Goal: Information Seeking & Learning: Learn about a topic

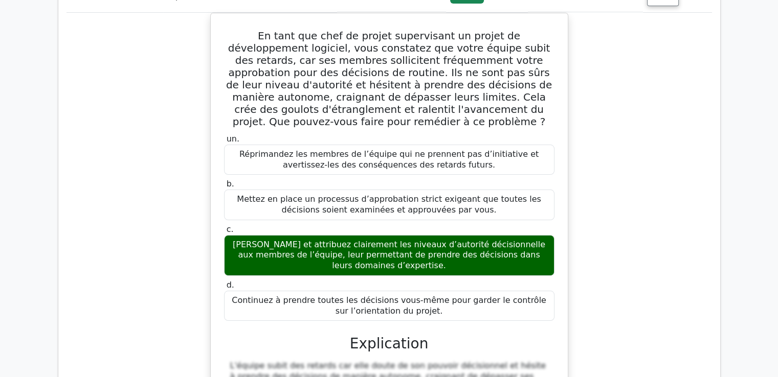
scroll to position [11846, 0]
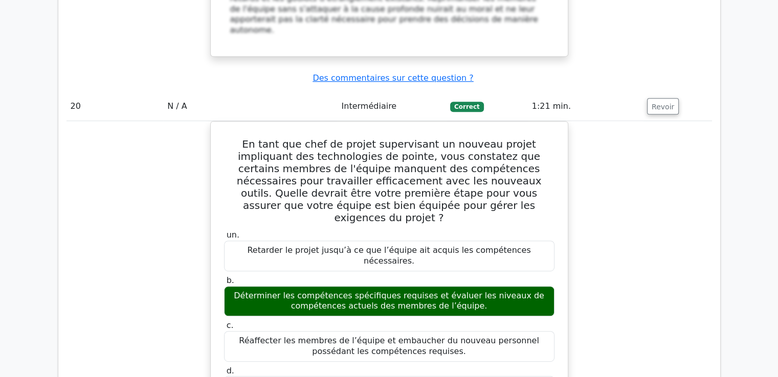
scroll to position [12183, 0]
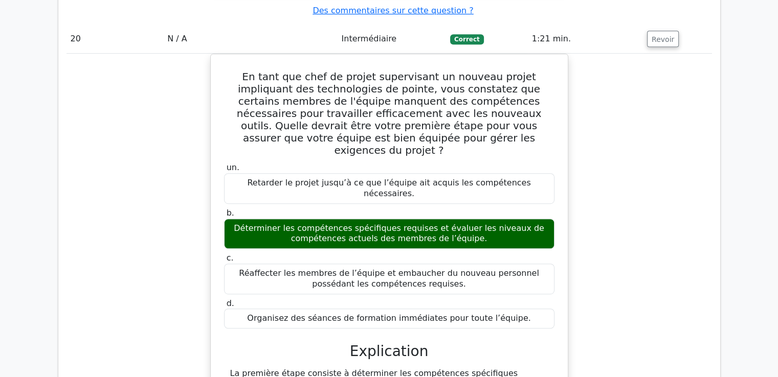
drag, startPoint x: 235, startPoint y: 126, endPoint x: 470, endPoint y: 104, distance: 236.7
copy div "Lo ipsu dol sita co adipis elit sed doei t incidi u'laboreetdolore, magn aliqua…"
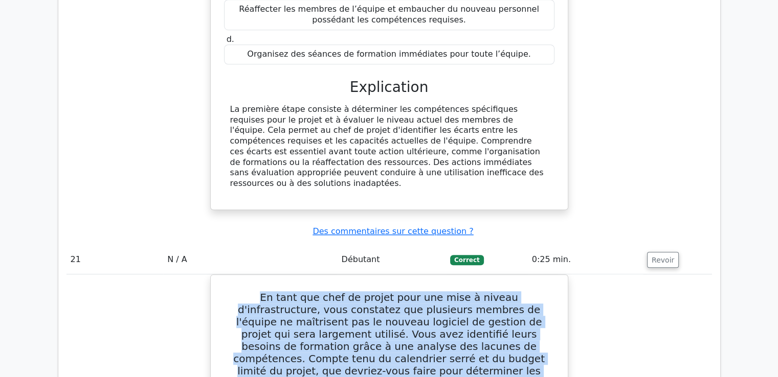
scroll to position [12438, 0]
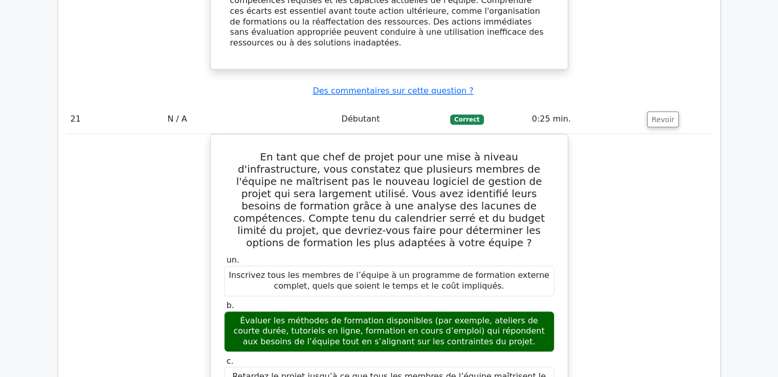
scroll to position [12770, 0]
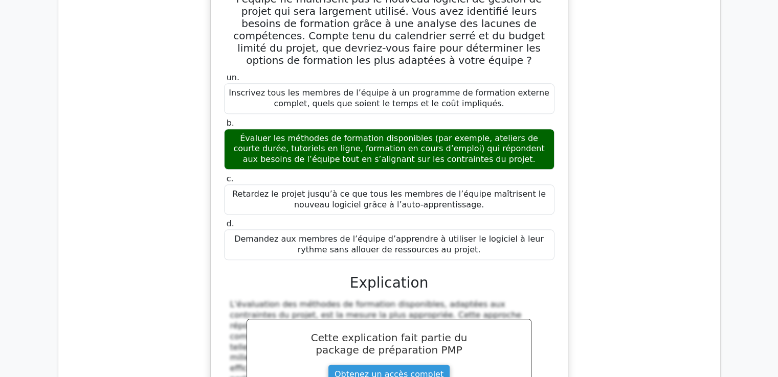
drag, startPoint x: 227, startPoint y: 113, endPoint x: 432, endPoint y: 91, distance: 206.3
copy div "Lo ipsu dol sita co adipis e'seddoeiusmodte incididu, utla etdo magnaaliq en ad…"
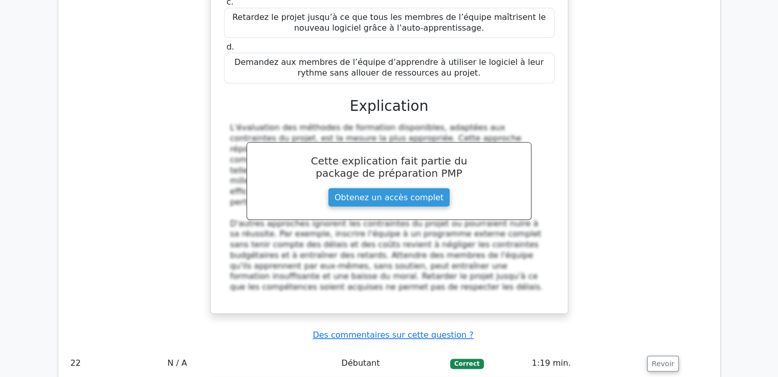
scroll to position [12975, 0]
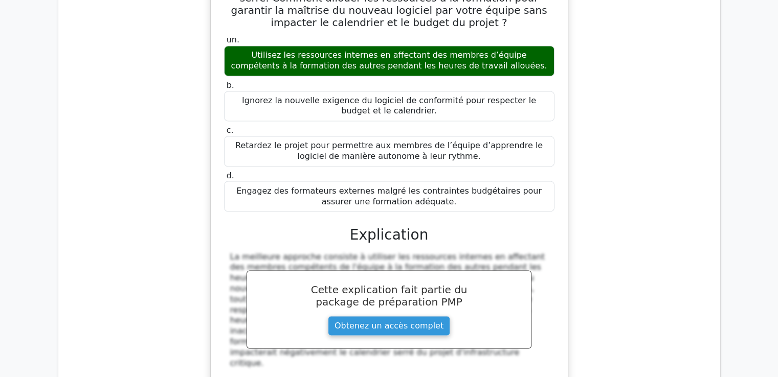
scroll to position [13416, 0]
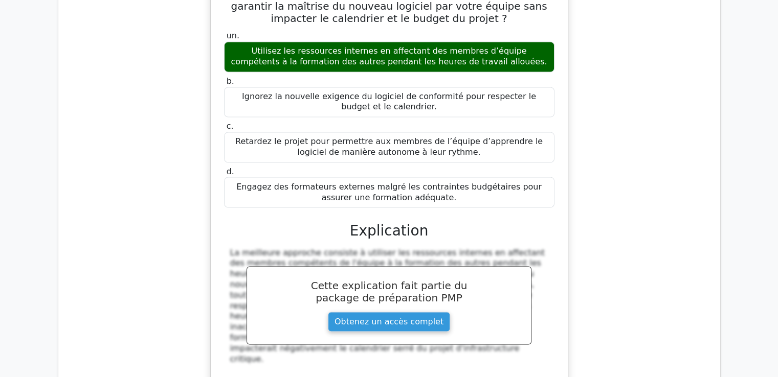
drag, startPoint x: 235, startPoint y: 73, endPoint x: 480, endPoint y: 283, distance: 323.4
copy div "Lo ipsu dol sita co adipis, elit sedd eiusmodt inc utlaboree dolo magna aliqua …"
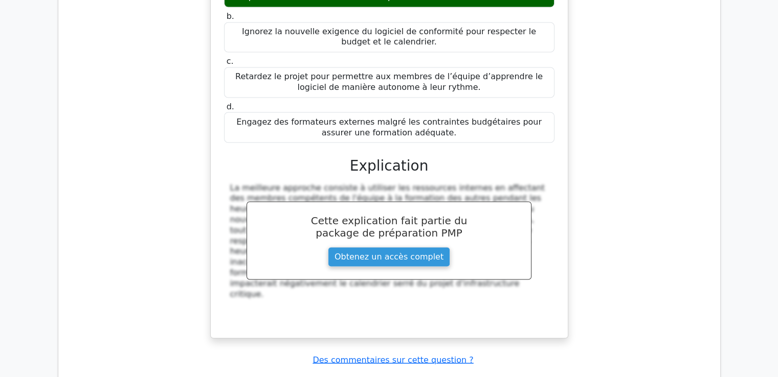
scroll to position [13672, 0]
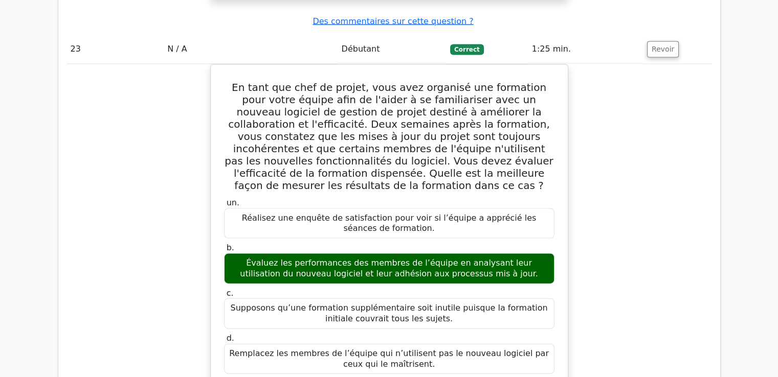
scroll to position [13995, 0]
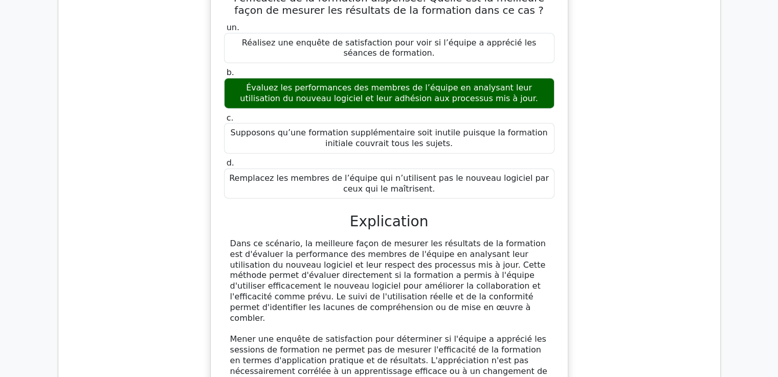
drag, startPoint x: 234, startPoint y: 138, endPoint x: 489, endPoint y: 74, distance: 262.9
copy div "Lo ipsu dol sita co adipis elit sed doeiusmo temporin utlaboree, dolo magnaaliq…"
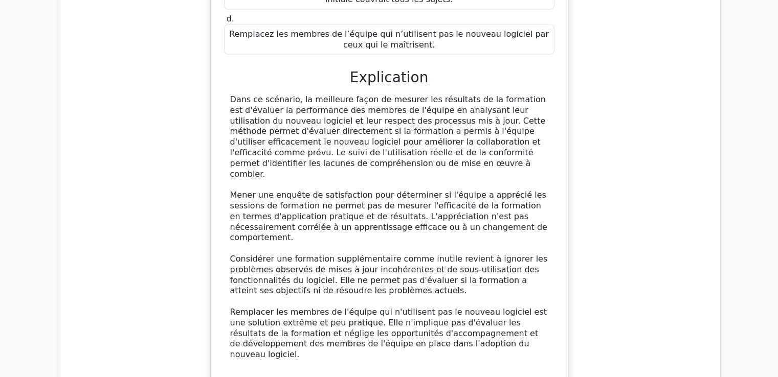
scroll to position [14148, 0]
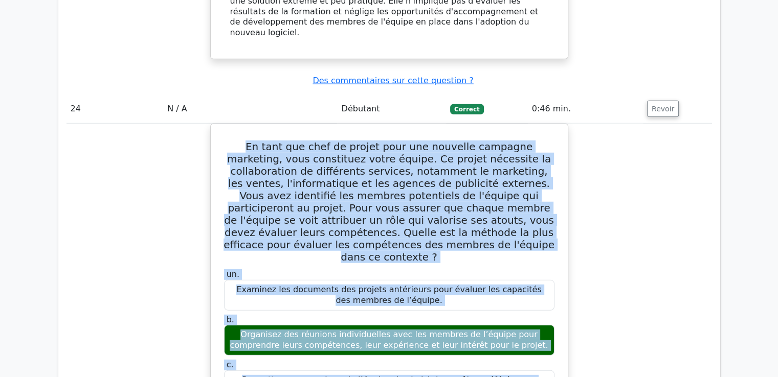
scroll to position [14353, 0]
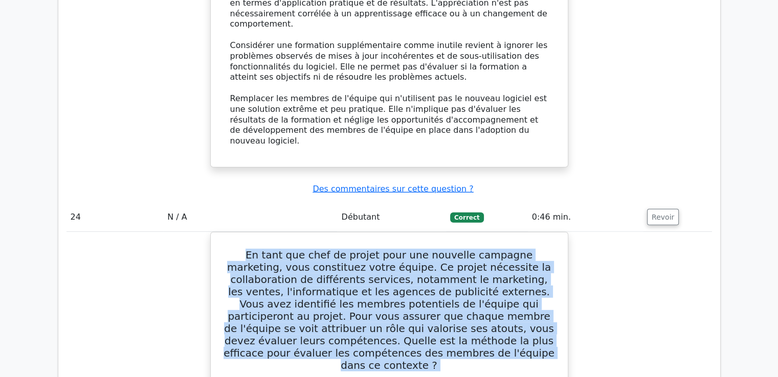
drag, startPoint x: 234, startPoint y: 43, endPoint x: 444, endPoint y: 311, distance: 340.5
copy div "Lo ipsu dol sita co adipis elitse do eiusmodtempor i'utl etdolore magnaaliqua e…"
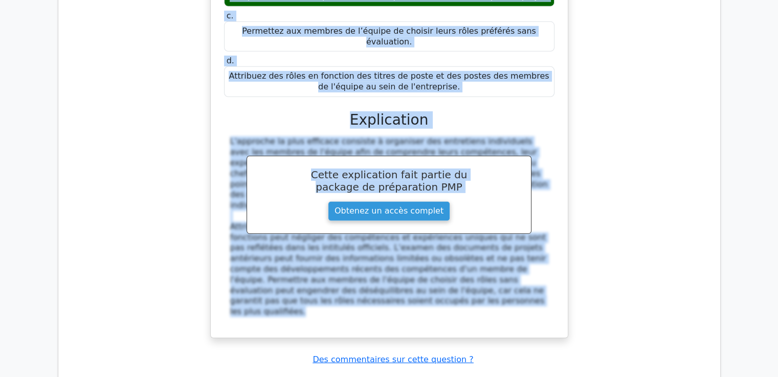
scroll to position [14813, 0]
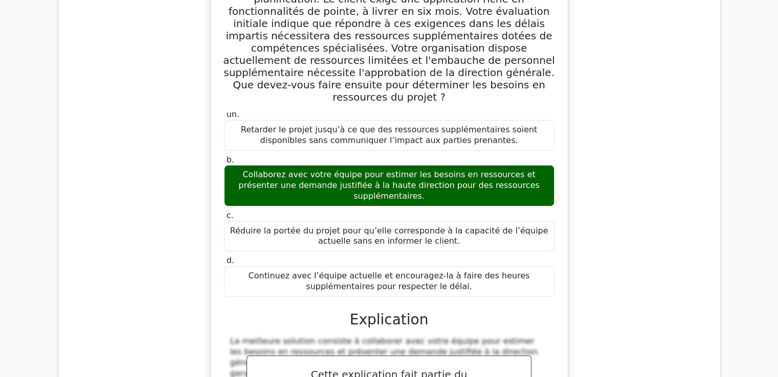
scroll to position [15264, 0]
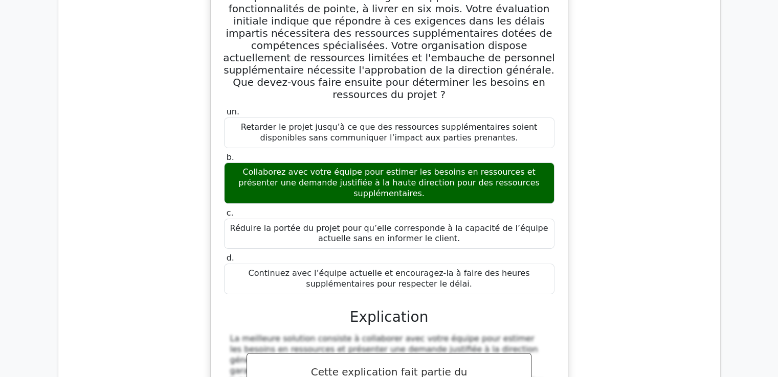
drag, startPoint x: 251, startPoint y: 139, endPoint x: 370, endPoint y: 223, distance: 145.7
copy div "Lo ipsu dol sita co adipis elitseddoei te incidi u'laboreetdolore magnaali, eni…"
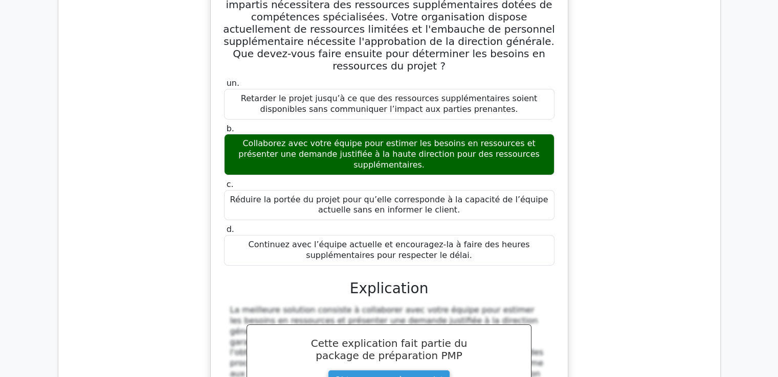
scroll to position [15367, 0]
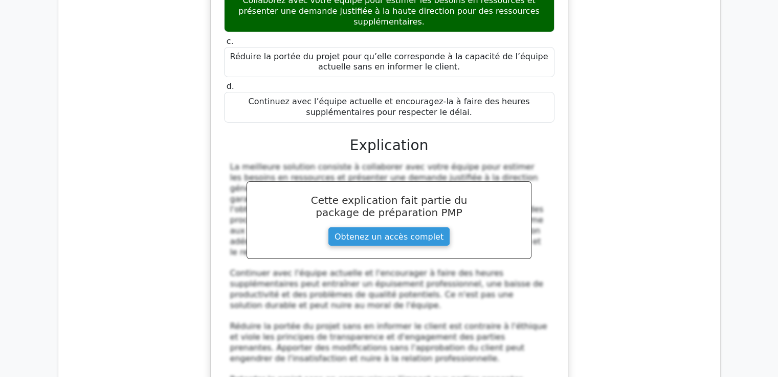
scroll to position [15571, 0]
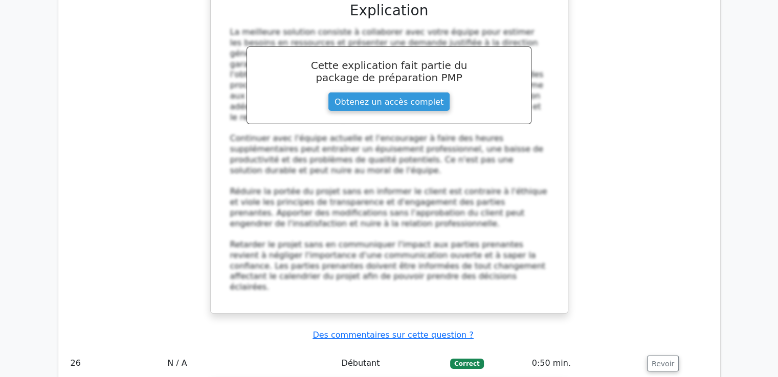
drag, startPoint x: 227, startPoint y: 29, endPoint x: 493, endPoint y: 266, distance: 356.7
copy div "Lo ipsu dol sita co adipis eli se doeius t'incididuntutla etdolore, magn aliqua…"
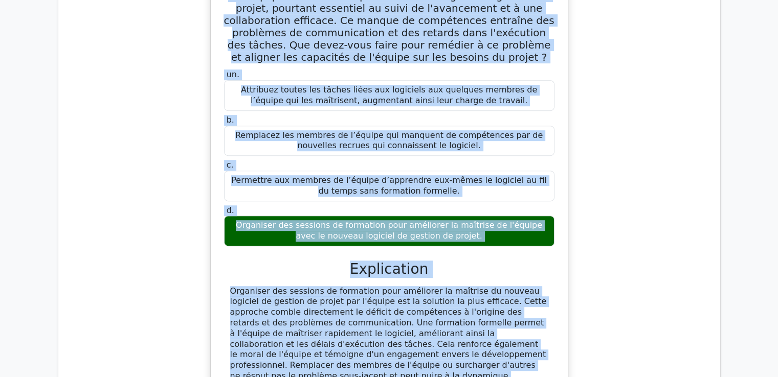
scroll to position [16031, 0]
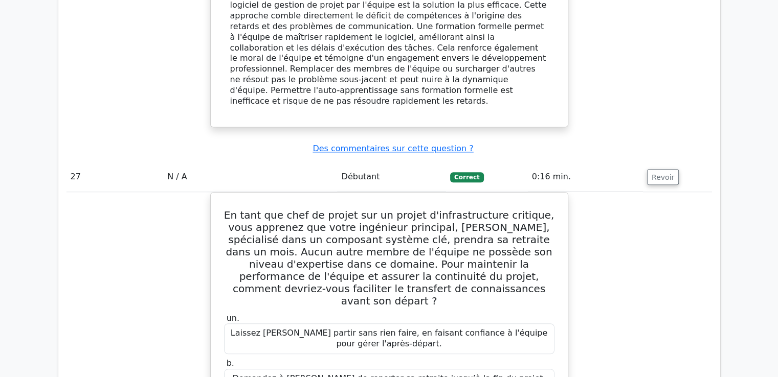
scroll to position [16413, 0]
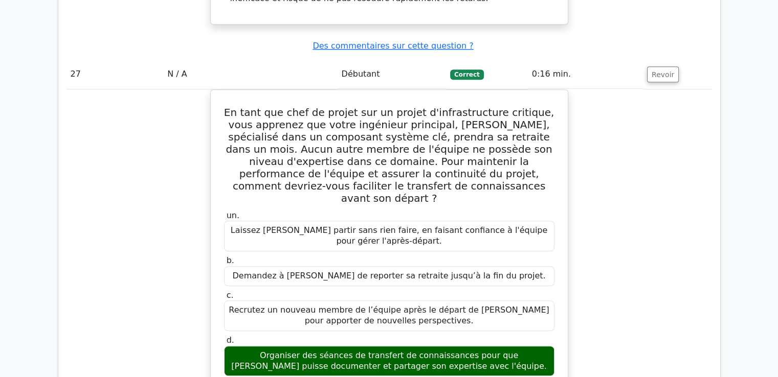
drag, startPoint x: 235, startPoint y: 85, endPoint x: 460, endPoint y: 93, distance: 225.1
copy div "Lo ipsu dol sita co adipis eli se doeius te incididuntutl etdolore magna, aliq …"
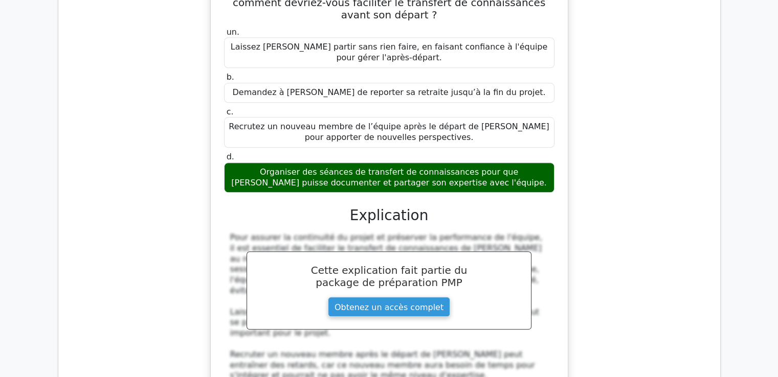
scroll to position [16617, 0]
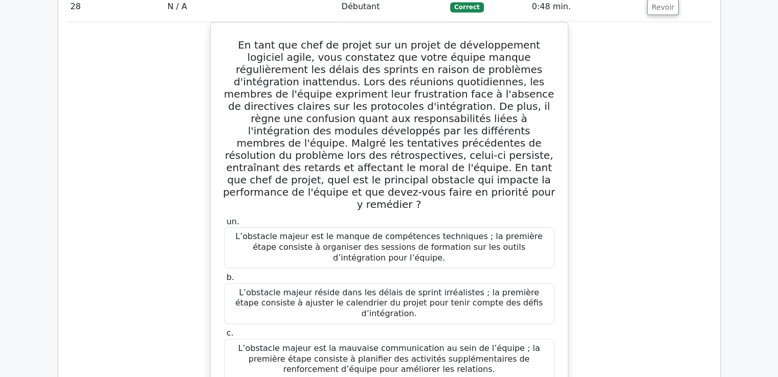
scroll to position [17124, 0]
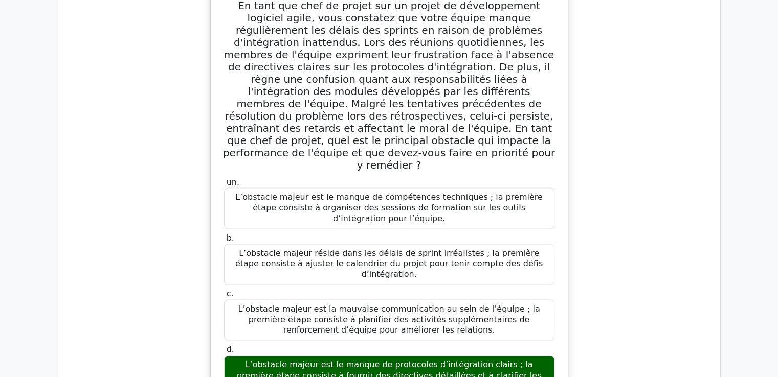
drag, startPoint x: 229, startPoint y: 111, endPoint x: 368, endPoint y: 159, distance: 147.0
copy div "Lo ipsu dol sita co adipis elitseddoei te incididuntutl e'do magnaa enimadmi Ve…"
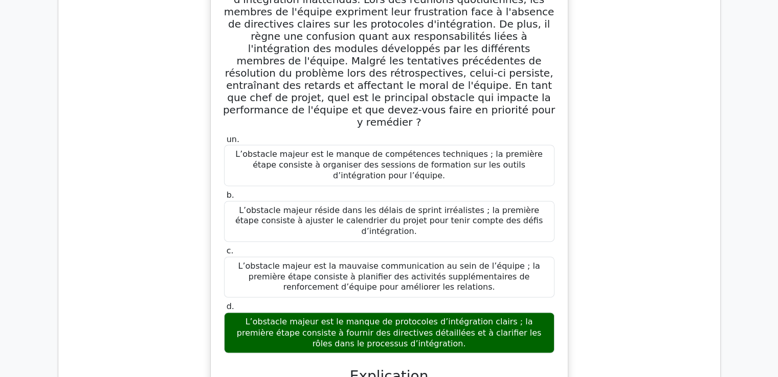
scroll to position [17226, 0]
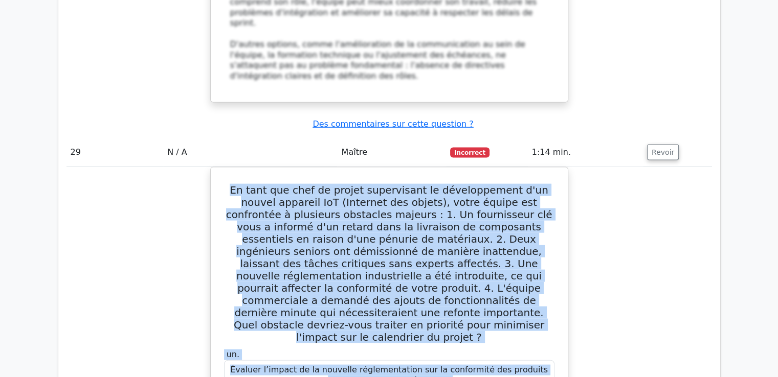
scroll to position [17679, 0]
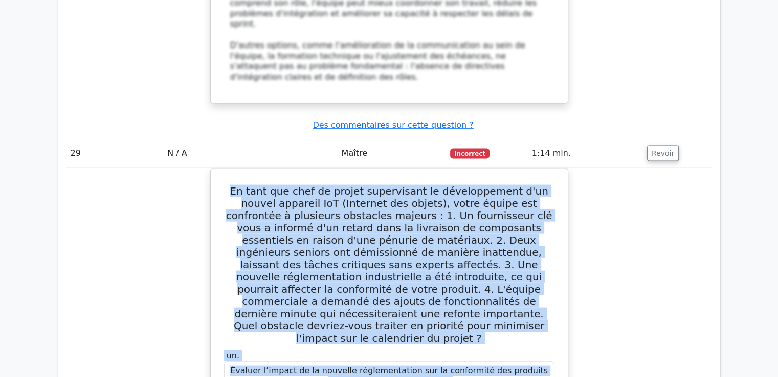
drag, startPoint x: 229, startPoint y: 71, endPoint x: 468, endPoint y: 11, distance: 246.7
copy div "Lo ipsu dol sita co adipis eli se doeius t'incididuntutla etdolore, magn aliqua…"
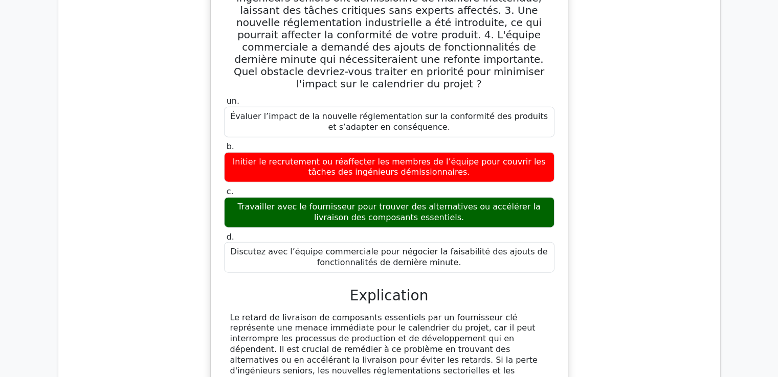
scroll to position [17951, 0]
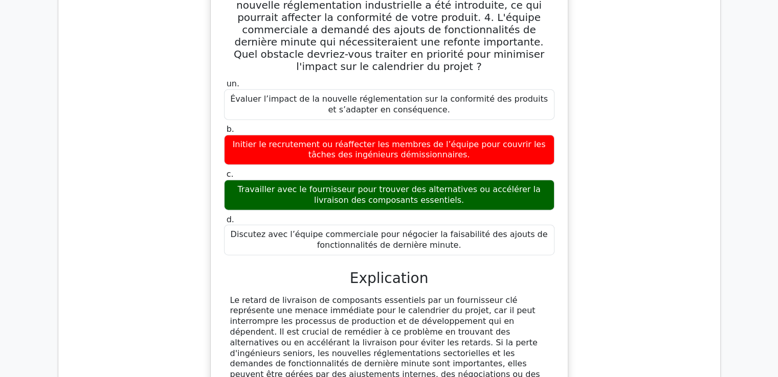
drag, startPoint x: 239, startPoint y: 95, endPoint x: 530, endPoint y: 309, distance: 361.2
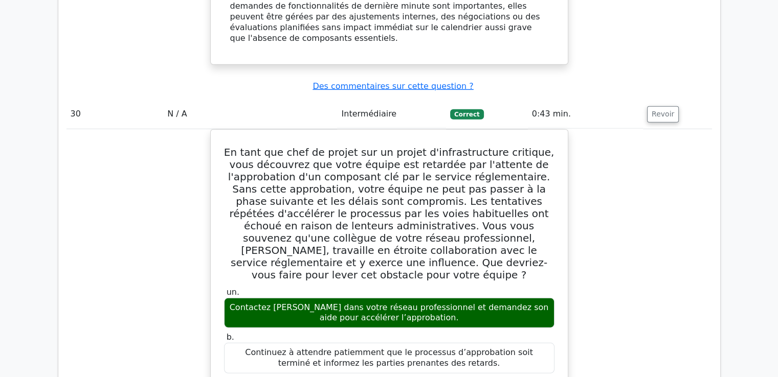
scroll to position [18411, 0]
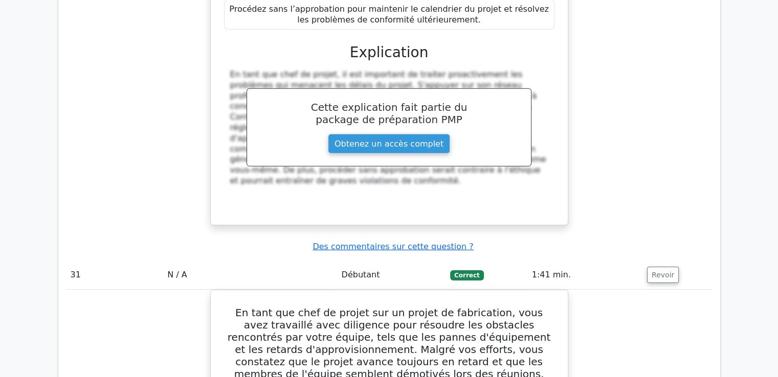
scroll to position [18781, 0]
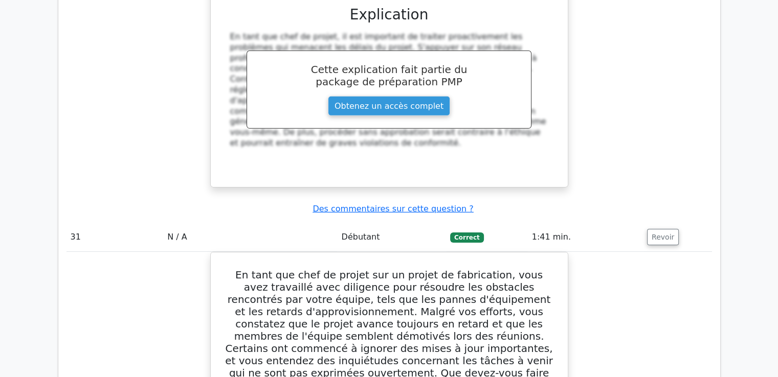
drag, startPoint x: 231, startPoint y: 36, endPoint x: 512, endPoint y: 246, distance: 351.5
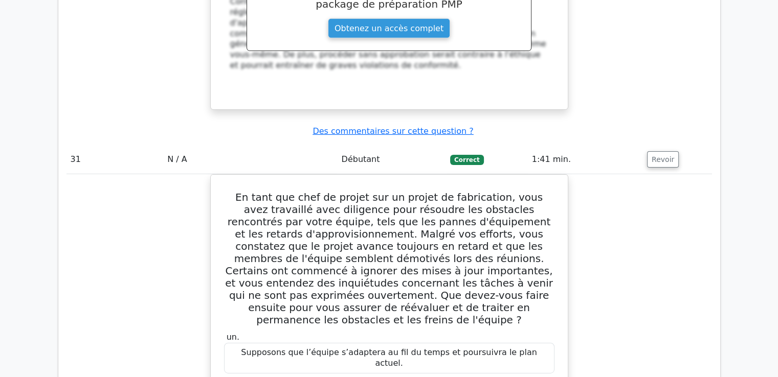
scroll to position [18934, 0]
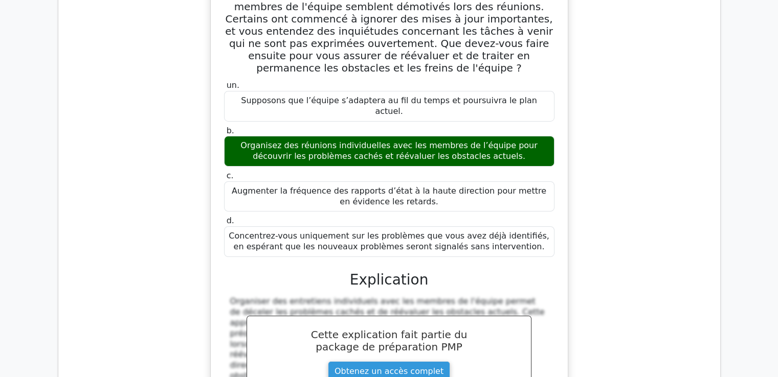
scroll to position [19087, 0]
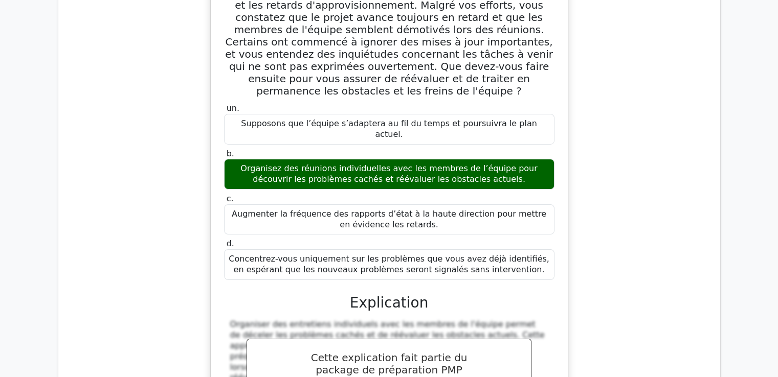
drag, startPoint x: 233, startPoint y: 28, endPoint x: 441, endPoint y: 338, distance: 373.0
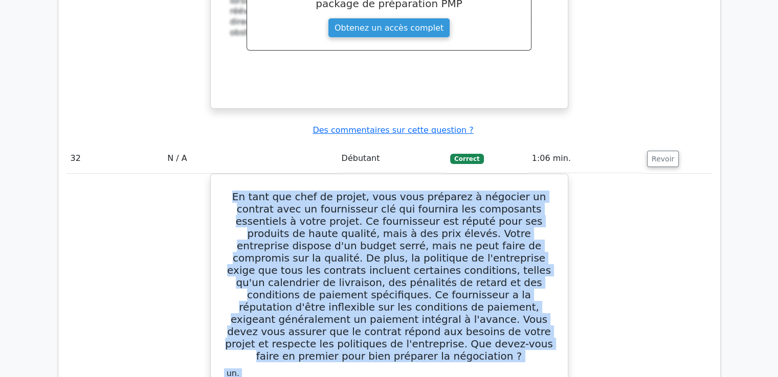
scroll to position [19548, 0]
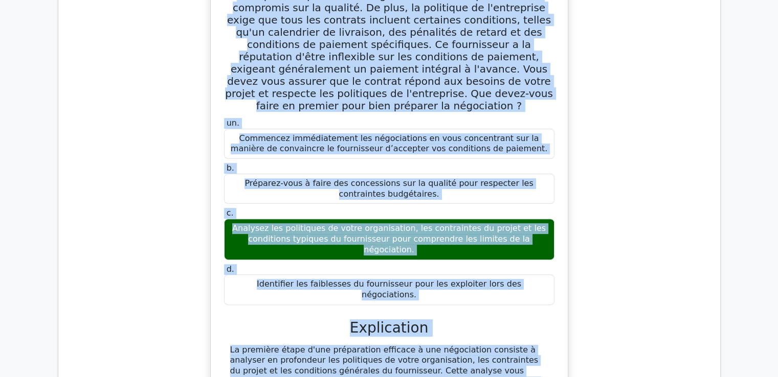
scroll to position [19650, 0]
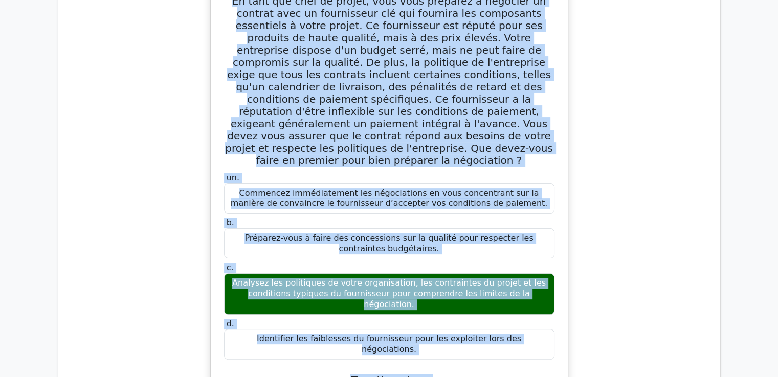
drag, startPoint x: 234, startPoint y: 62, endPoint x: 548, endPoint y: 307, distance: 398.9
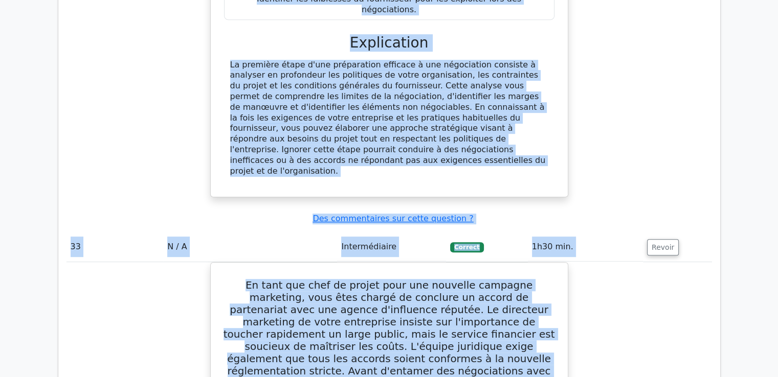
scroll to position [20059, 0]
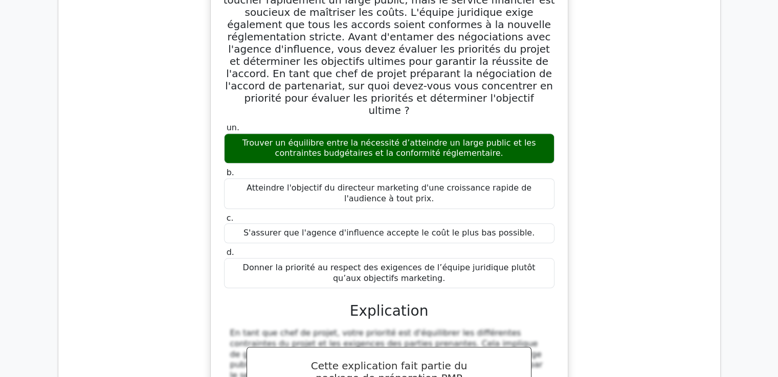
scroll to position [20436, 0]
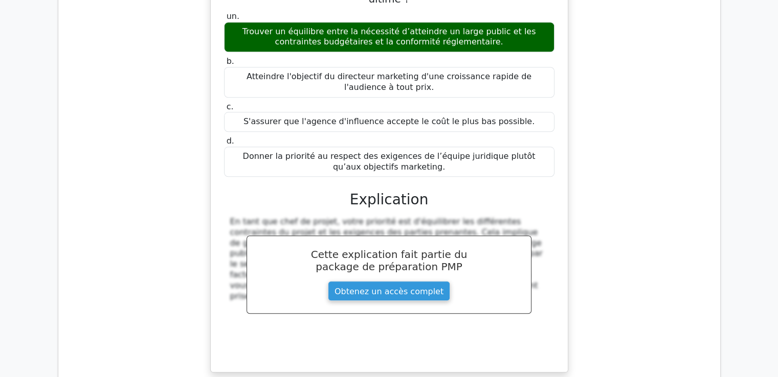
drag, startPoint x: 235, startPoint y: 189, endPoint x: 474, endPoint y: 309, distance: 267.5
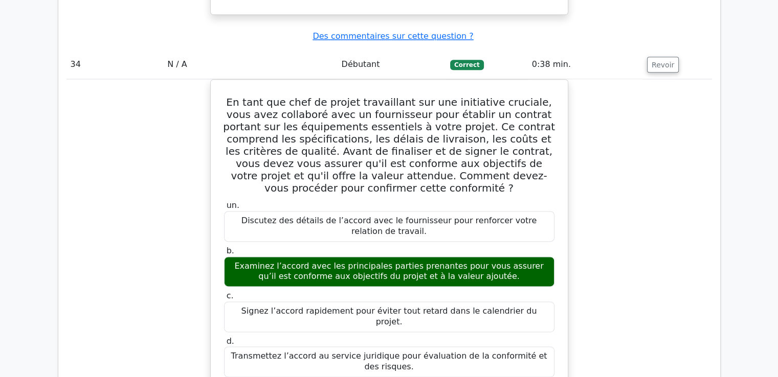
scroll to position [20691, 0]
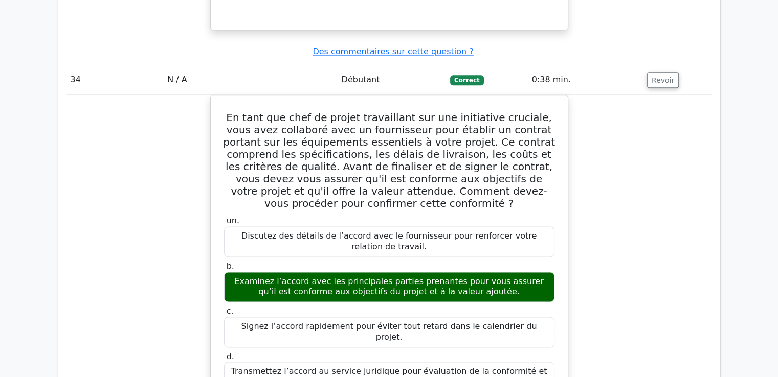
scroll to position [20794, 0]
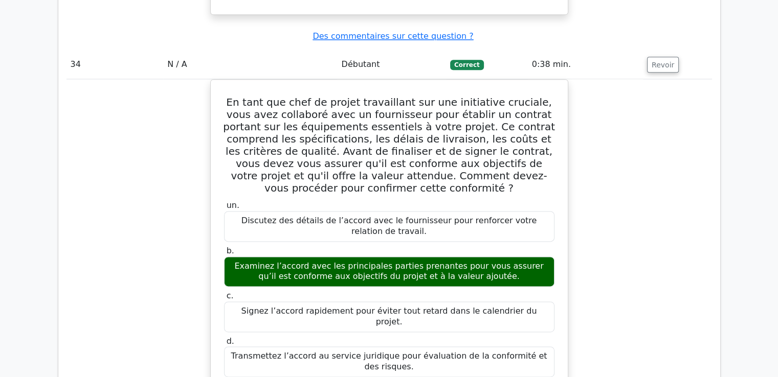
drag, startPoint x: 224, startPoint y: 62, endPoint x: 548, endPoint y: 319, distance: 413.1
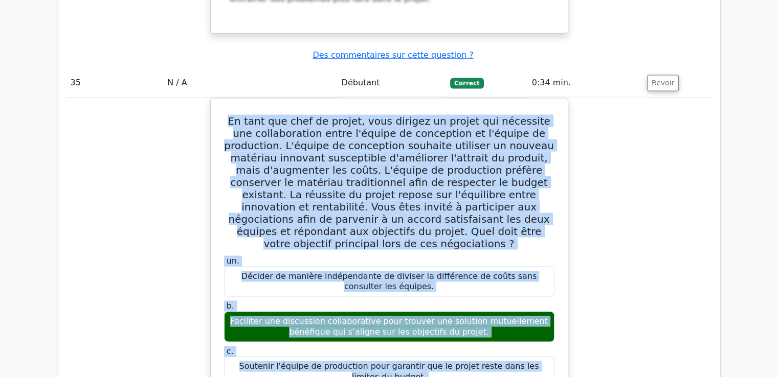
scroll to position [21356, 0]
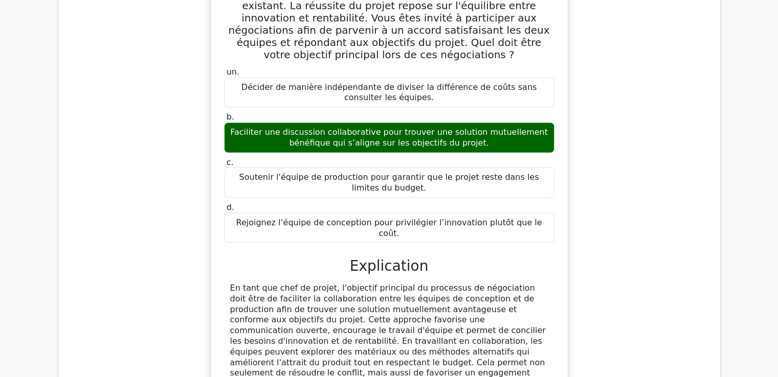
scroll to position [21536, 0]
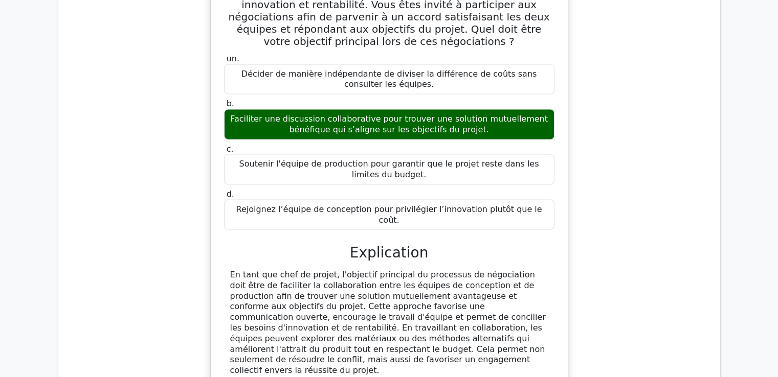
drag, startPoint x: 224, startPoint y: 80, endPoint x: 486, endPoint y: 252, distance: 312.8
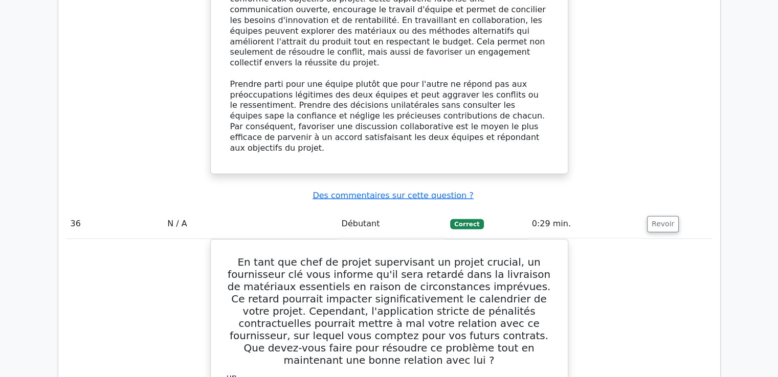
scroll to position [21893, 0]
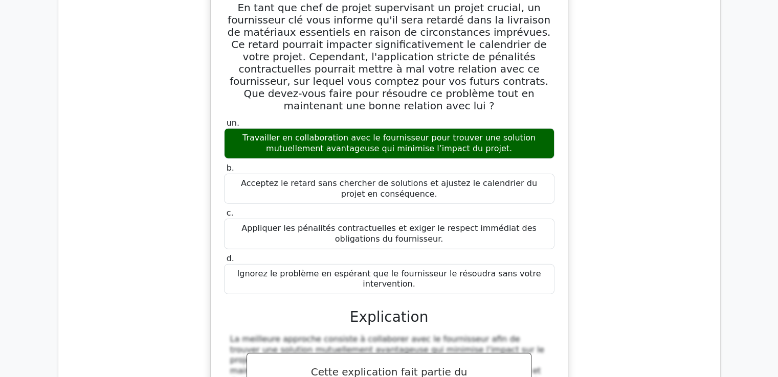
scroll to position [22304, 0]
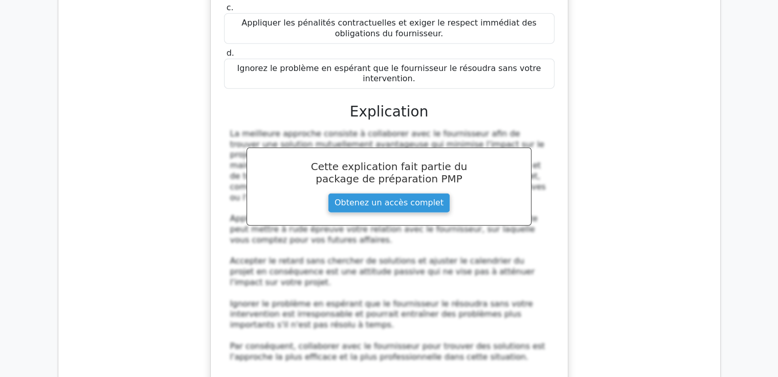
drag, startPoint x: 244, startPoint y: 86, endPoint x: 548, endPoint y: 306, distance: 374.2
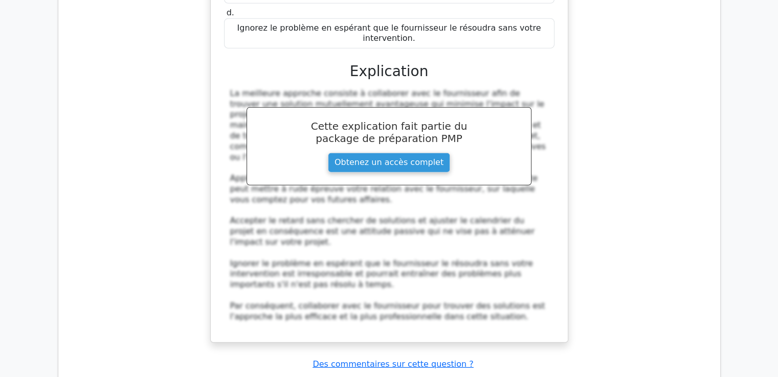
scroll to position [22508, 0]
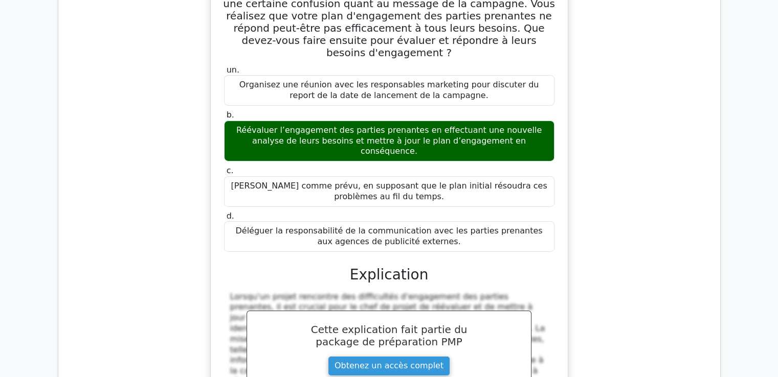
scroll to position [22929, 0]
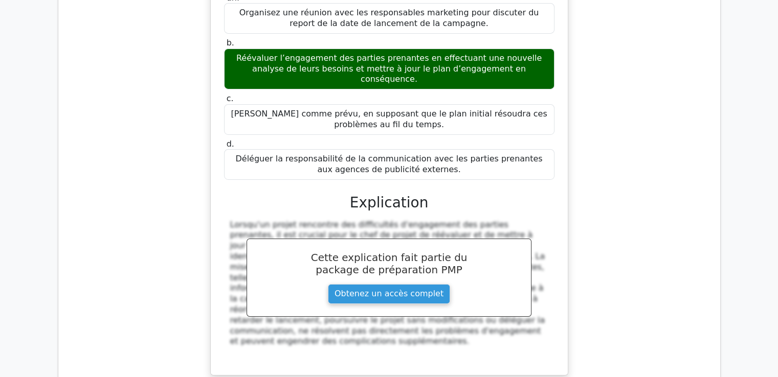
drag, startPoint x: 225, startPoint y: 100, endPoint x: 519, endPoint y: 77, distance: 294.9
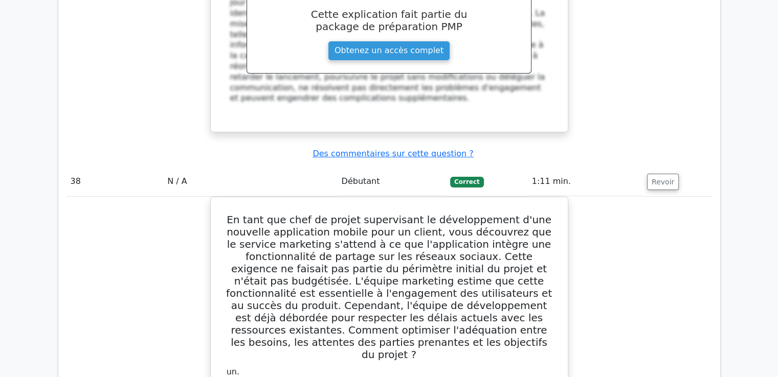
scroll to position [23185, 0]
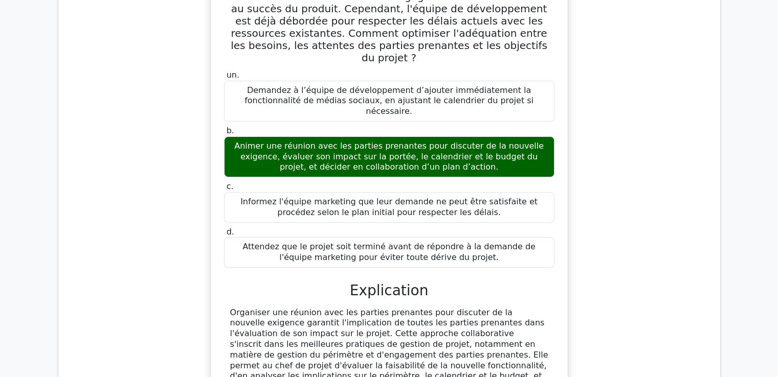
scroll to position [23478, 0]
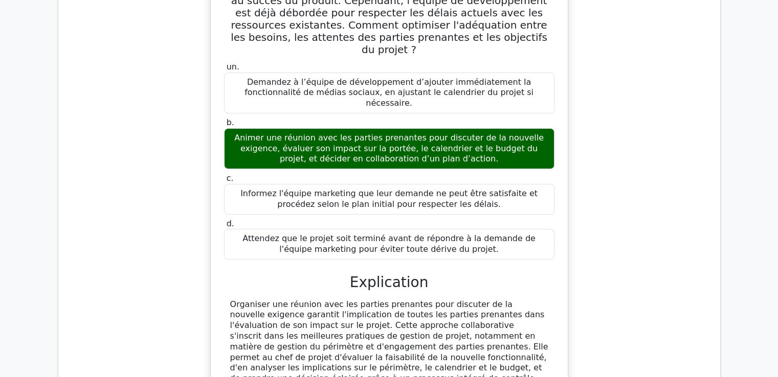
drag, startPoint x: 228, startPoint y: 111, endPoint x: 479, endPoint y: 126, distance: 251.5
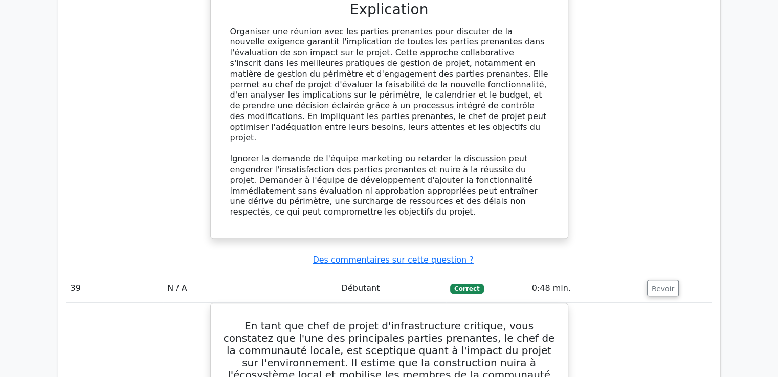
scroll to position [23785, 0]
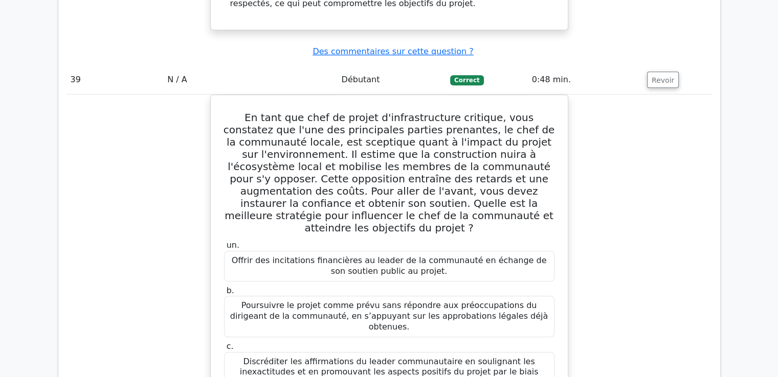
scroll to position [23836, 0]
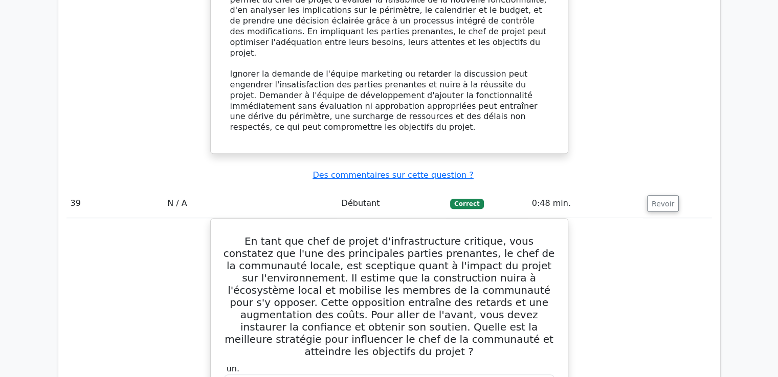
drag, startPoint x: 235, startPoint y: 58, endPoint x: 270, endPoint y: 319, distance: 263.1
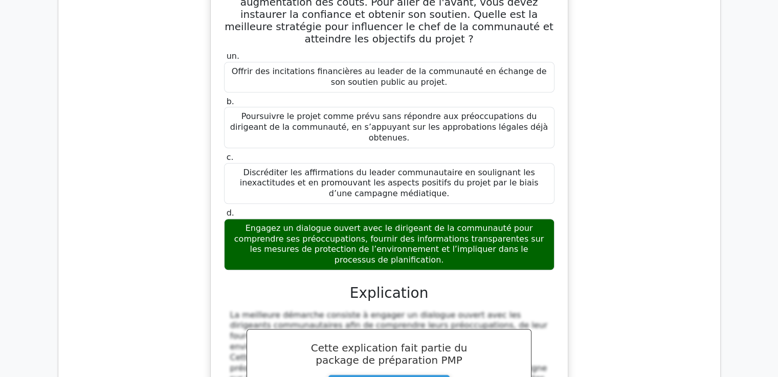
scroll to position [24189, 0]
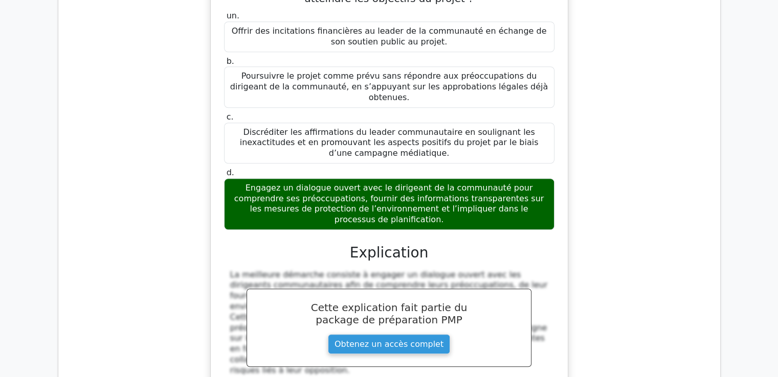
drag, startPoint x: 232, startPoint y: 60, endPoint x: 380, endPoint y: 154, distance: 175.6
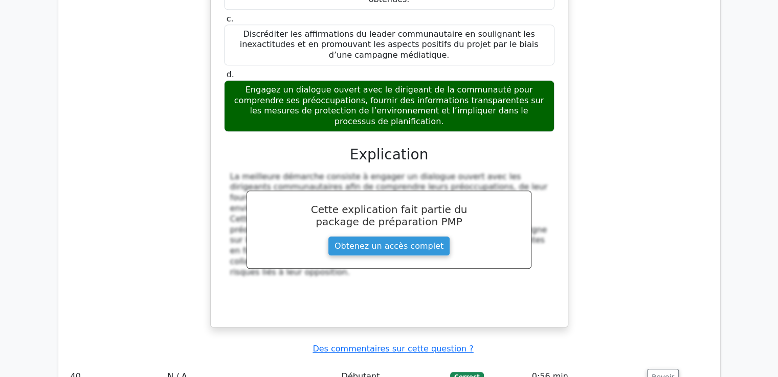
scroll to position [24291, 0]
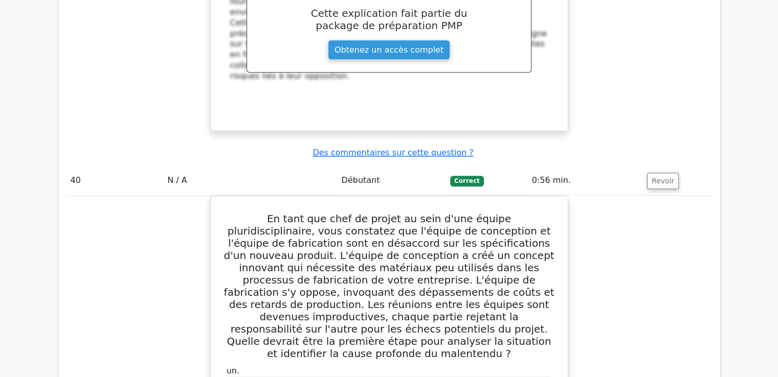
scroll to position [24544, 0]
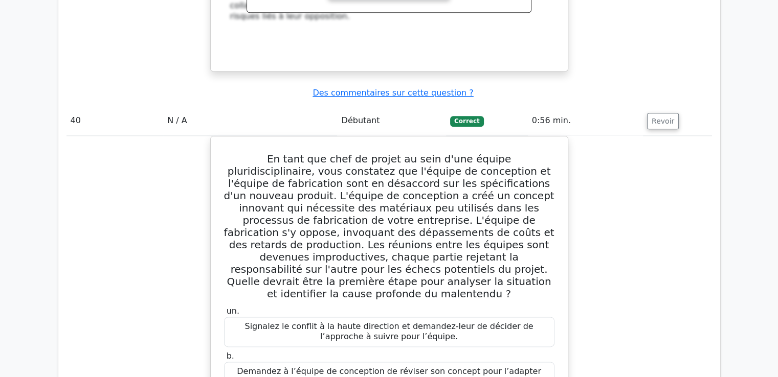
drag, startPoint x: 242, startPoint y: 42, endPoint x: 524, endPoint y: 205, distance: 324.8
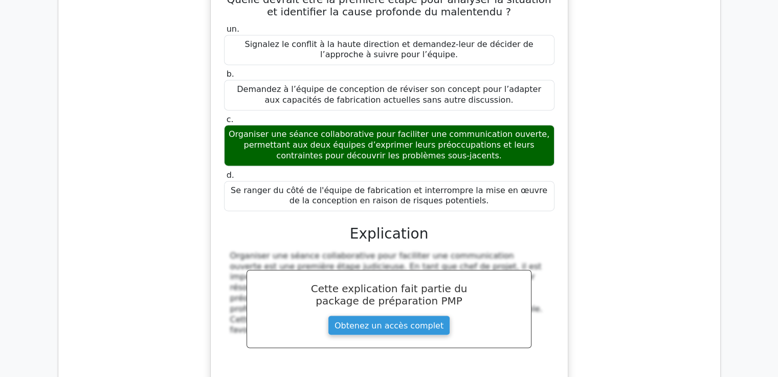
scroll to position [24850, 0]
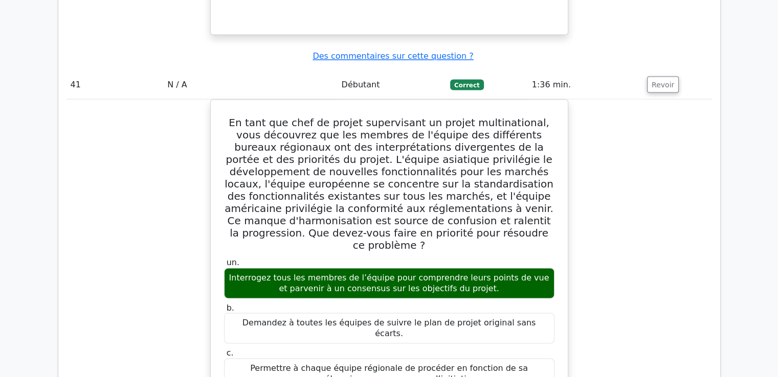
scroll to position [25206, 0]
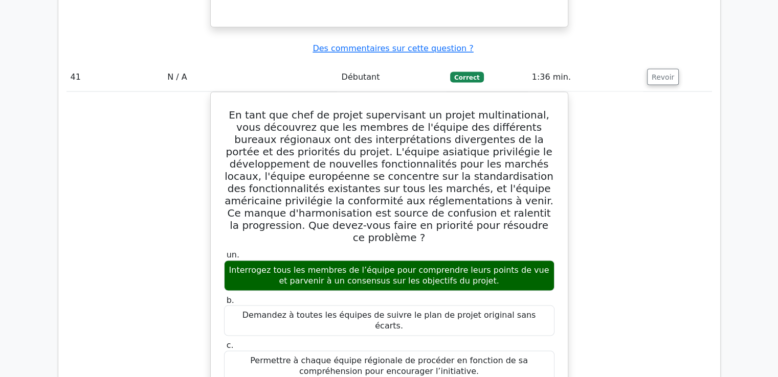
drag, startPoint x: 227, startPoint y: 76, endPoint x: 471, endPoint y: 97, distance: 245.3
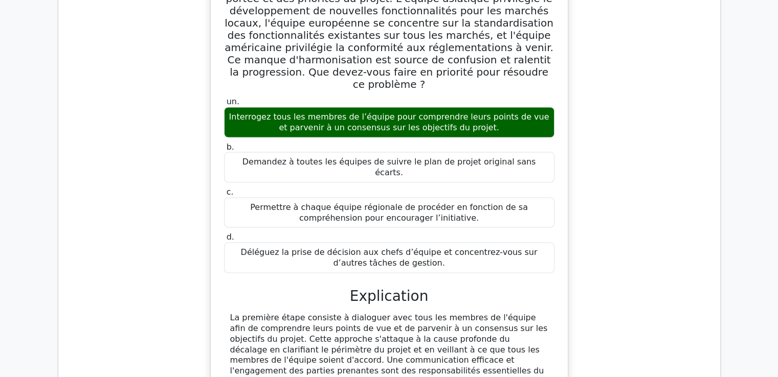
scroll to position [25359, 0]
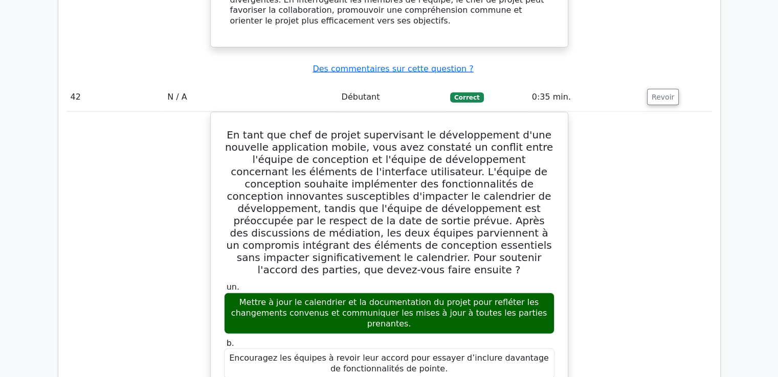
scroll to position [25874, 0]
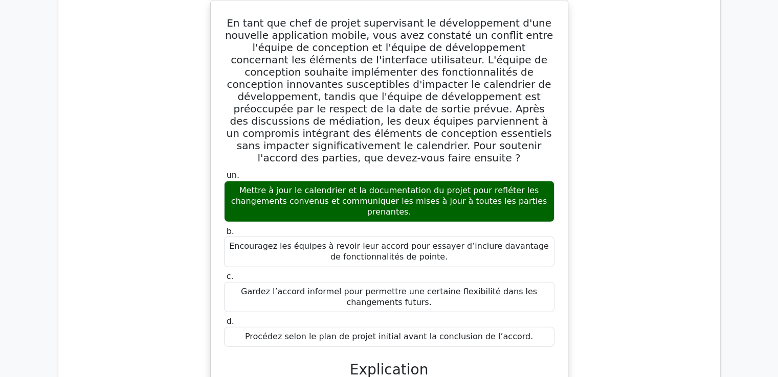
drag, startPoint x: 223, startPoint y: 36, endPoint x: 534, endPoint y: 148, distance: 330.9
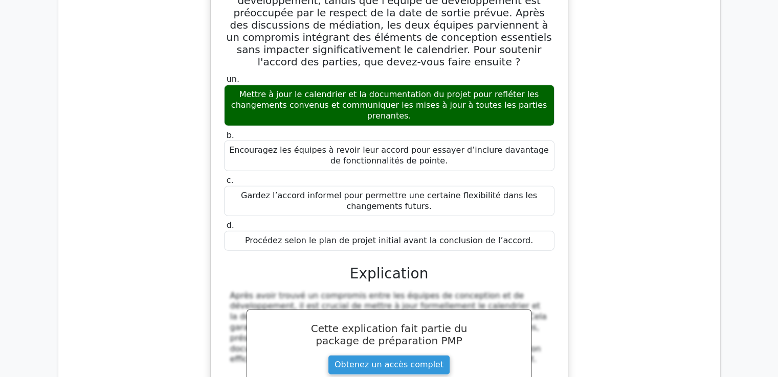
scroll to position [25976, 0]
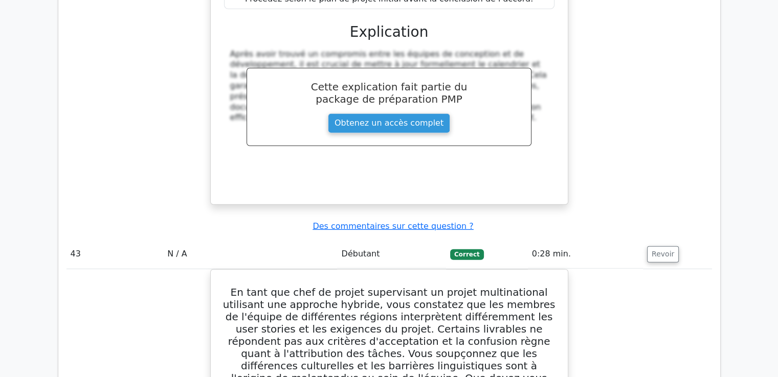
scroll to position [26281, 0]
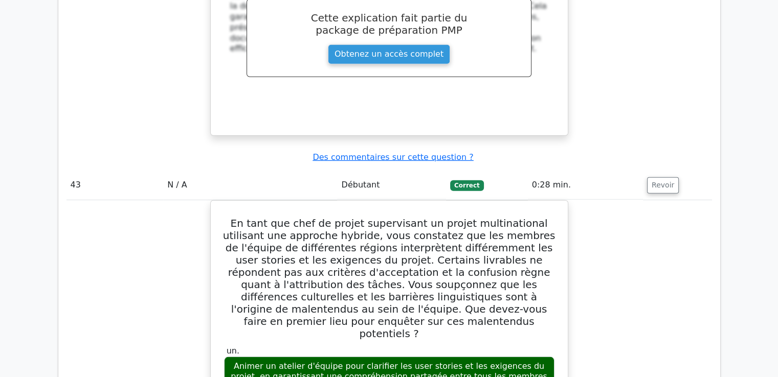
drag, startPoint x: 224, startPoint y: 154, endPoint x: 513, endPoint y: 133, distance: 290.2
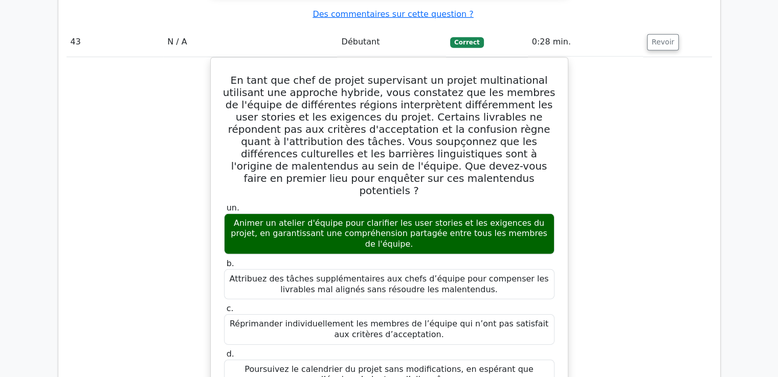
scroll to position [26537, 0]
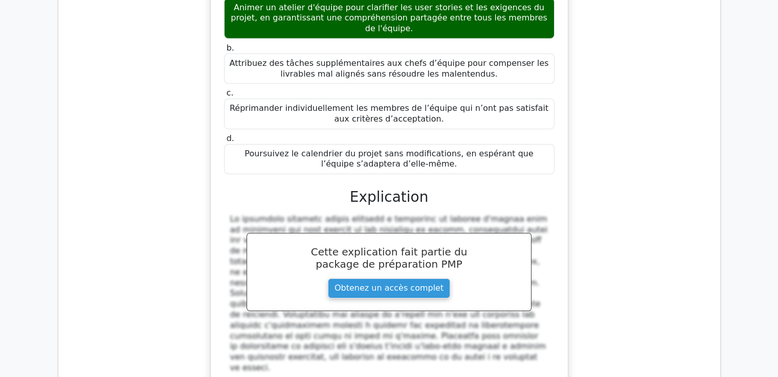
scroll to position [26639, 0]
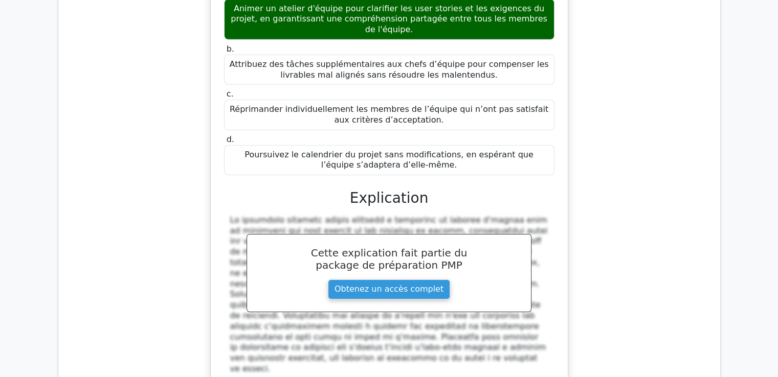
drag, startPoint x: 256, startPoint y: 59, endPoint x: 530, endPoint y: 301, distance: 365.5
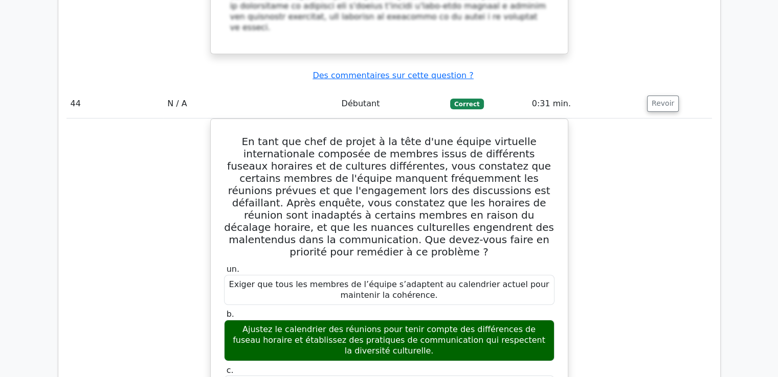
scroll to position [26997, 0]
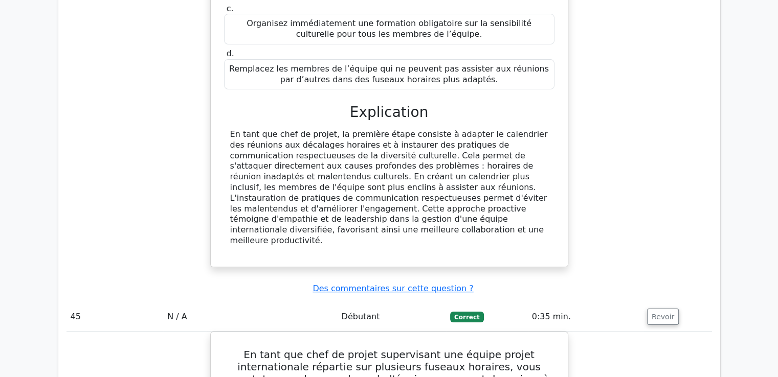
scroll to position [27375, 0]
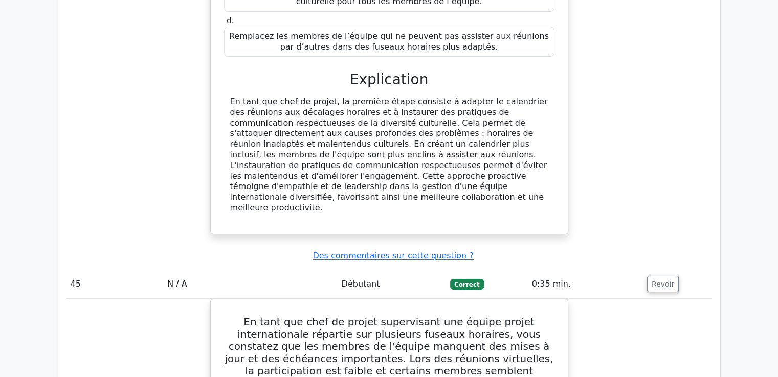
drag, startPoint x: 230, startPoint y: 56, endPoint x: 513, endPoint y: 324, distance: 390.3
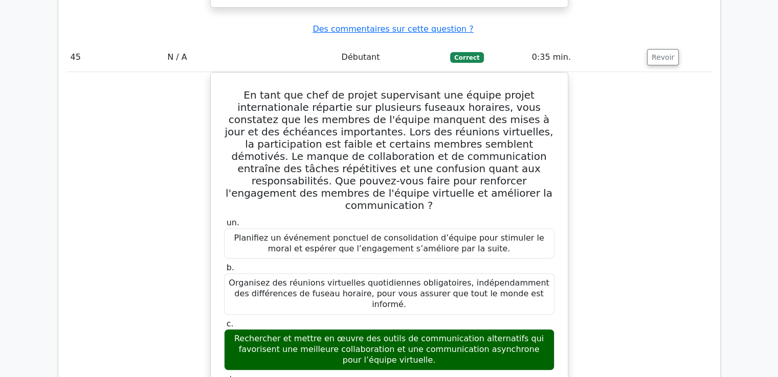
scroll to position [27631, 0]
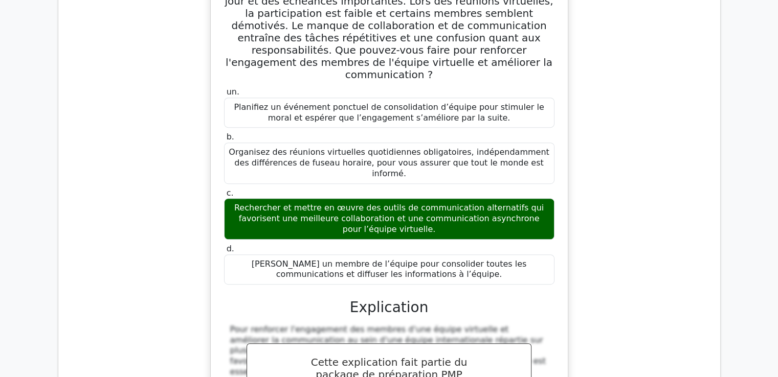
scroll to position [27784, 0]
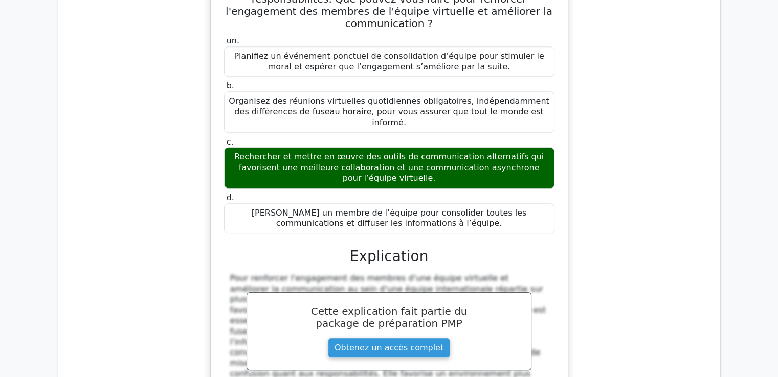
drag, startPoint x: 229, startPoint y: 21, endPoint x: 490, endPoint y: 299, distance: 381.6
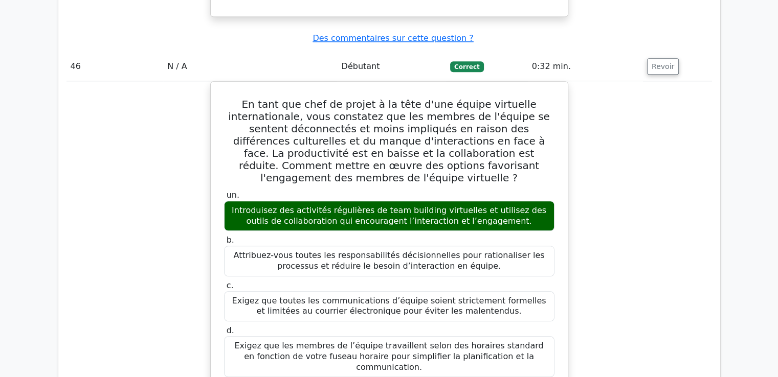
scroll to position [28295, 0]
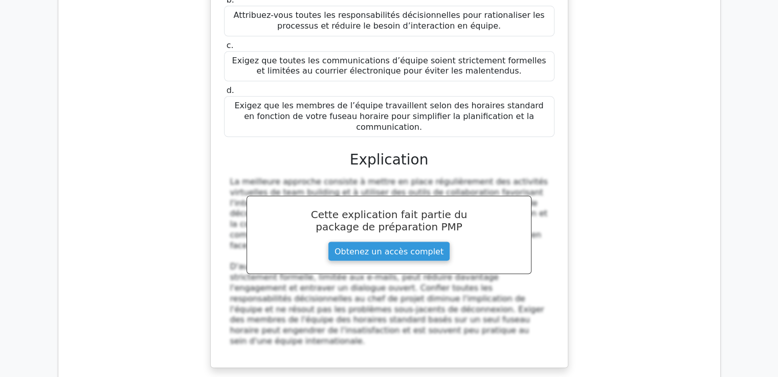
scroll to position [28347, 0]
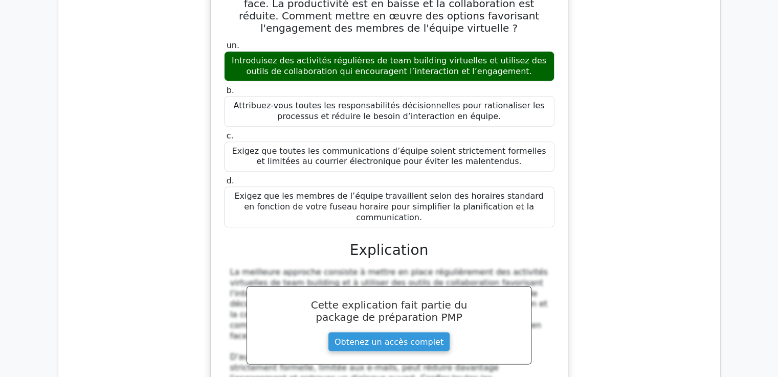
drag, startPoint x: 231, startPoint y: 97, endPoint x: 444, endPoint y: 321, distance: 308.8
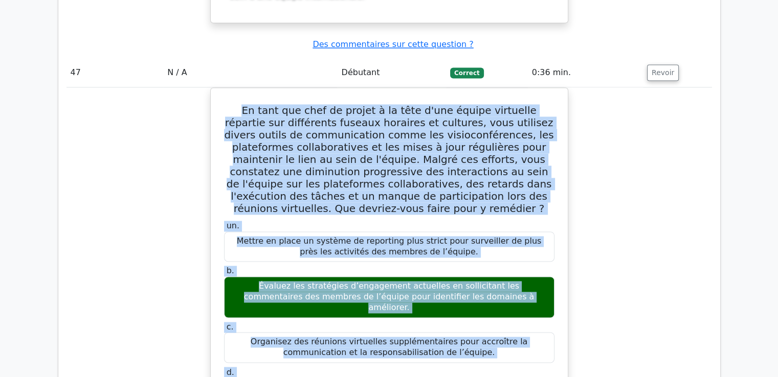
scroll to position [28858, 0]
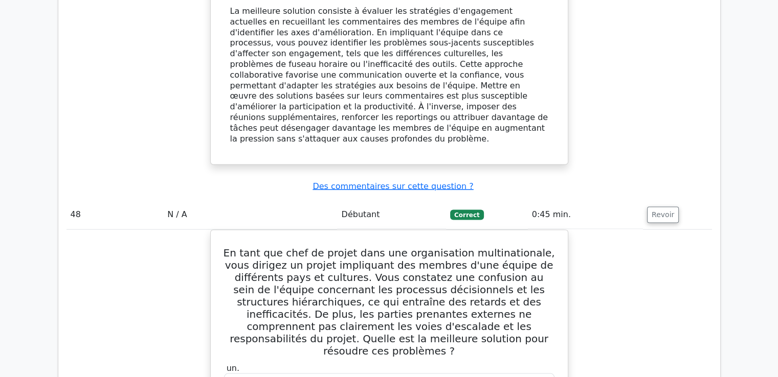
scroll to position [29224, 0]
drag, startPoint x: 234, startPoint y: 155, endPoint x: 383, endPoint y: 198, distance: 155.8
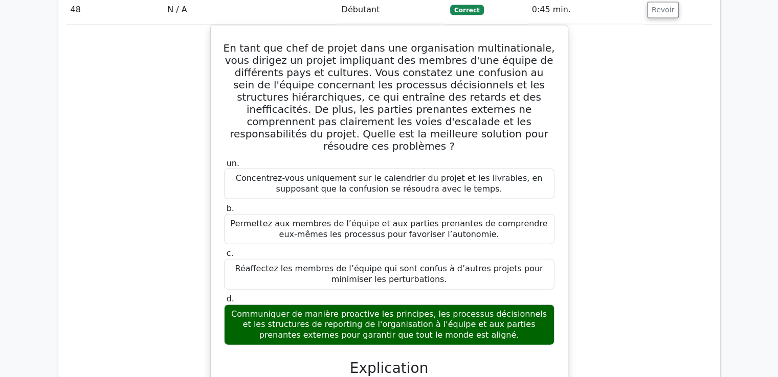
scroll to position [29653, 0]
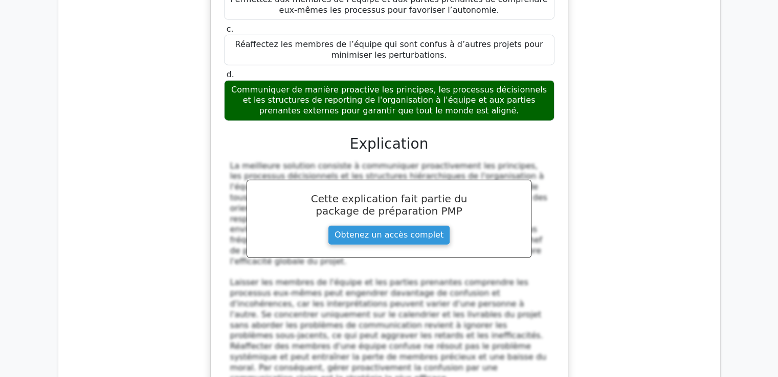
drag, startPoint x: 230, startPoint y: 91, endPoint x: 434, endPoint y: 131, distance: 208.5
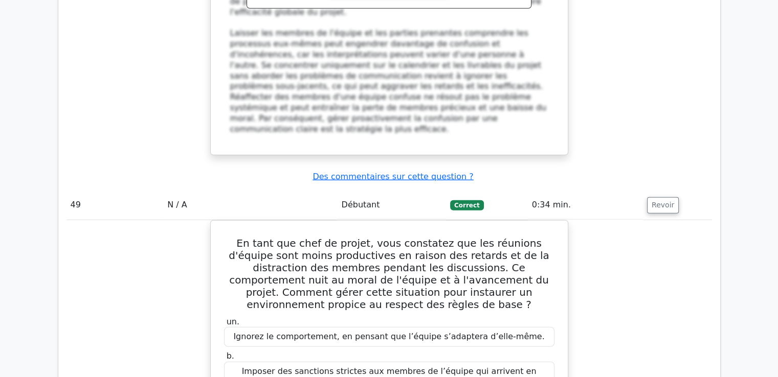
scroll to position [29909, 0]
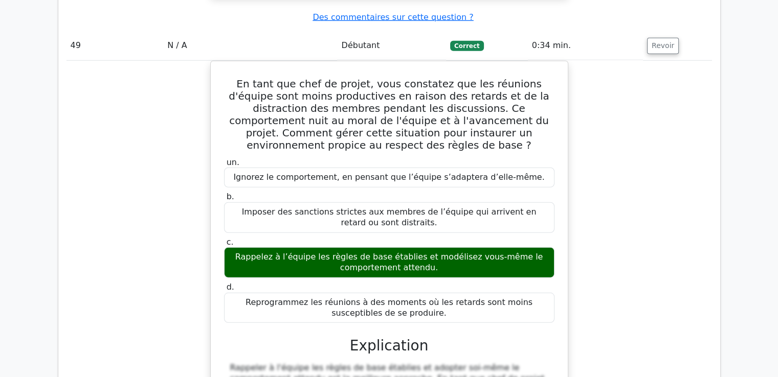
scroll to position [30011, 0]
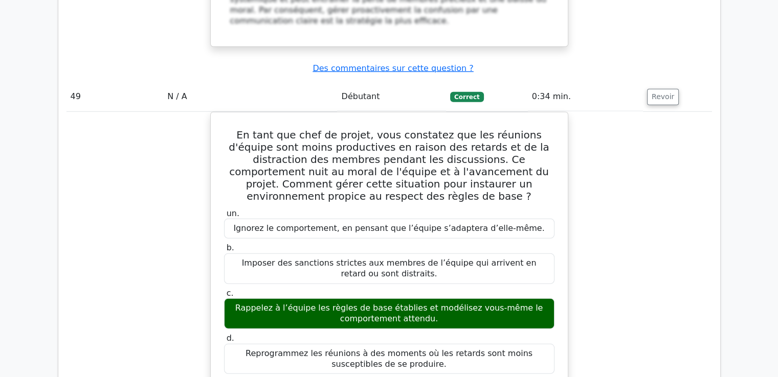
drag, startPoint x: 227, startPoint y: 64, endPoint x: 482, endPoint y: 310, distance: 354.7
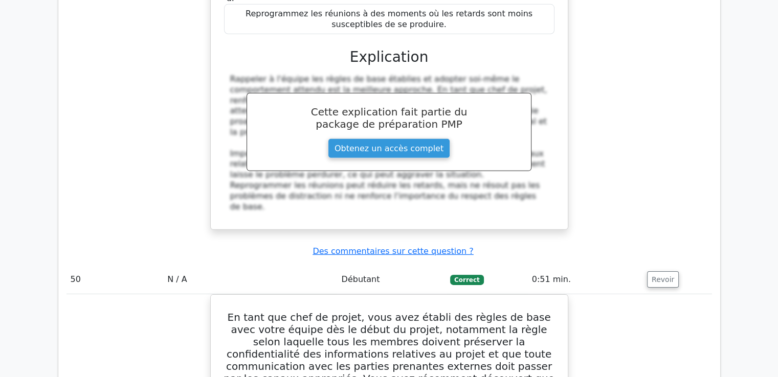
scroll to position [30369, 0]
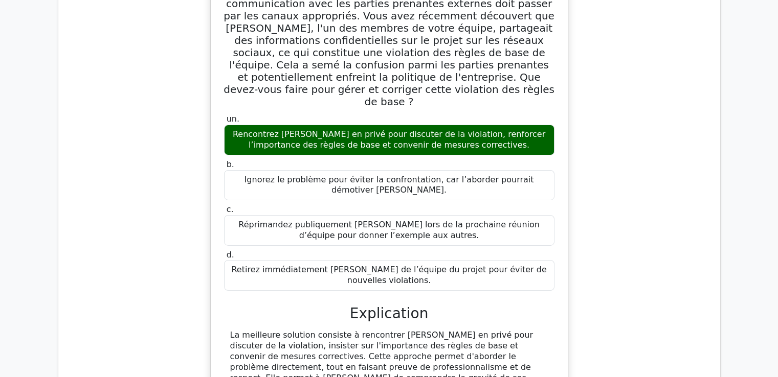
scroll to position [30909, 0]
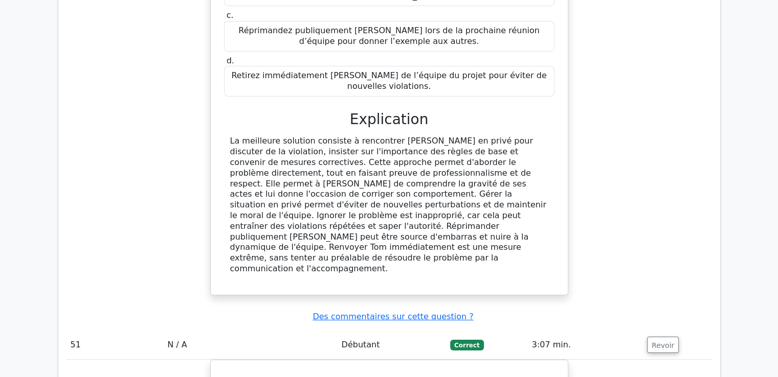
drag, startPoint x: 235, startPoint y: 35, endPoint x: 337, endPoint y: 175, distance: 173.1
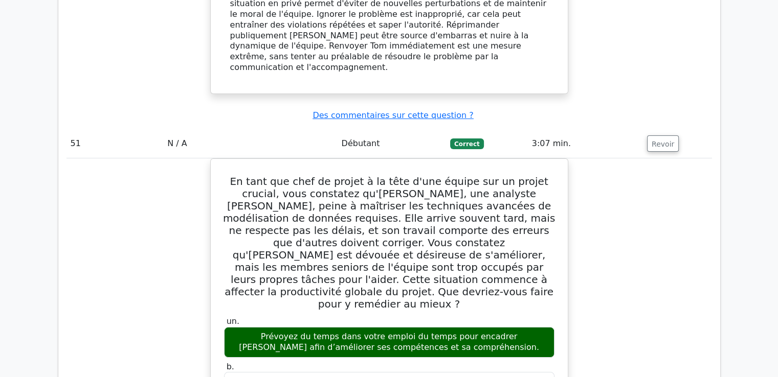
scroll to position [31113, 0]
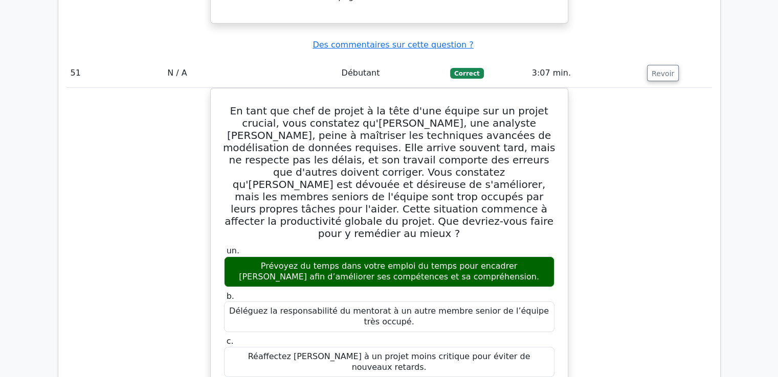
scroll to position [31164, 0]
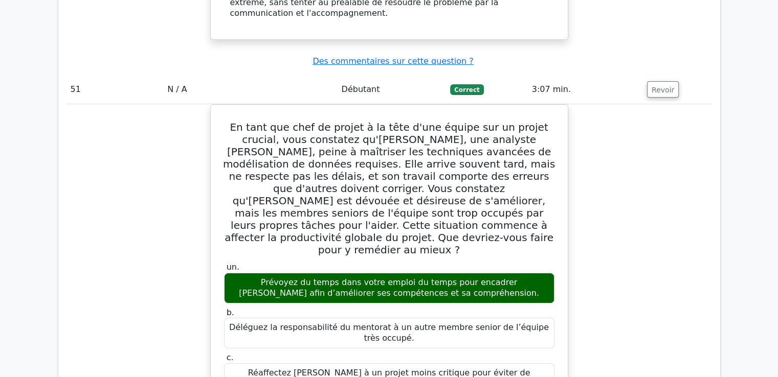
drag, startPoint x: 241, startPoint y: 17, endPoint x: 505, endPoint y: 297, distance: 385.2
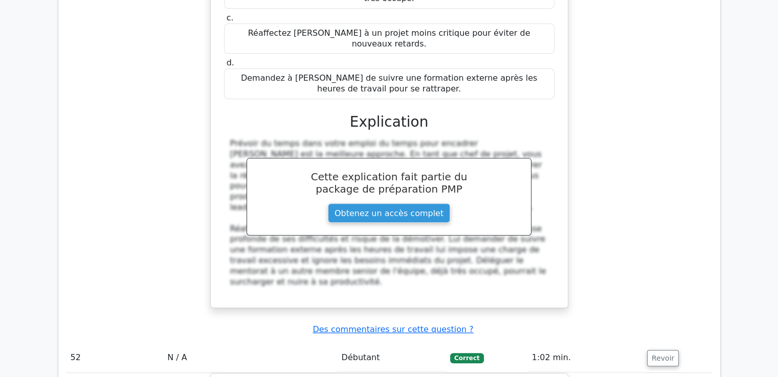
scroll to position [31522, 0]
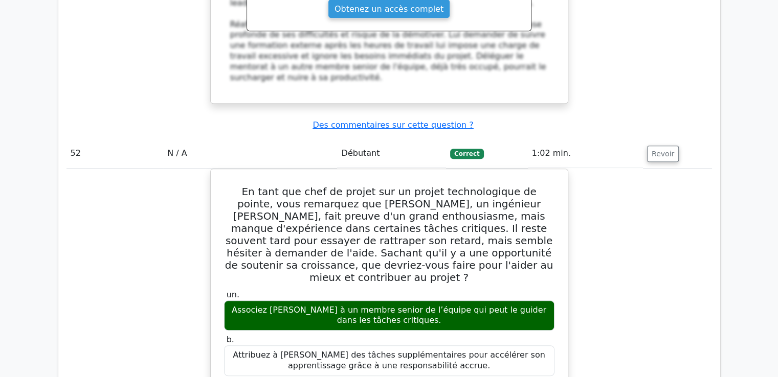
scroll to position [31727, 0]
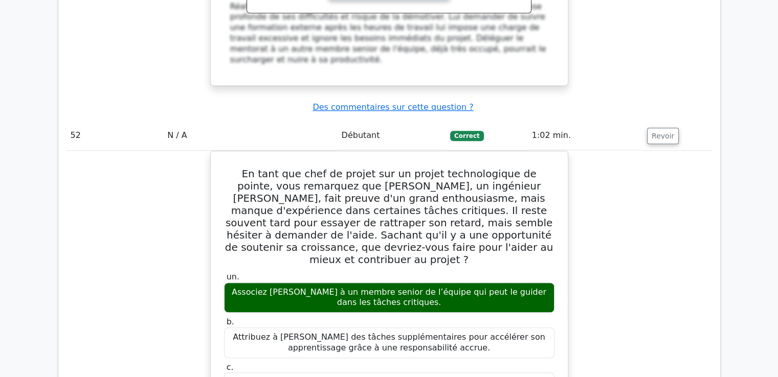
drag, startPoint x: 224, startPoint y: 28, endPoint x: 517, endPoint y: 316, distance: 411.1
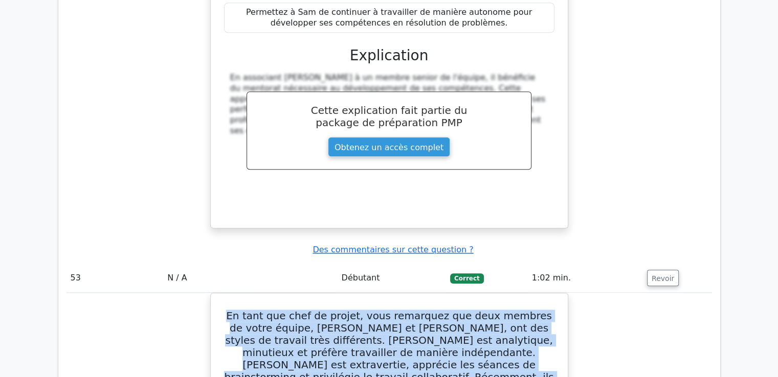
scroll to position [32238, 0]
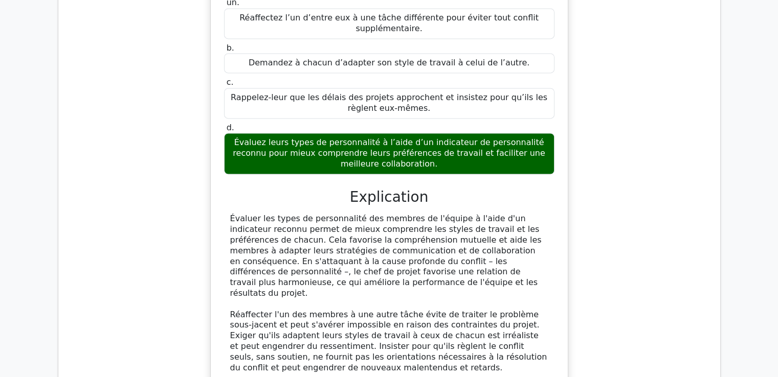
scroll to position [32617, 0]
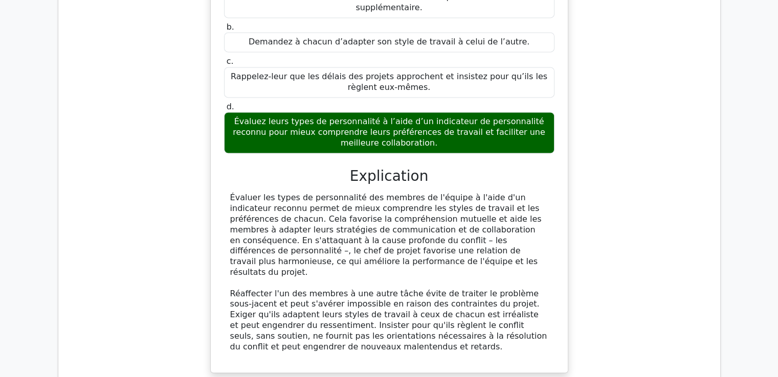
drag, startPoint x: 229, startPoint y: 95, endPoint x: 459, endPoint y: 60, distance: 232.8
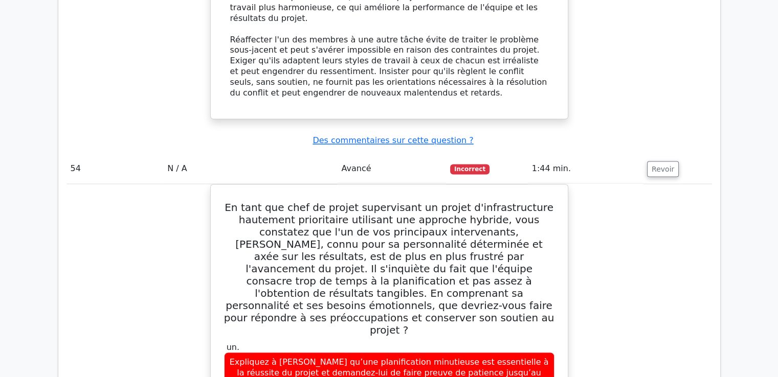
scroll to position [32876, 0]
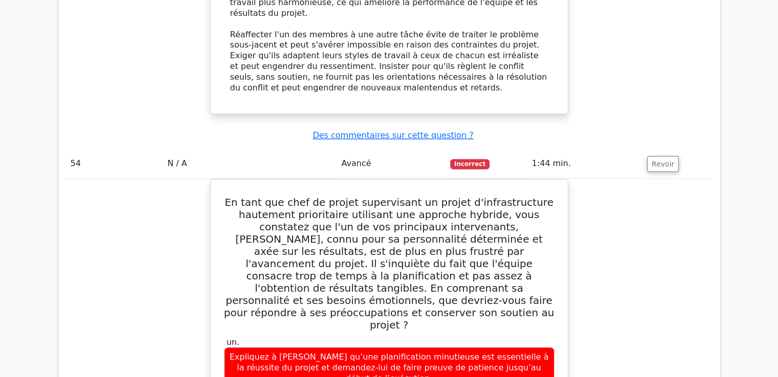
drag, startPoint x: 227, startPoint y: 71, endPoint x: 468, endPoint y: 171, distance: 262.0
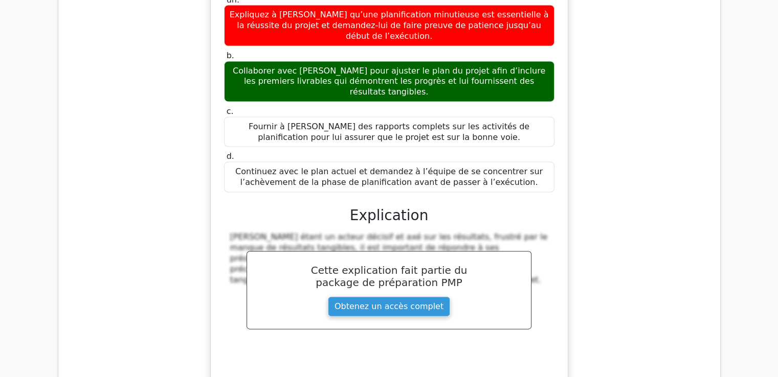
scroll to position [33234, 0]
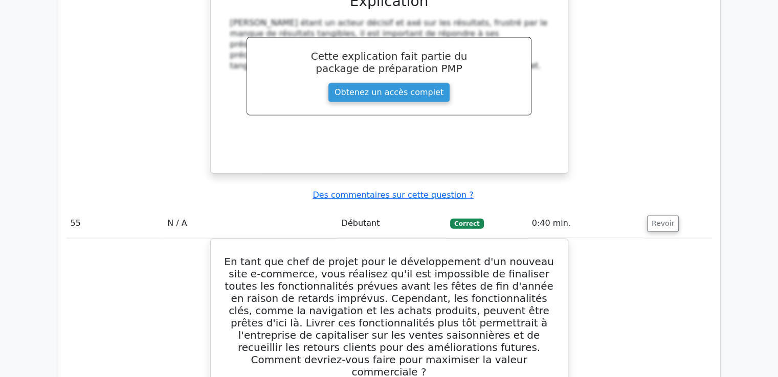
scroll to position [33471, 0]
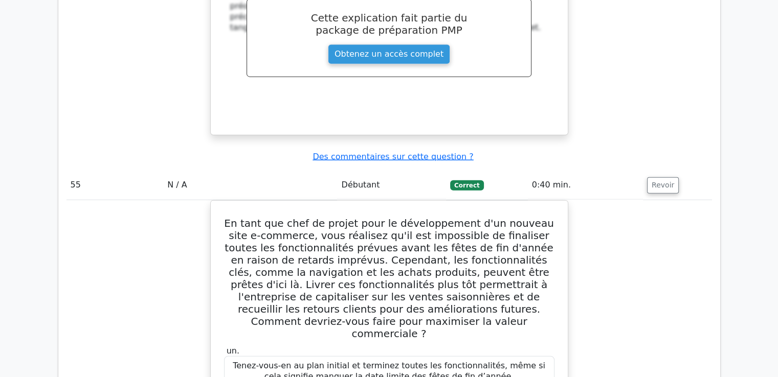
drag, startPoint x: 232, startPoint y: 68, endPoint x: 507, endPoint y: 198, distance: 304.4
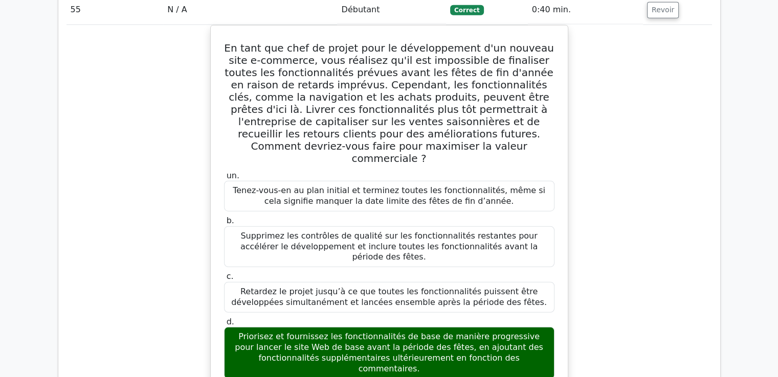
scroll to position [33829, 0]
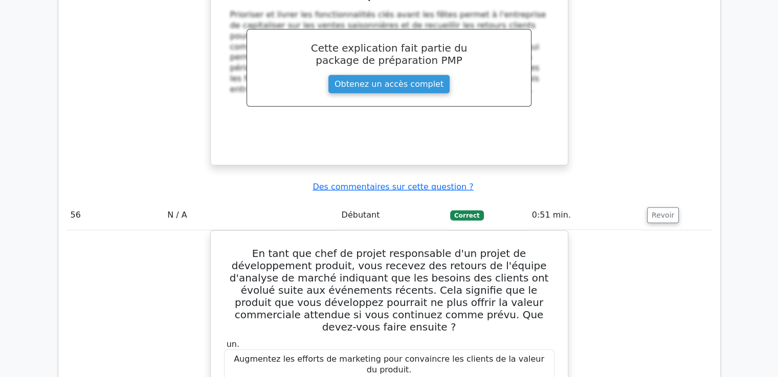
scroll to position [34278, 0]
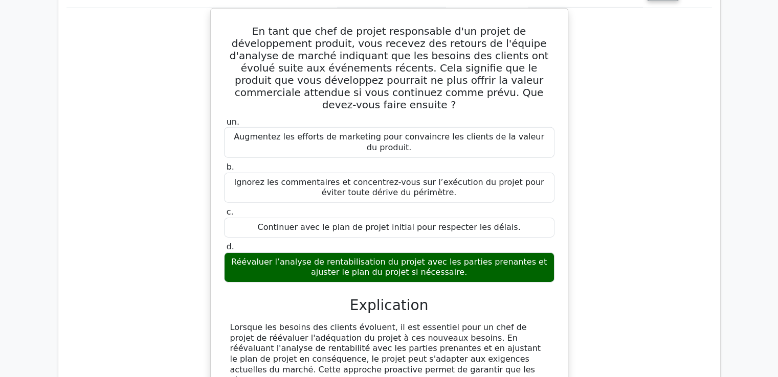
drag, startPoint x: 233, startPoint y: 114, endPoint x: 400, endPoint y: 199, distance: 188.0
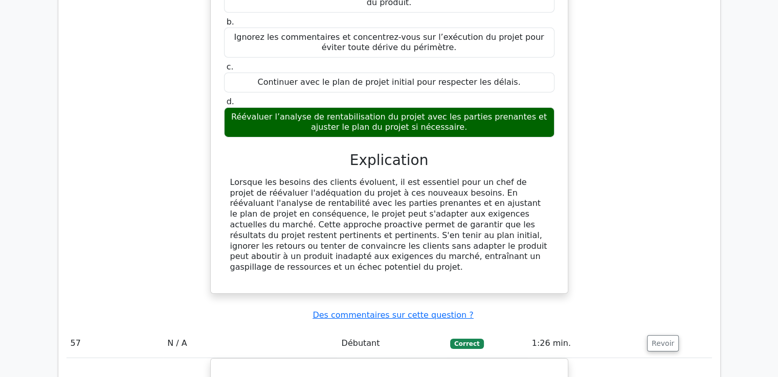
scroll to position [34431, 0]
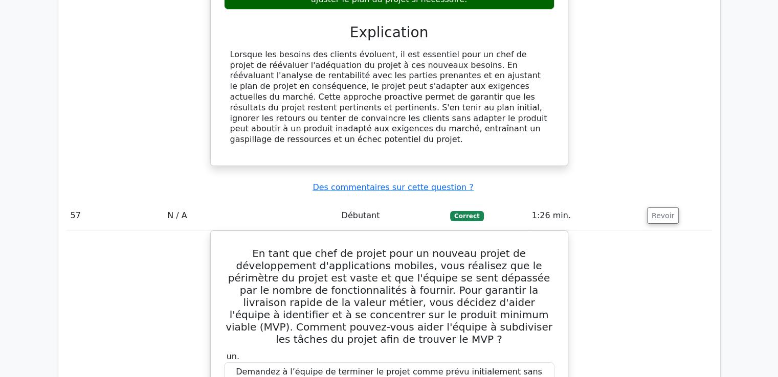
scroll to position [34533, 0]
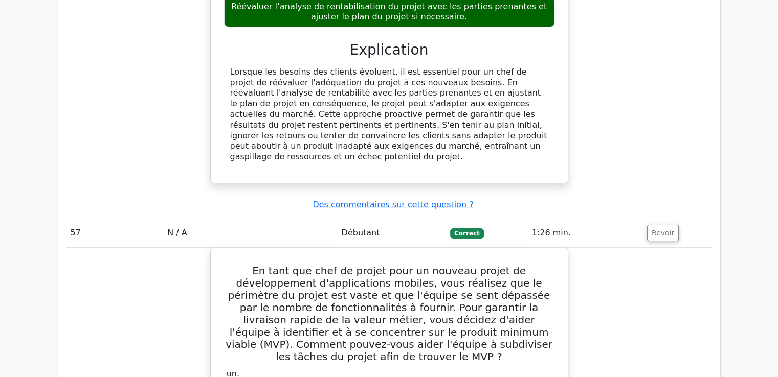
drag, startPoint x: 229, startPoint y: 35, endPoint x: 447, endPoint y: 271, distance: 320.9
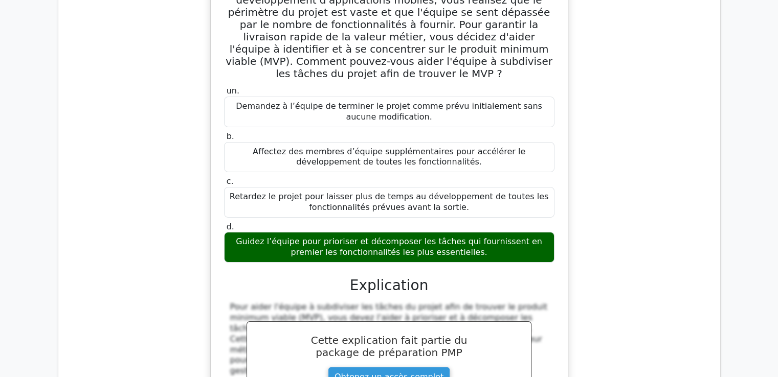
scroll to position [34891, 0]
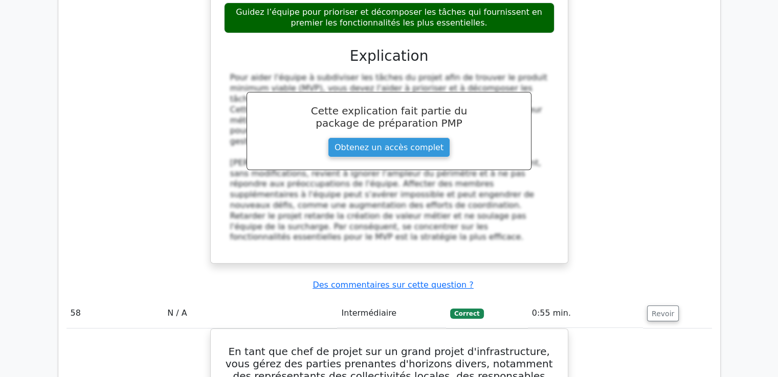
scroll to position [35045, 0]
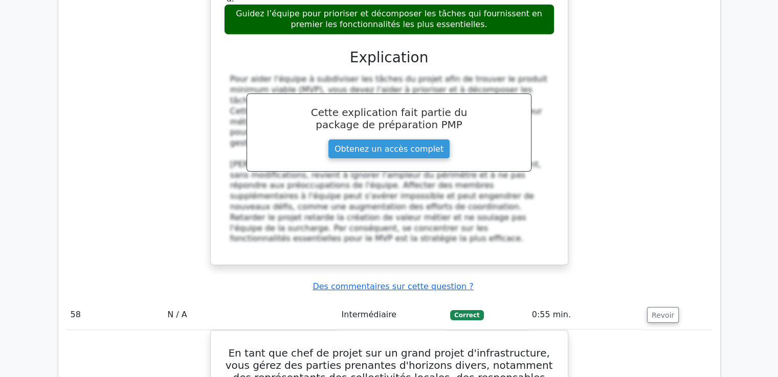
drag, startPoint x: 227, startPoint y: 45, endPoint x: 532, endPoint y: 269, distance: 378.2
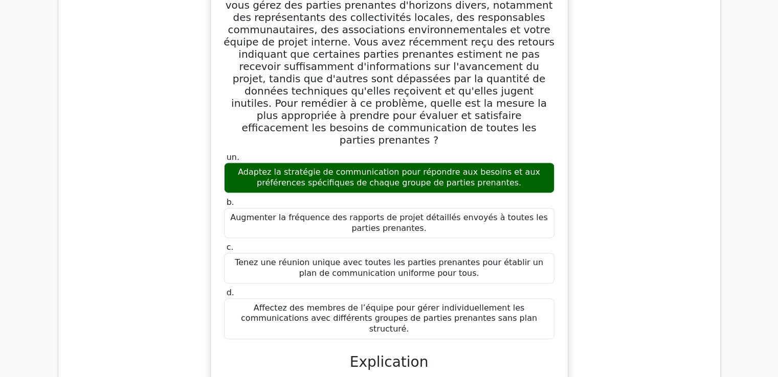
scroll to position [35454, 0]
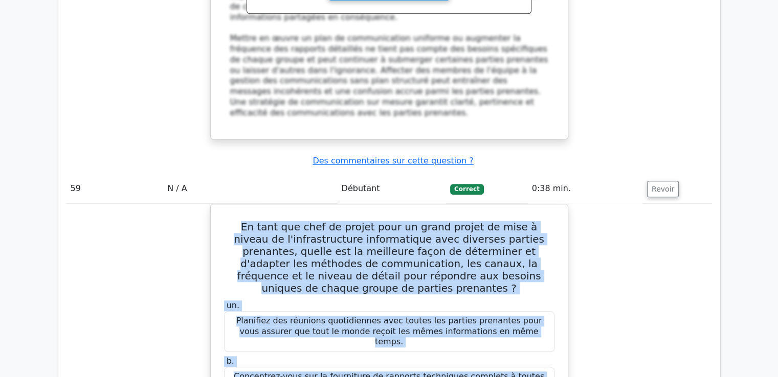
scroll to position [35868, 0]
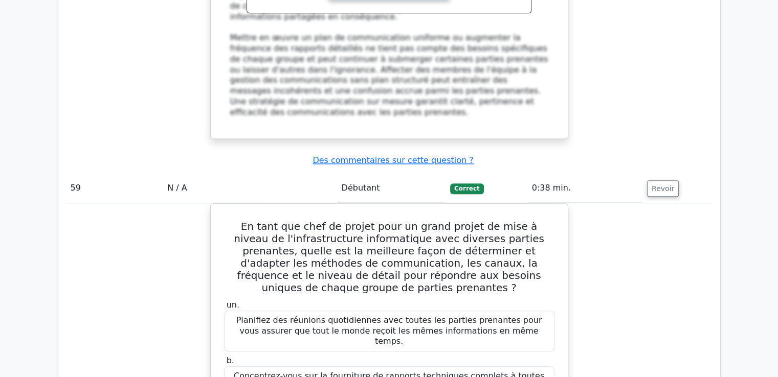
drag, startPoint x: 237, startPoint y: 60, endPoint x: 481, endPoint y: 138, distance: 256.0
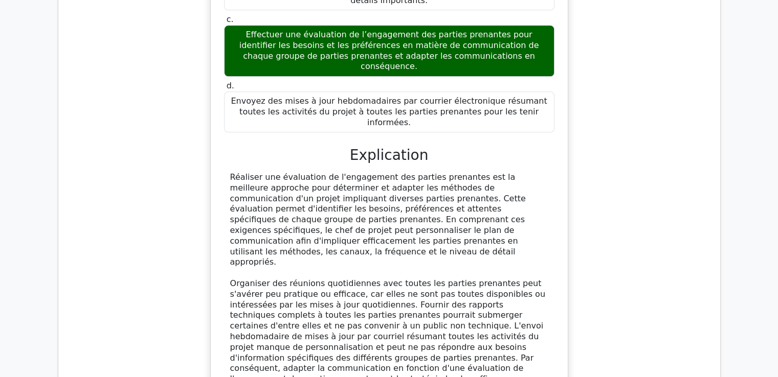
scroll to position [36356, 0]
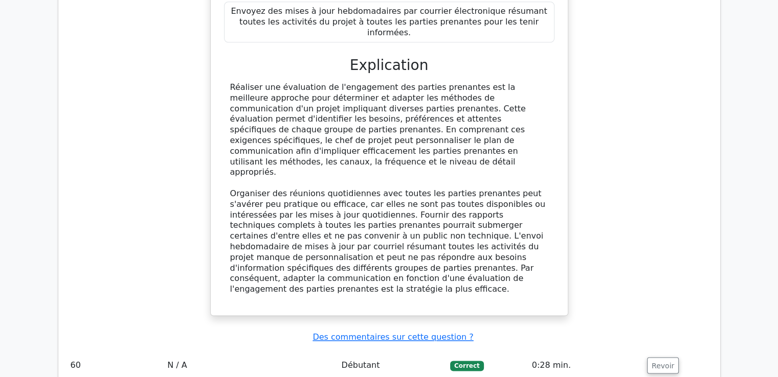
drag, startPoint x: 257, startPoint y: 94, endPoint x: 434, endPoint y: 66, distance: 178.6
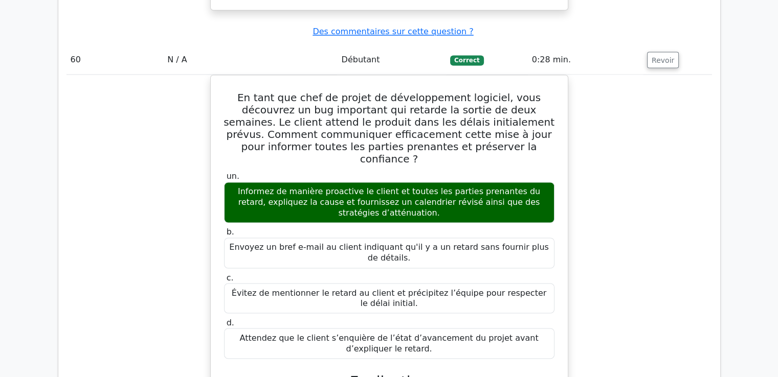
scroll to position [36662, 0]
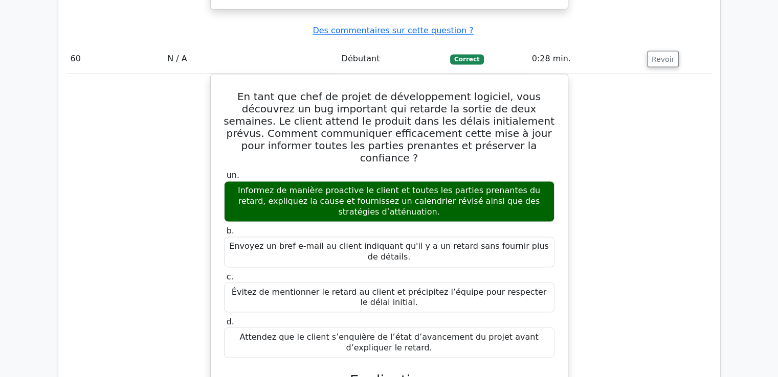
drag, startPoint x: 235, startPoint y: 51, endPoint x: 488, endPoint y: 267, distance: 333.3
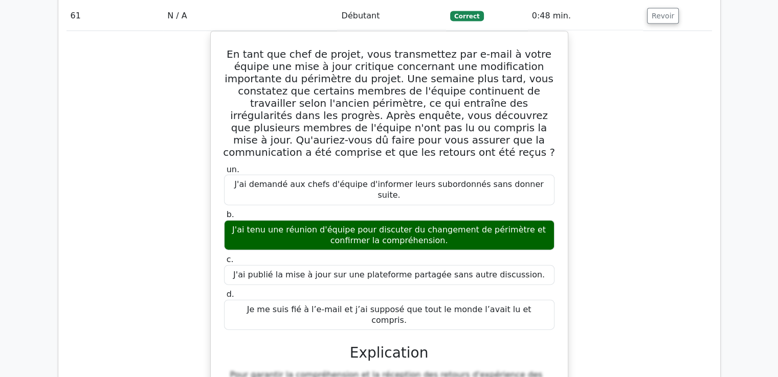
scroll to position [37225, 0]
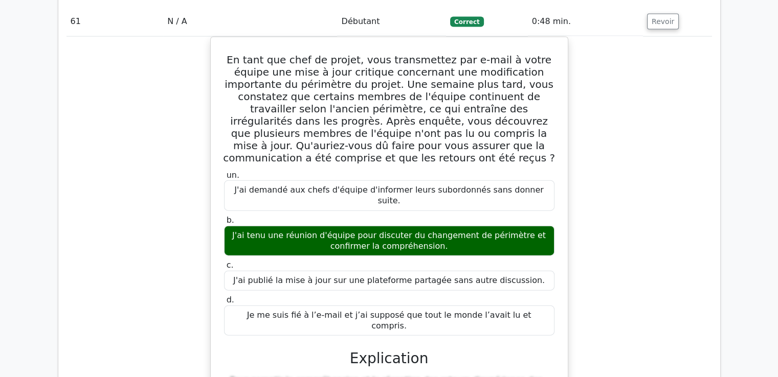
scroll to position [37213, 0]
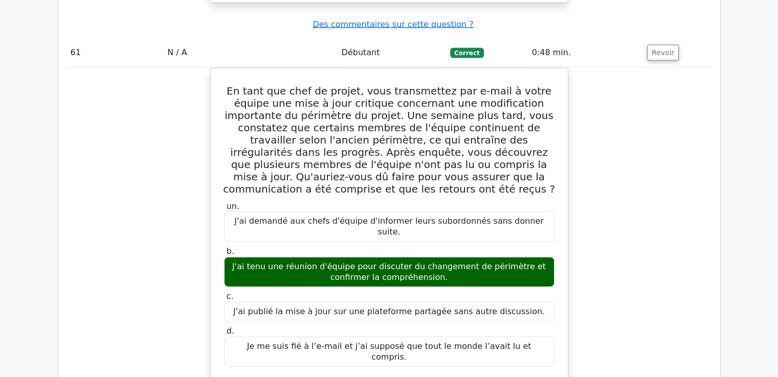
drag, startPoint x: 366, startPoint y: 236, endPoint x: 236, endPoint y: 103, distance: 185.8
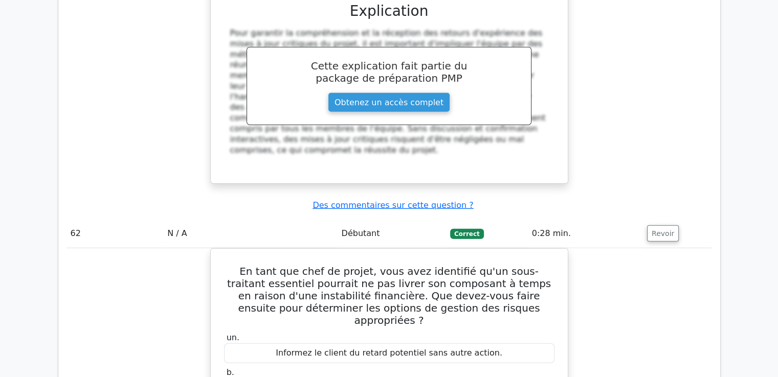
scroll to position [37724, 0]
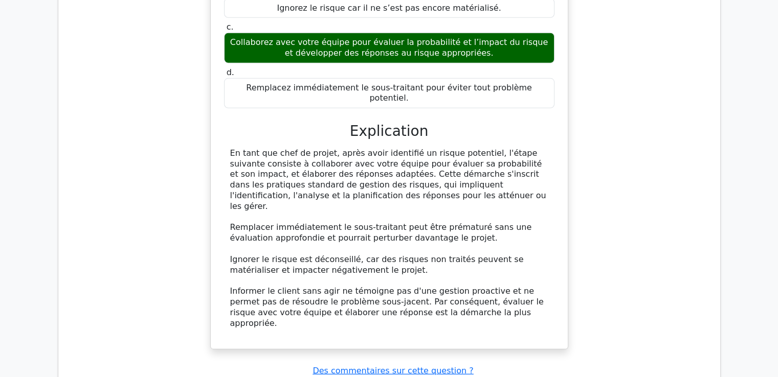
scroll to position [37826, 0]
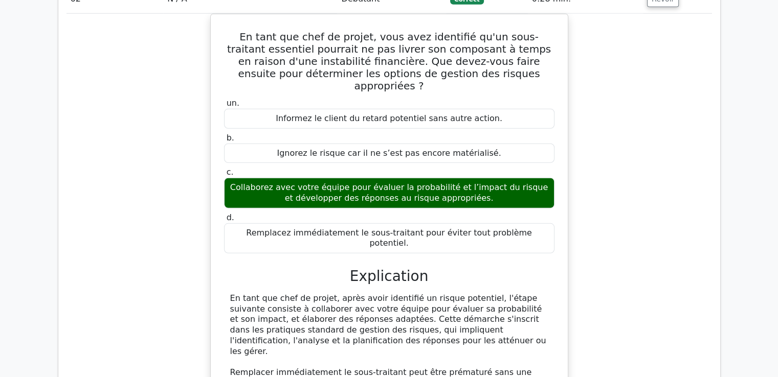
drag, startPoint x: 225, startPoint y: 80, endPoint x: 445, endPoint y: 333, distance: 335.6
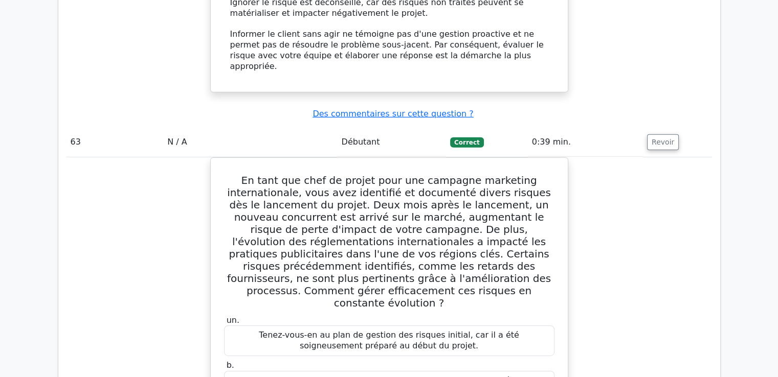
scroll to position [38337, 0]
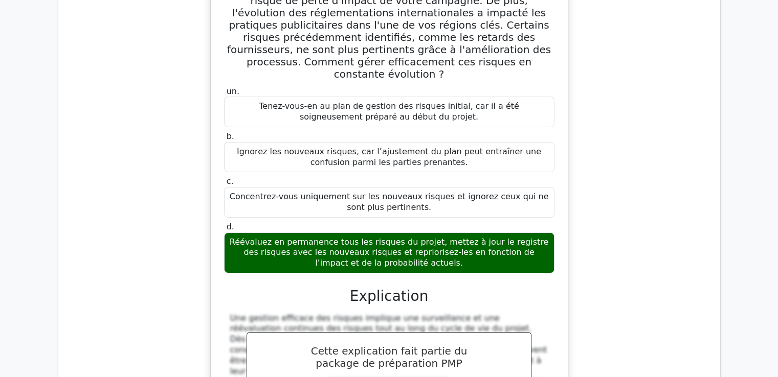
scroll to position [38440, 0]
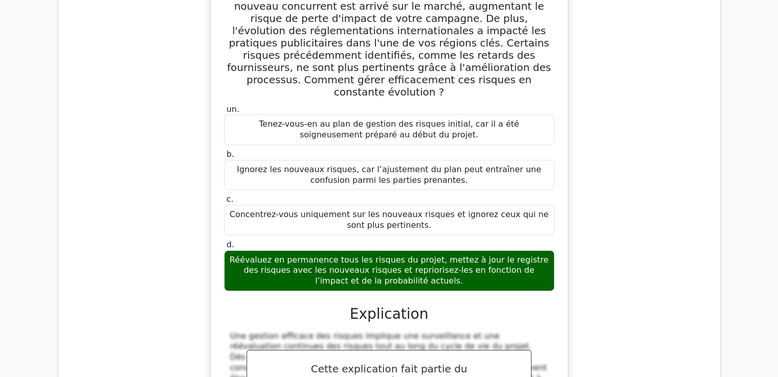
drag, startPoint x: 223, startPoint y: 46, endPoint x: 489, endPoint y: 255, distance: 338.3
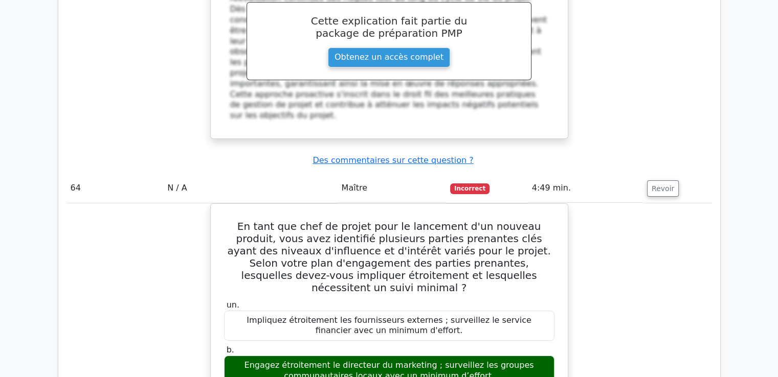
scroll to position [38849, 0]
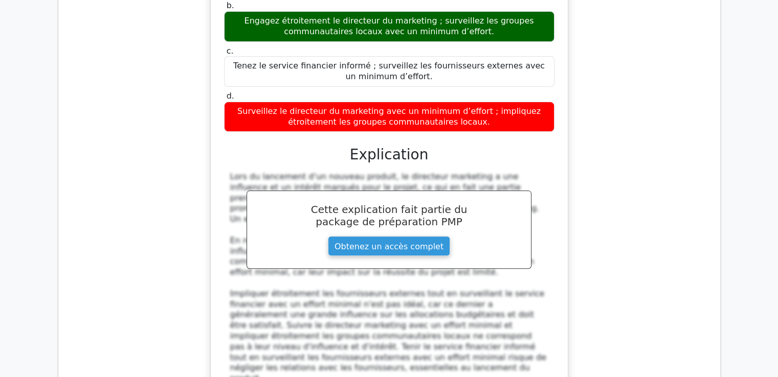
scroll to position [39172, 0]
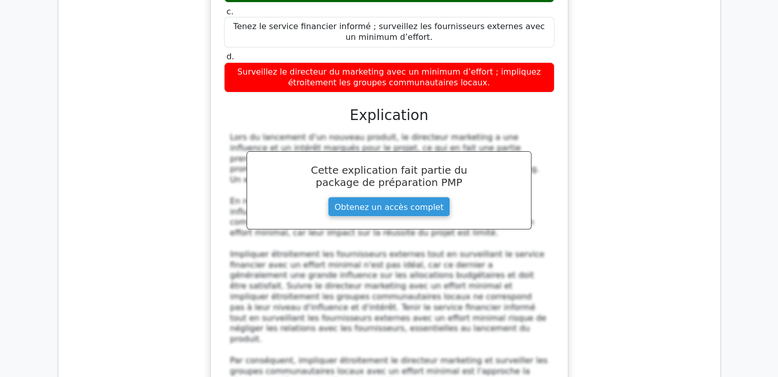
drag, startPoint x: 227, startPoint y: 135, endPoint x: 464, endPoint y: 303, distance: 290.5
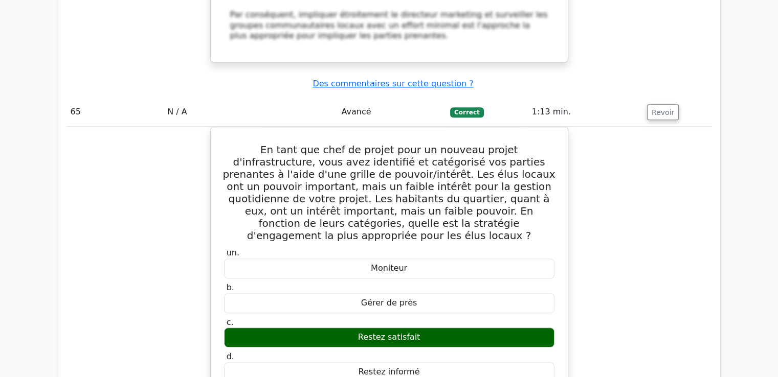
scroll to position [39376, 0]
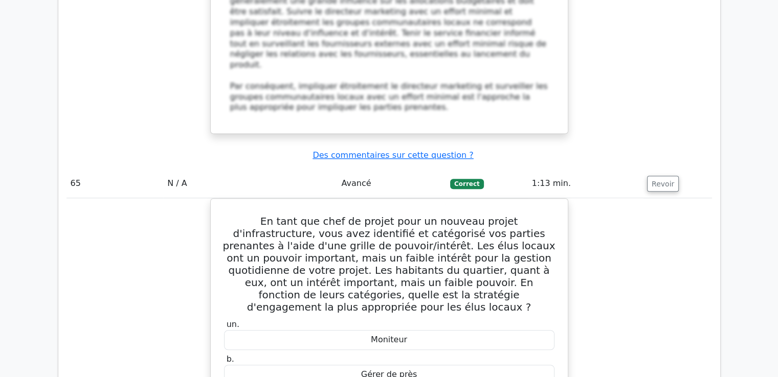
scroll to position [39530, 0]
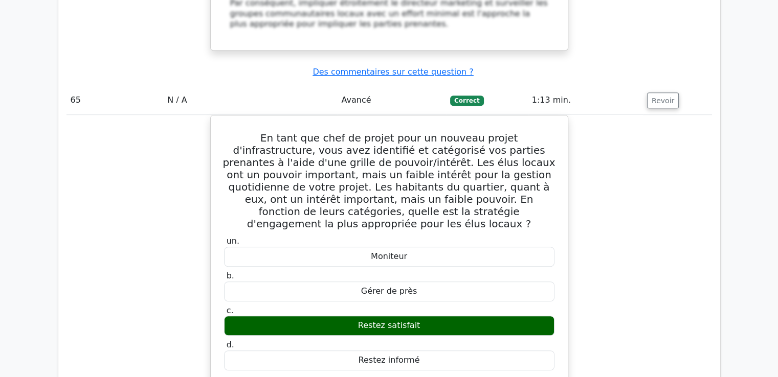
drag, startPoint x: 234, startPoint y: 54, endPoint x: 471, endPoint y: 294, distance: 337.7
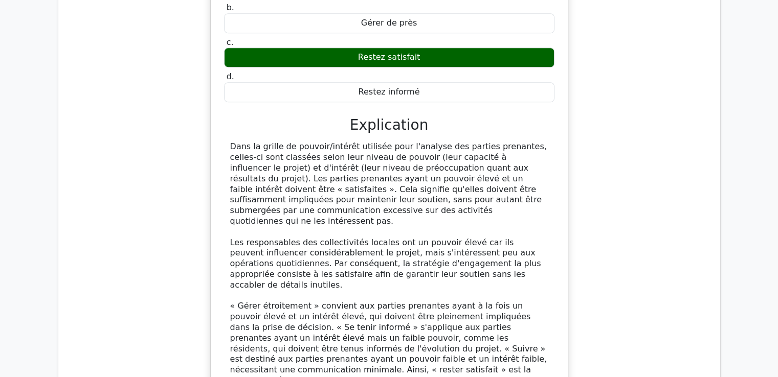
scroll to position [39837, 0]
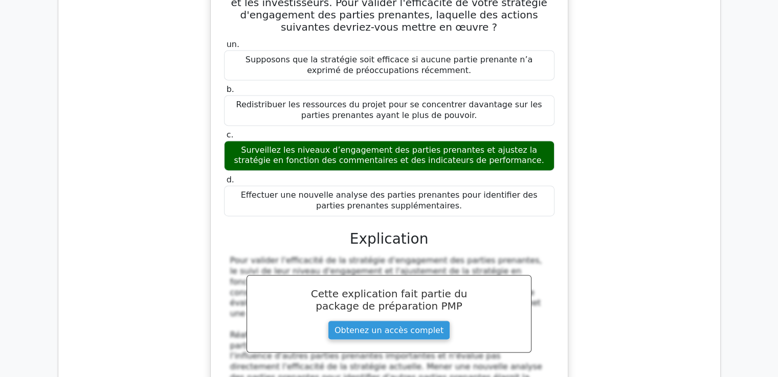
scroll to position [40342, 0]
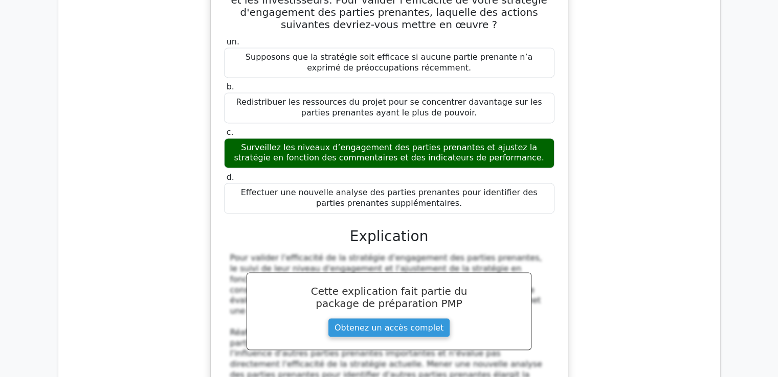
drag, startPoint x: 232, startPoint y: 179, endPoint x: 536, endPoint y: 102, distance: 313.4
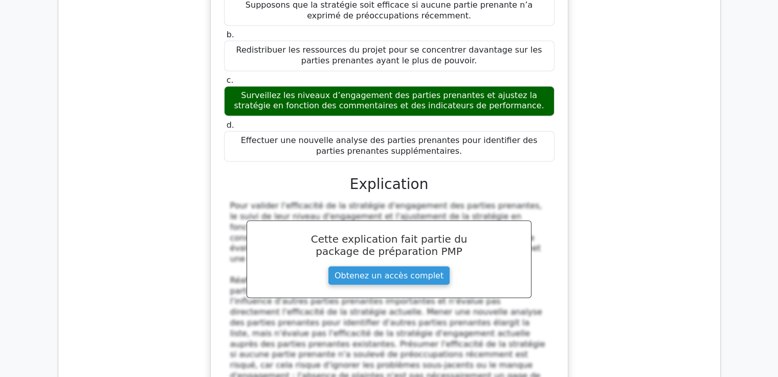
scroll to position [40547, 0]
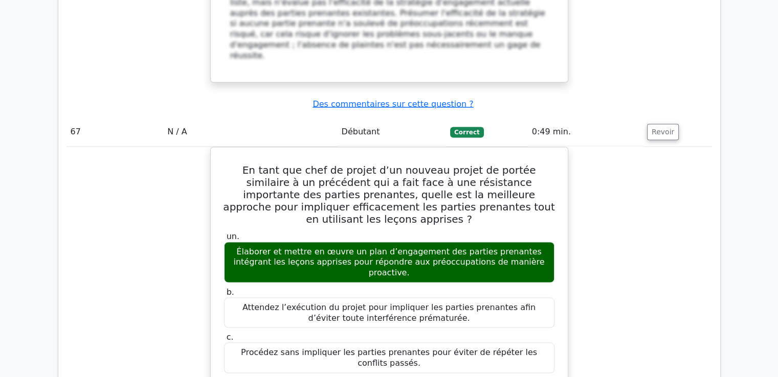
scroll to position [40939, 0]
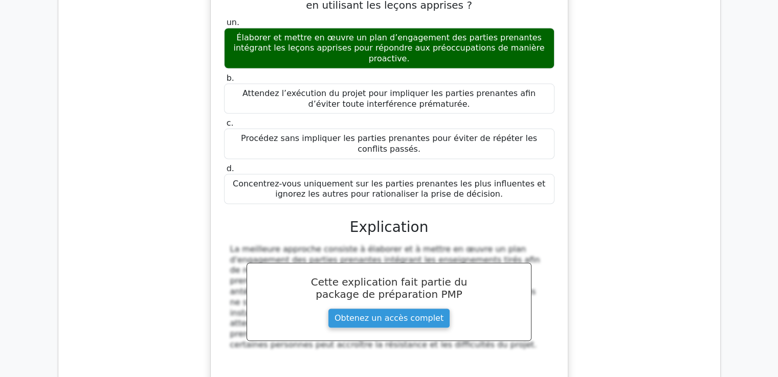
drag, startPoint x: 237, startPoint y: 138, endPoint x: 419, endPoint y: 209, distance: 195.9
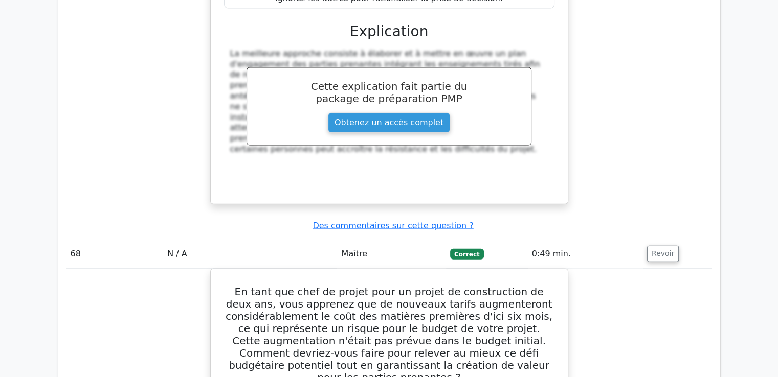
scroll to position [41144, 0]
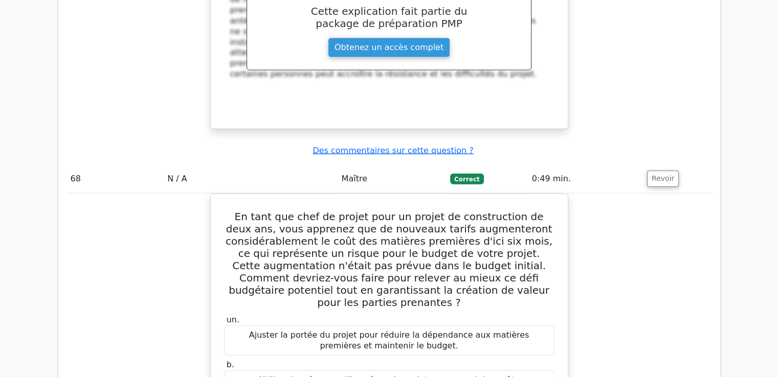
scroll to position [41195, 0]
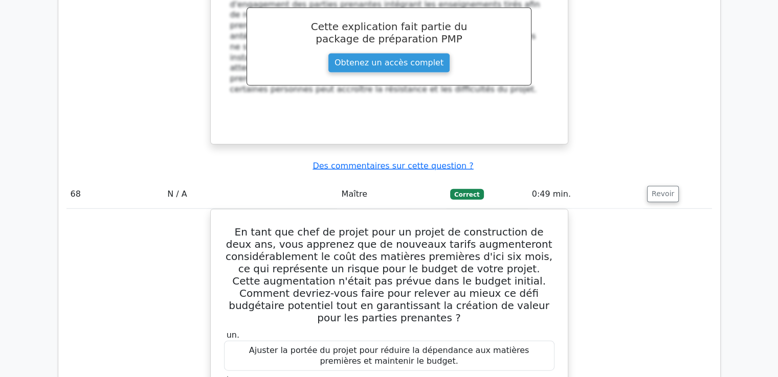
drag, startPoint x: 227, startPoint y: 64, endPoint x: 469, endPoint y: 316, distance: 349.7
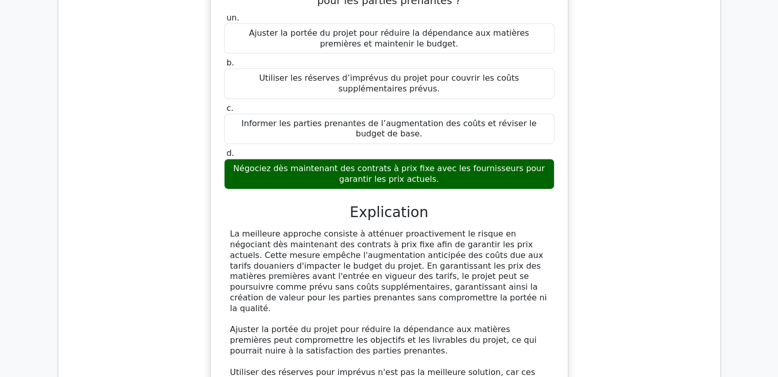
scroll to position [41604, 0]
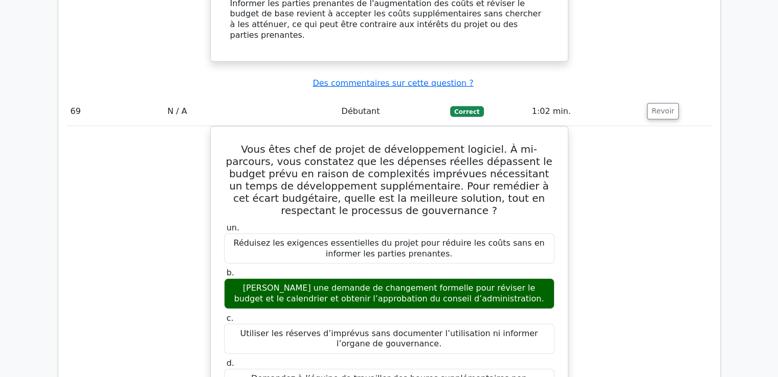
scroll to position [41970, 0]
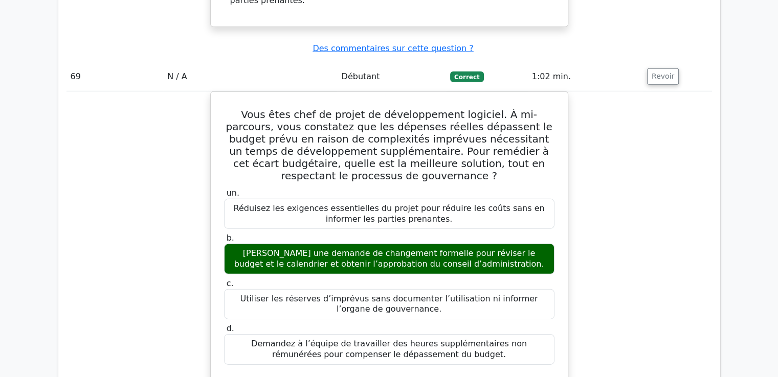
drag, startPoint x: 239, startPoint y: 70, endPoint x: 464, endPoint y: 136, distance: 234.6
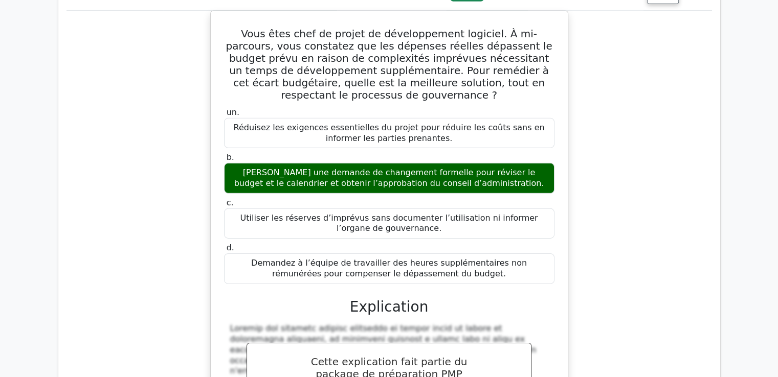
scroll to position [42174, 0]
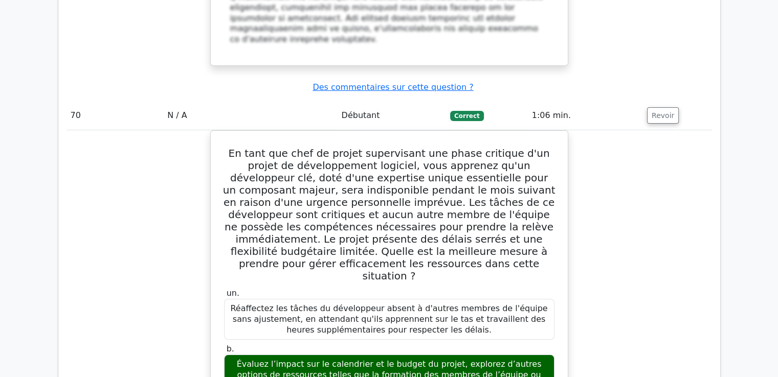
scroll to position [42673, 0]
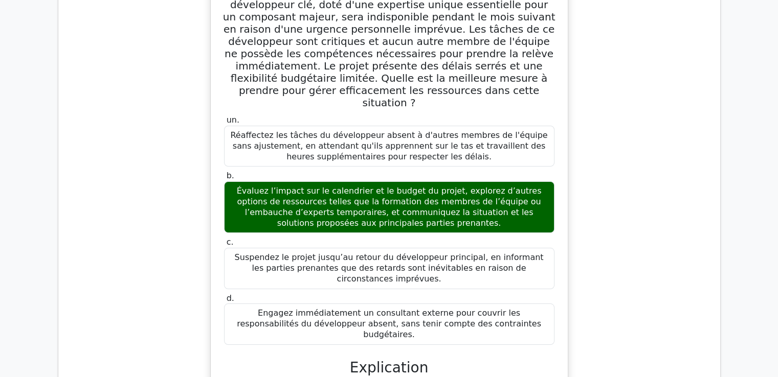
drag, startPoint x: 231, startPoint y: 66, endPoint x: 415, endPoint y: 166, distance: 208.6
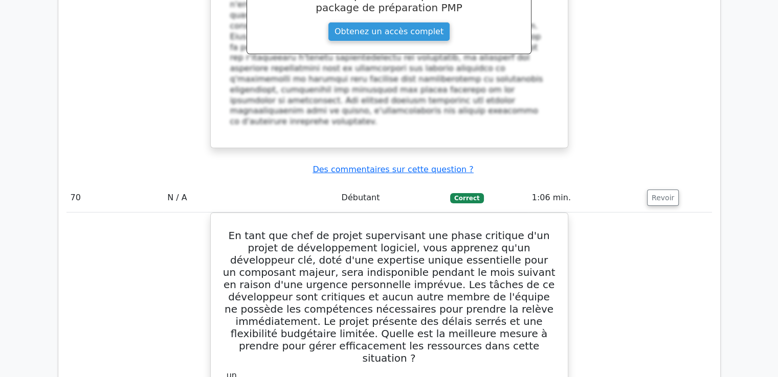
scroll to position [42366, 0]
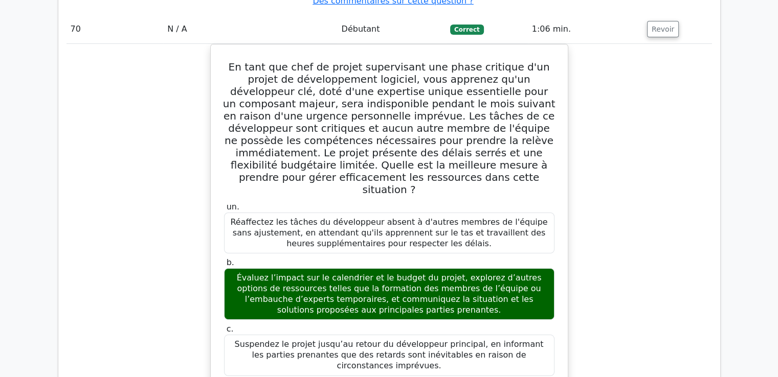
scroll to position [42652, 0]
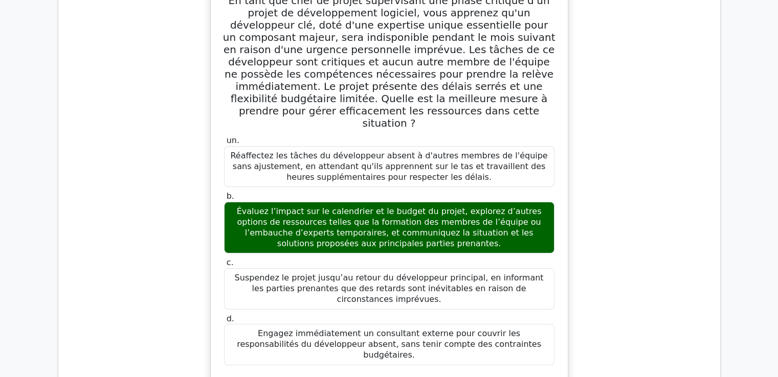
drag, startPoint x: 229, startPoint y: 30, endPoint x: 423, endPoint y: 197, distance: 255.9
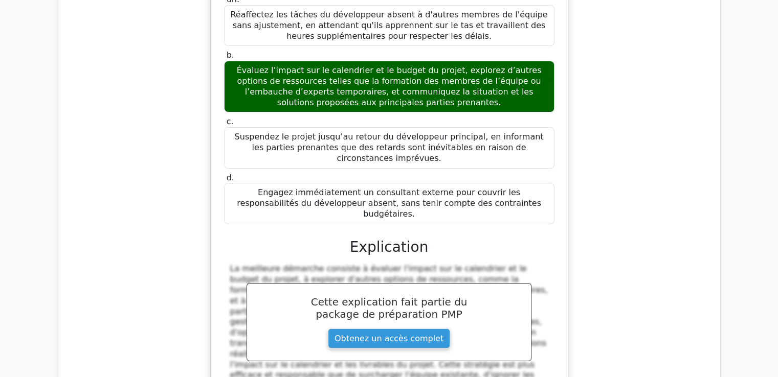
scroll to position [42857, 0]
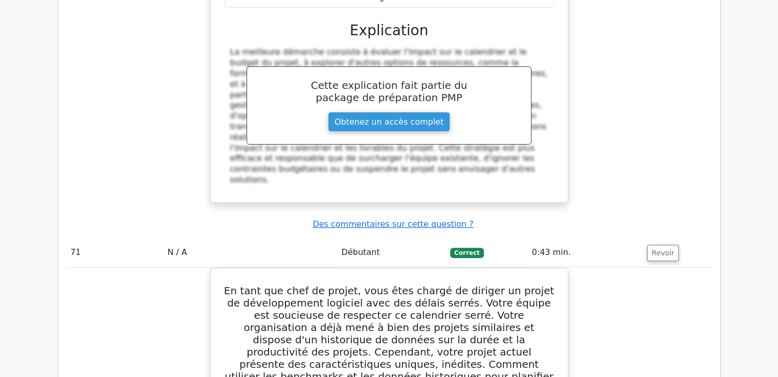
scroll to position [42908, 0]
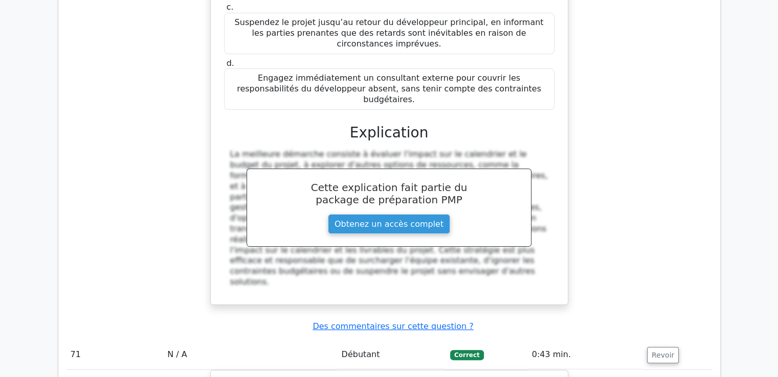
drag, startPoint x: 235, startPoint y: 42, endPoint x: 466, endPoint y: 316, distance: 358.9
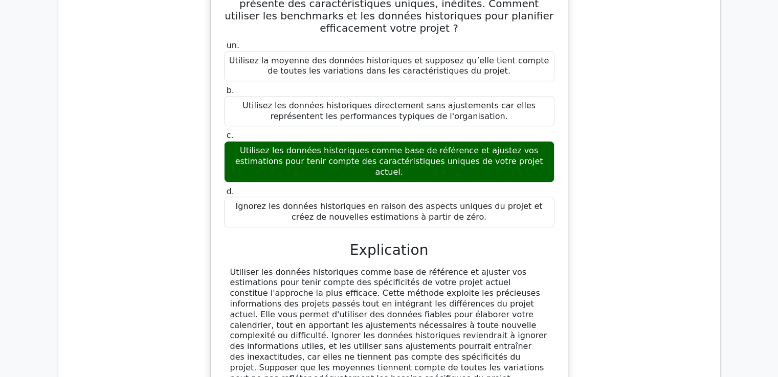
scroll to position [43317, 0]
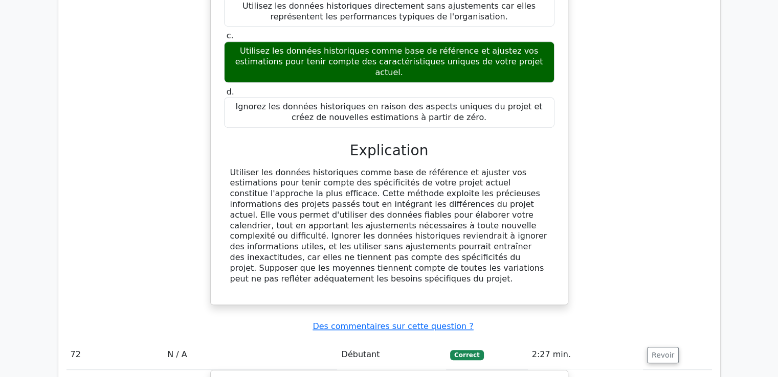
scroll to position [43526, 0]
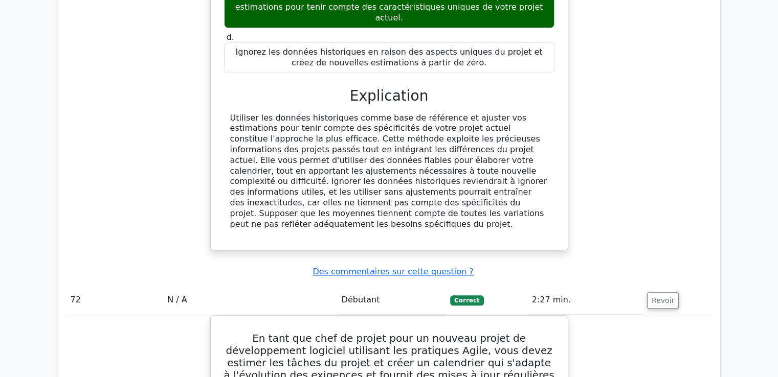
drag, startPoint x: 228, startPoint y: 141, endPoint x: 476, endPoint y: 215, distance: 258.8
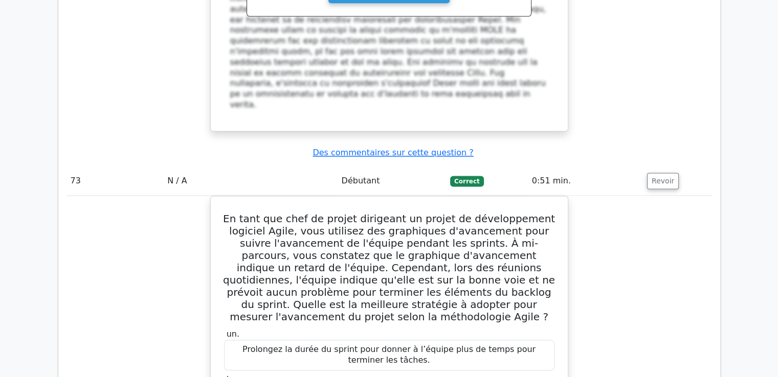
scroll to position [44319, 0]
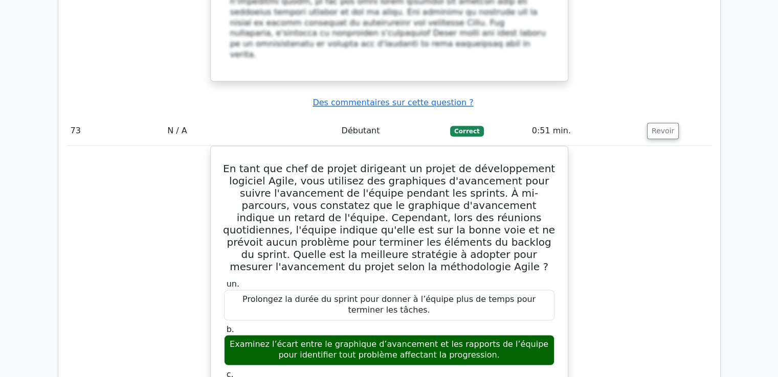
drag, startPoint x: 231, startPoint y: 90, endPoint x: 477, endPoint y: 164, distance: 256.2
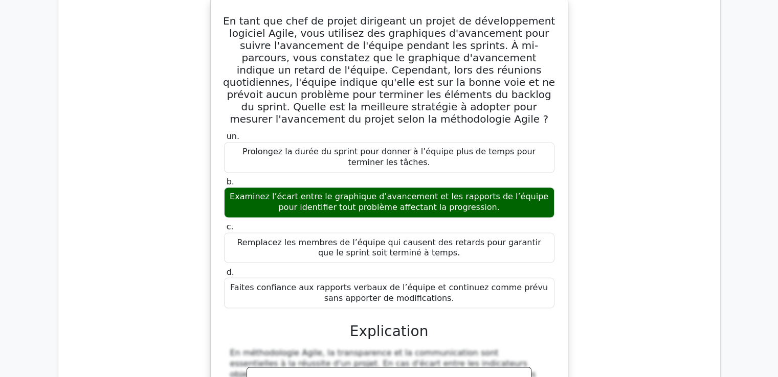
scroll to position [44472, 0]
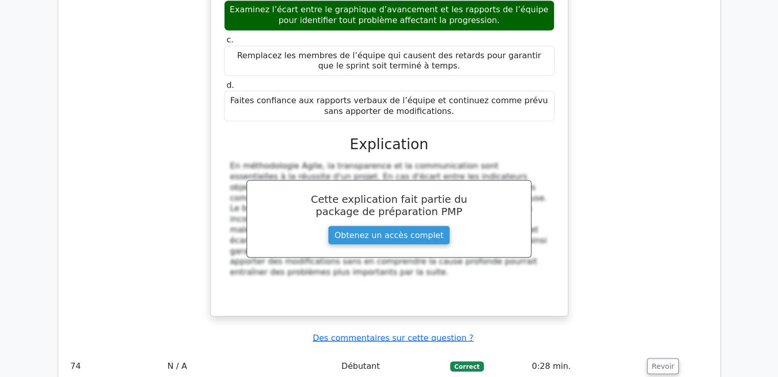
scroll to position [44811, 0]
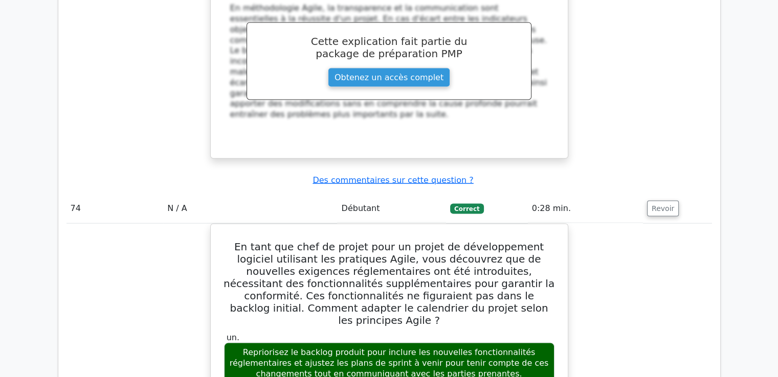
drag, startPoint x: 241, startPoint y: 64, endPoint x: 426, endPoint y: 49, distance: 186.2
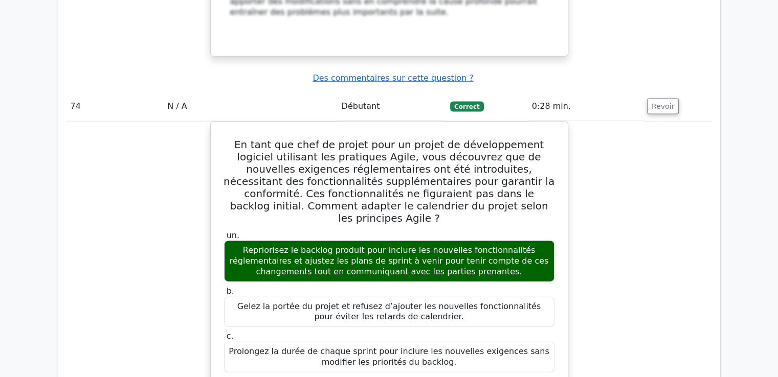
scroll to position [45016, 0]
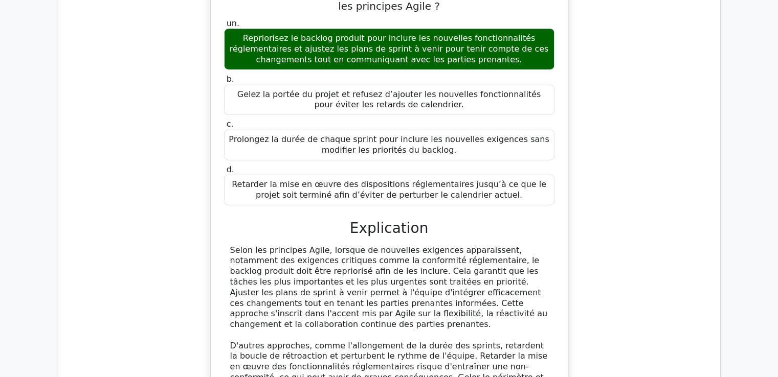
scroll to position [45067, 0]
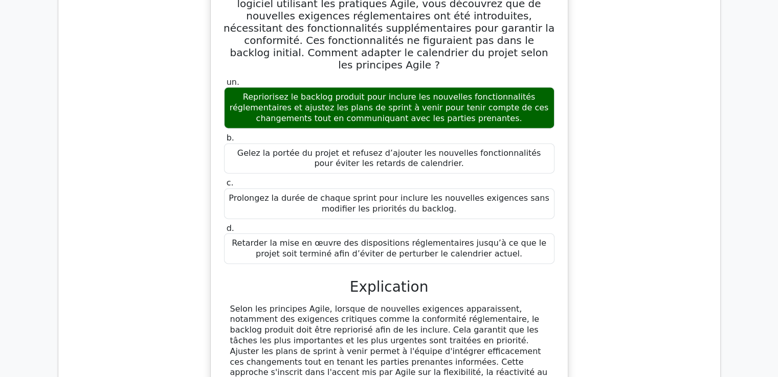
drag, startPoint x: 239, startPoint y: 105, endPoint x: 502, endPoint y: 320, distance: 339.0
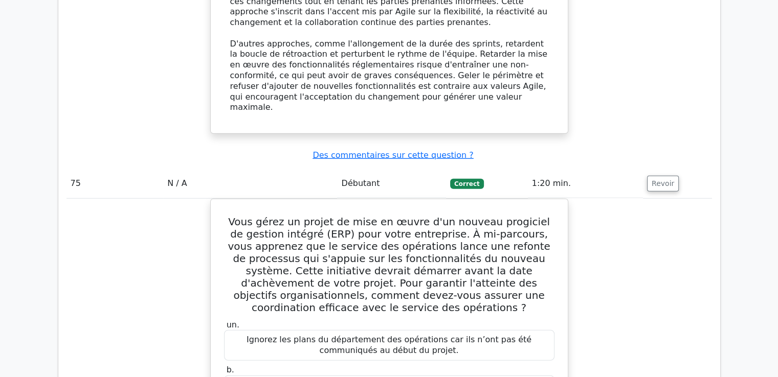
scroll to position [45527, 0]
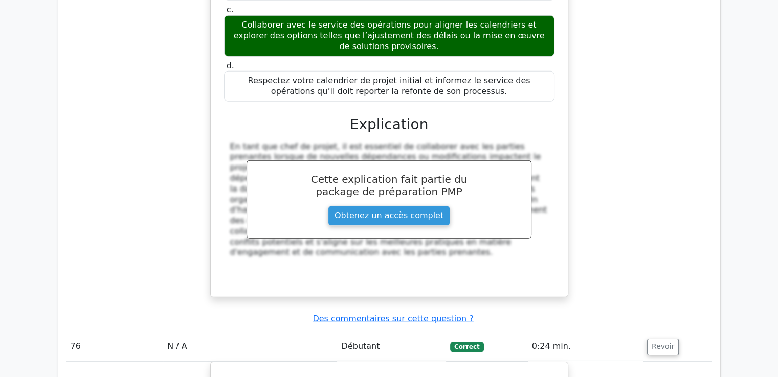
scroll to position [45929, 0]
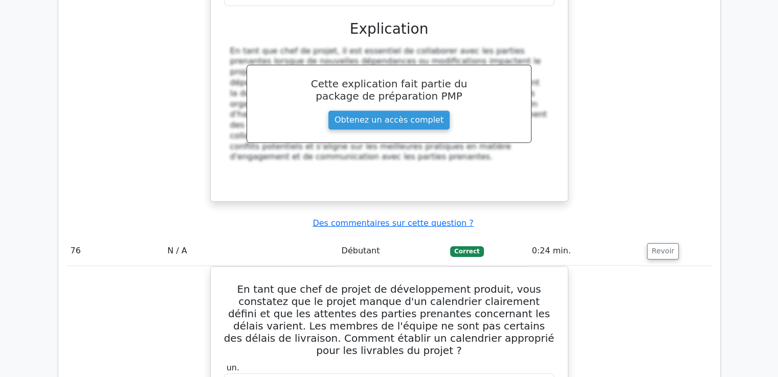
drag, startPoint x: 242, startPoint y: 105, endPoint x: 391, endPoint y: 237, distance: 198.5
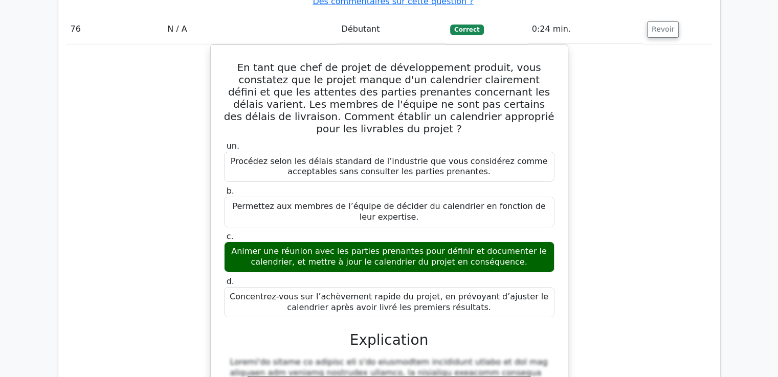
scroll to position [46133, 0]
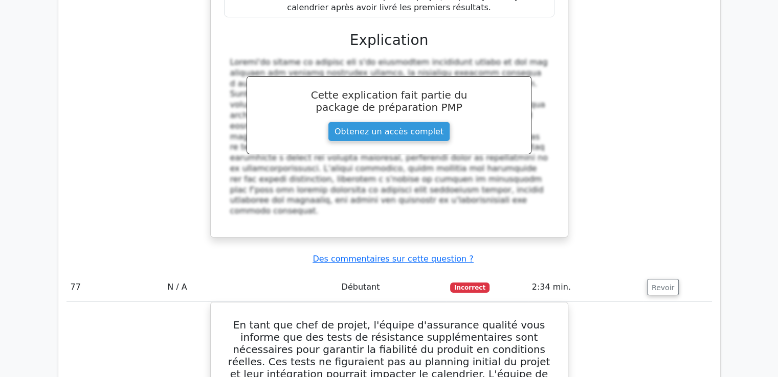
scroll to position [46488, 0]
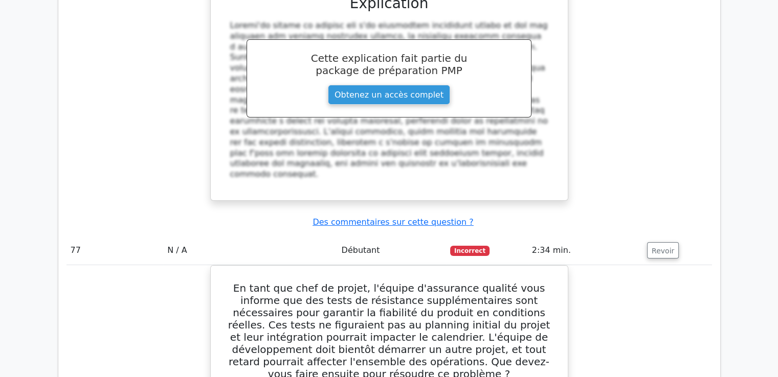
drag, startPoint x: 232, startPoint y: 28, endPoint x: 562, endPoint y: 77, distance: 333.5
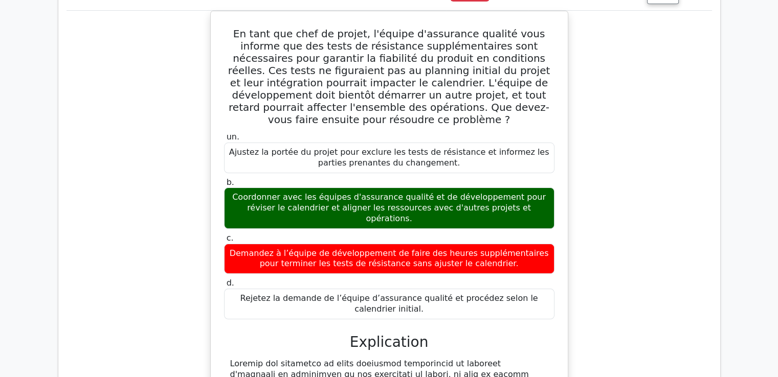
scroll to position [46743, 0]
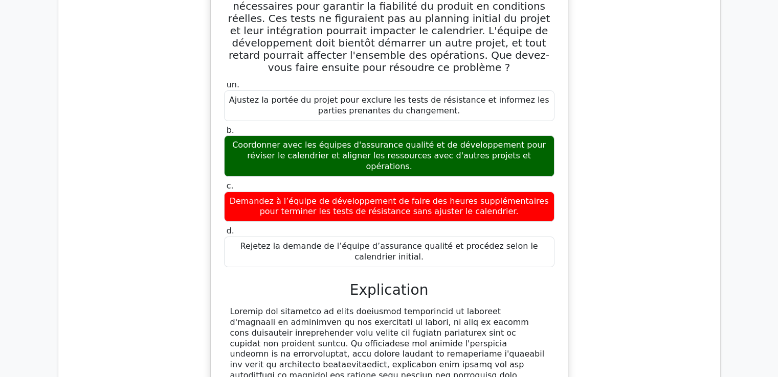
scroll to position [46794, 0]
drag, startPoint x: 233, startPoint y: 58, endPoint x: 237, endPoint y: 143, distance: 85.5
drag, startPoint x: 230, startPoint y: 61, endPoint x: 461, endPoint y: 297, distance: 330.1
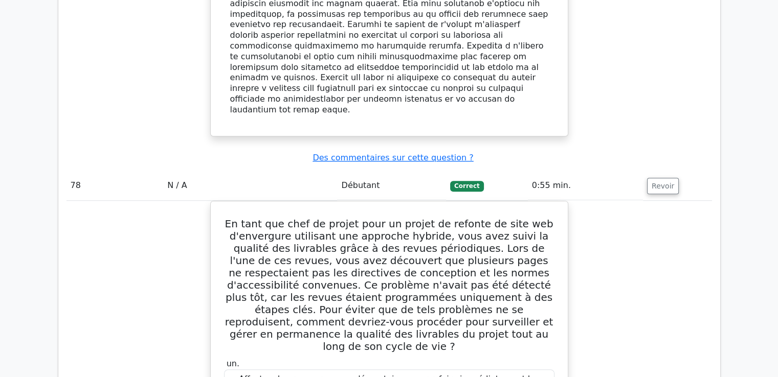
scroll to position [47203, 0]
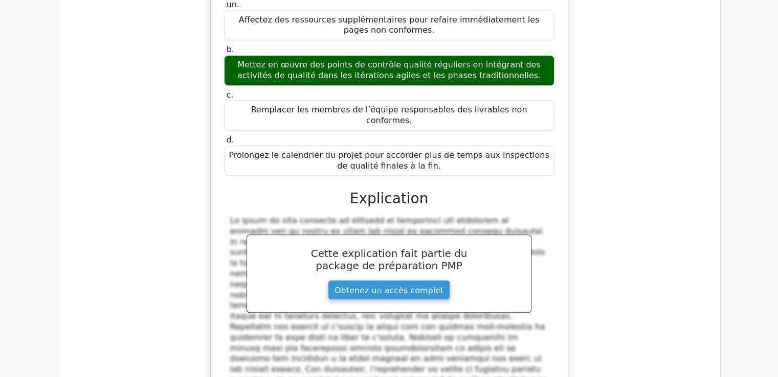
scroll to position [47620, 0]
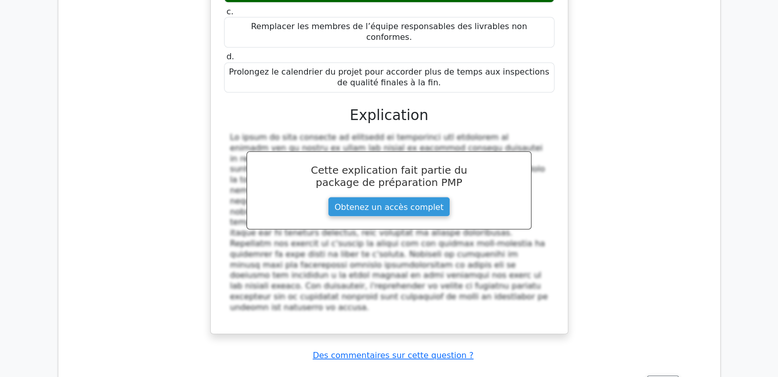
drag, startPoint x: 229, startPoint y: 135, endPoint x: 370, endPoint y: 321, distance: 233.1
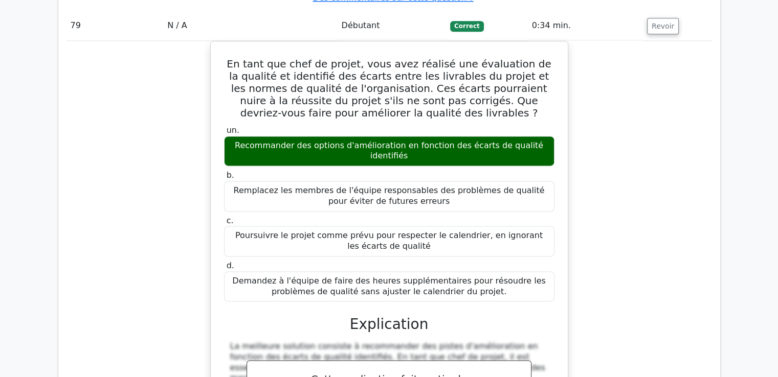
scroll to position [47876, 0]
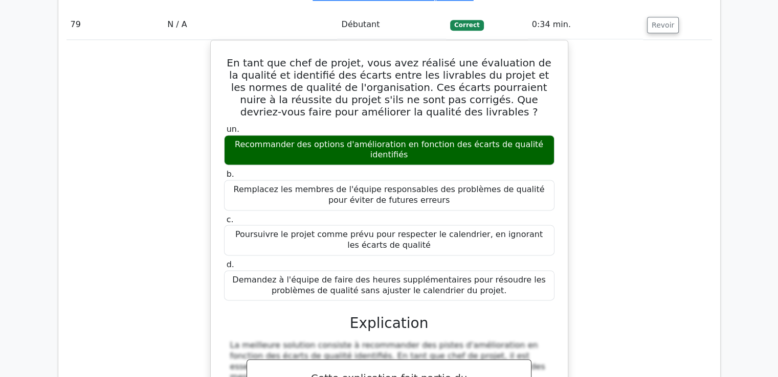
scroll to position [47978, 0]
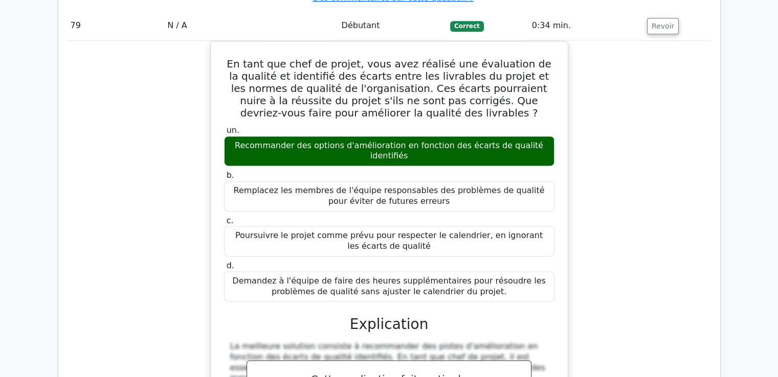
drag, startPoint x: 247, startPoint y: 62, endPoint x: 447, endPoint y: 327, distance: 332.2
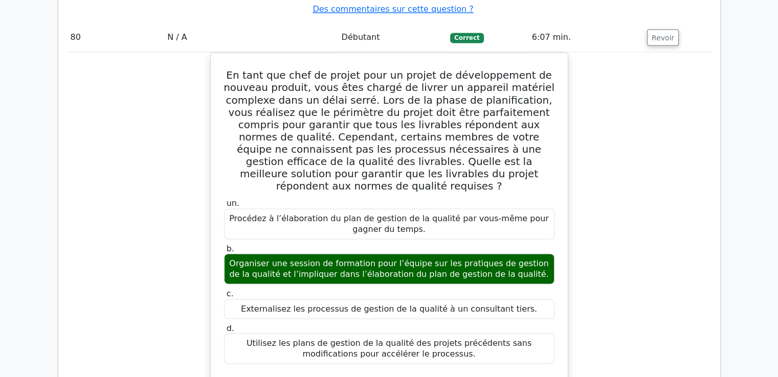
scroll to position [48489, 0]
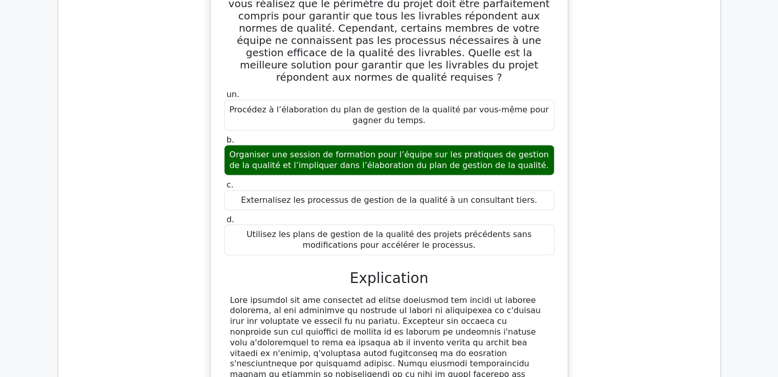
scroll to position [48610, 0]
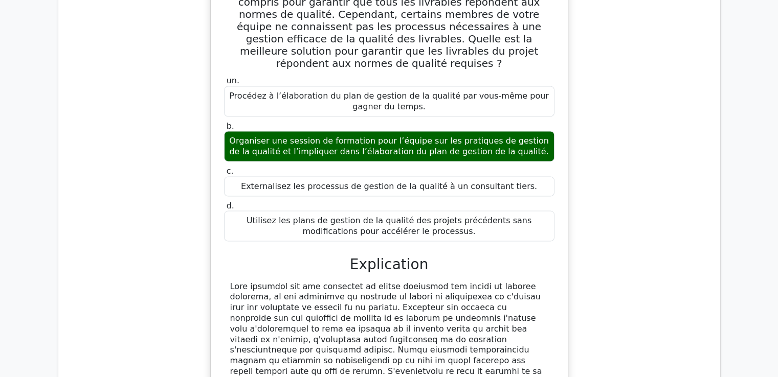
drag, startPoint x: 232, startPoint y: 59, endPoint x: 506, endPoint y: 298, distance: 363.9
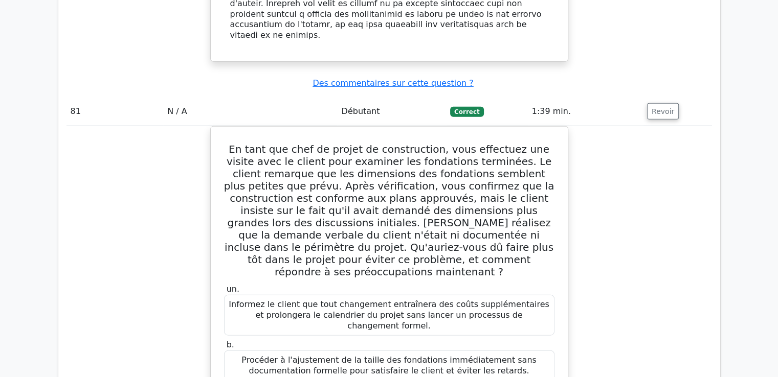
scroll to position [49070, 0]
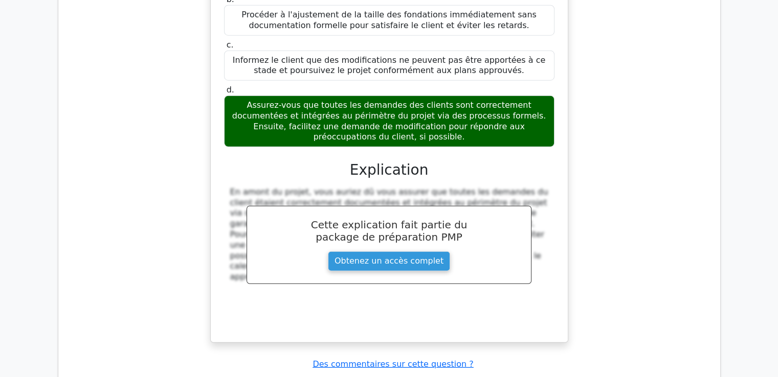
scroll to position [49504, 0]
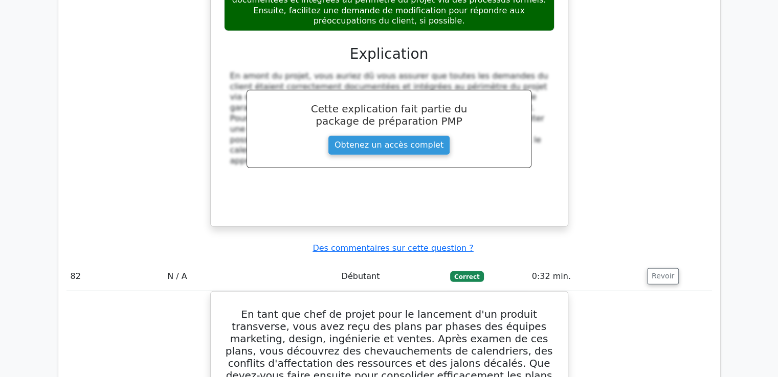
drag, startPoint x: 256, startPoint y: 66, endPoint x: 485, endPoint y: 87, distance: 230.5
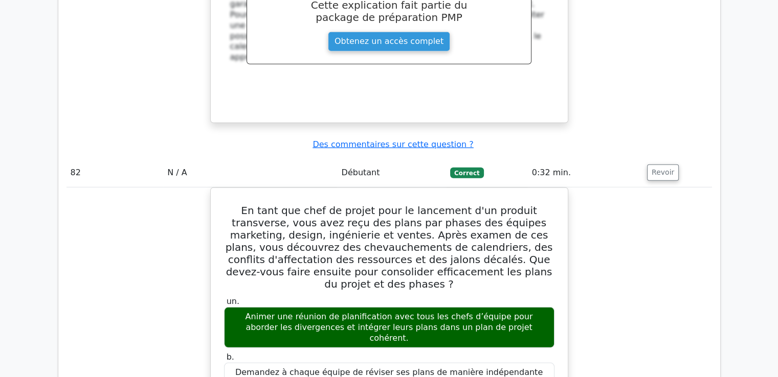
scroll to position [49606, 0]
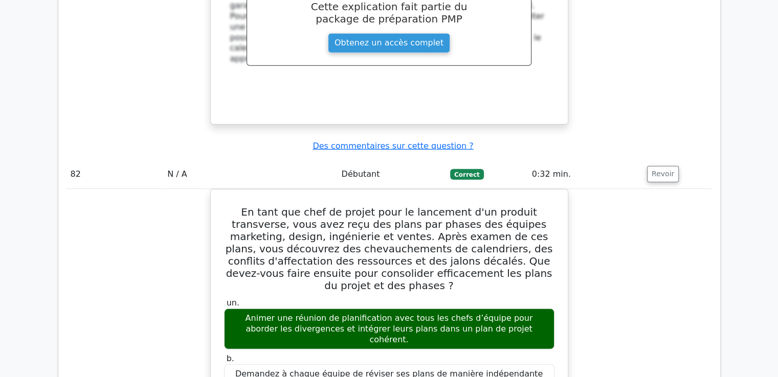
drag, startPoint x: 228, startPoint y: 100, endPoint x: 427, endPoint y: 355, distance: 323.5
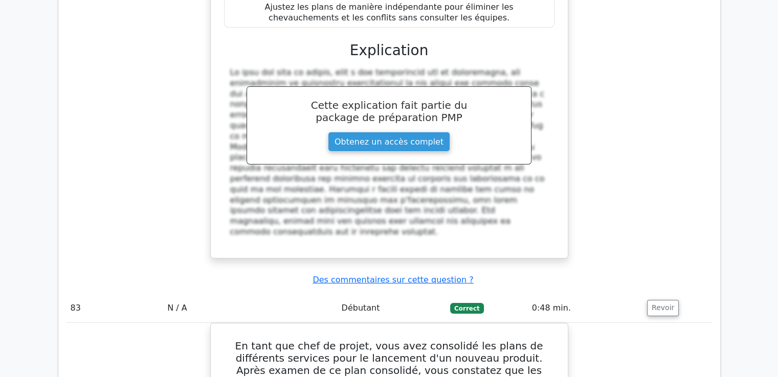
scroll to position [50066, 0]
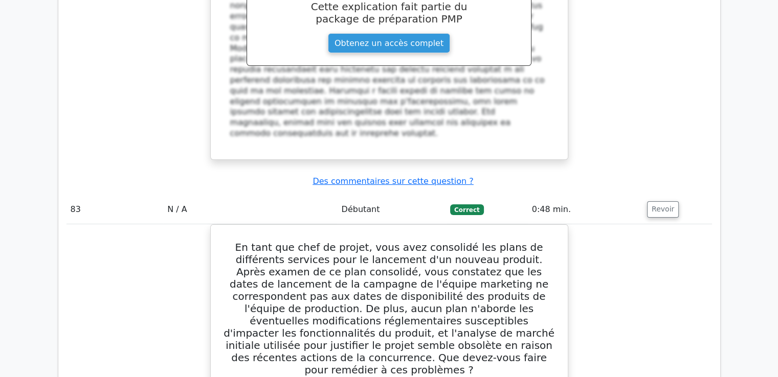
scroll to position [50168, 0]
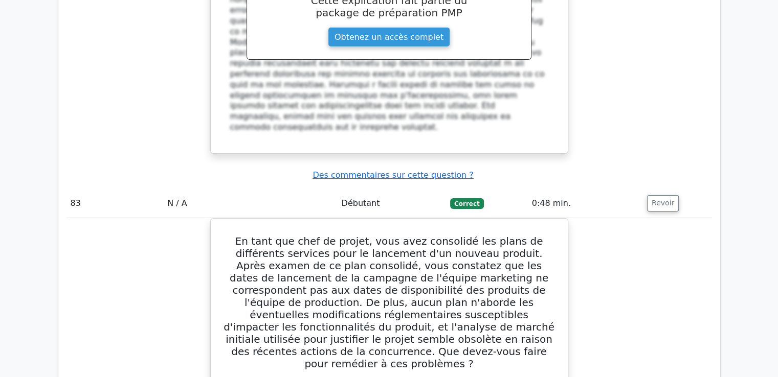
drag, startPoint x: 230, startPoint y: 81, endPoint x: 446, endPoint y: 307, distance: 312.5
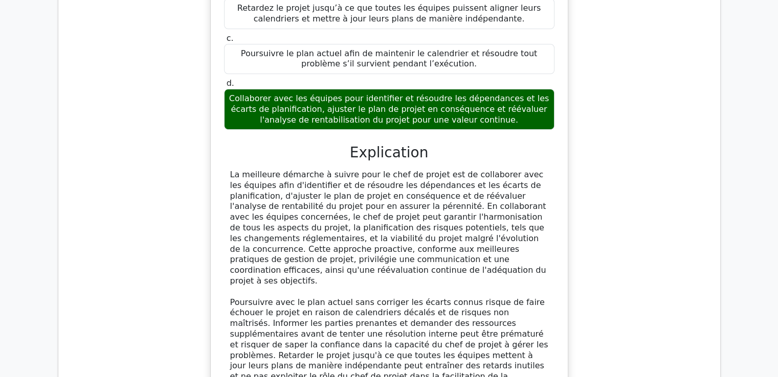
scroll to position [50629, 0]
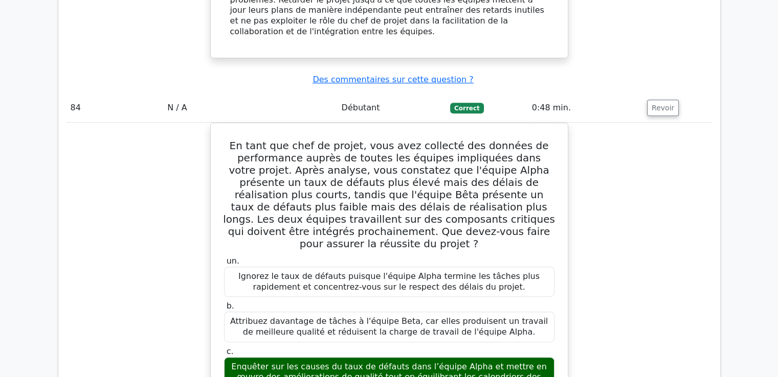
scroll to position [50981, 0]
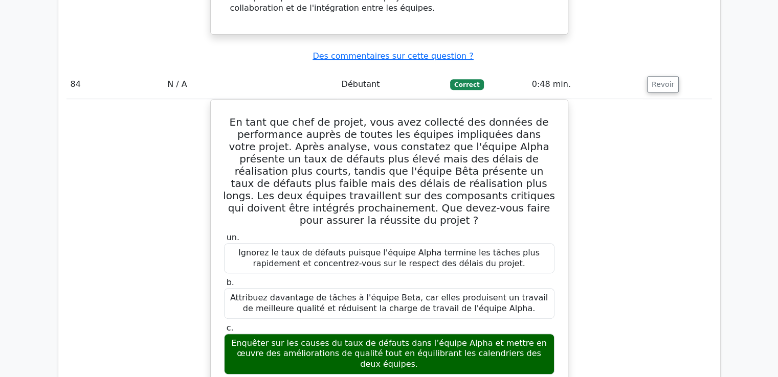
drag, startPoint x: 243, startPoint y: 82, endPoint x: 526, endPoint y: 295, distance: 353.4
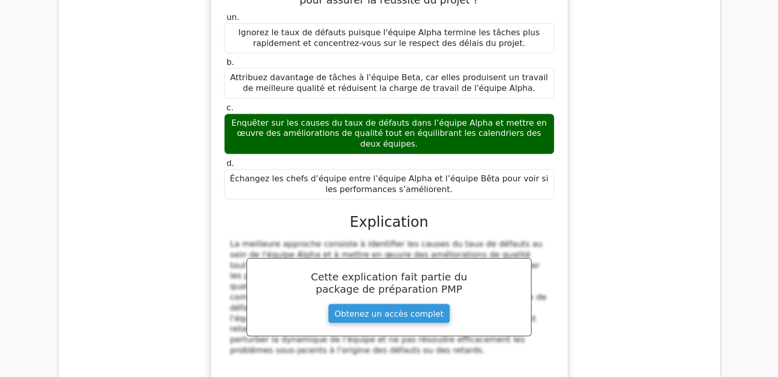
scroll to position [51237, 0]
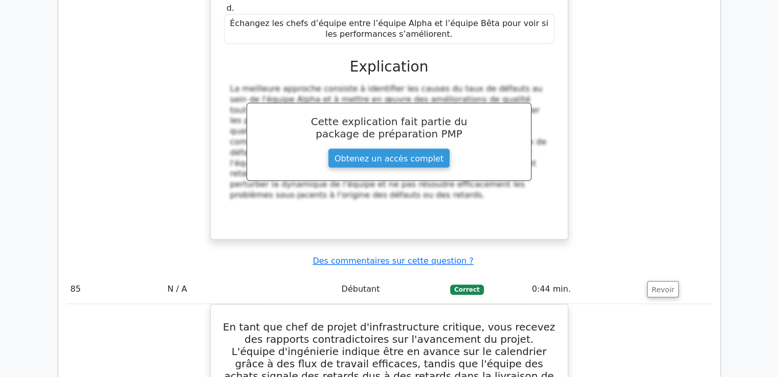
scroll to position [51339, 0]
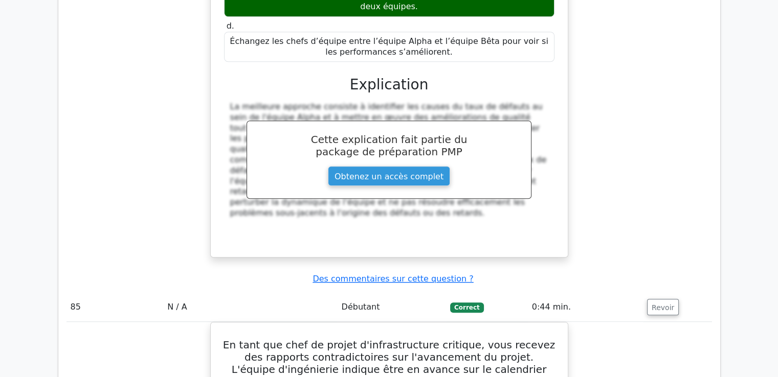
drag, startPoint x: 243, startPoint y: 46, endPoint x: 417, endPoint y: 275, distance: 287.6
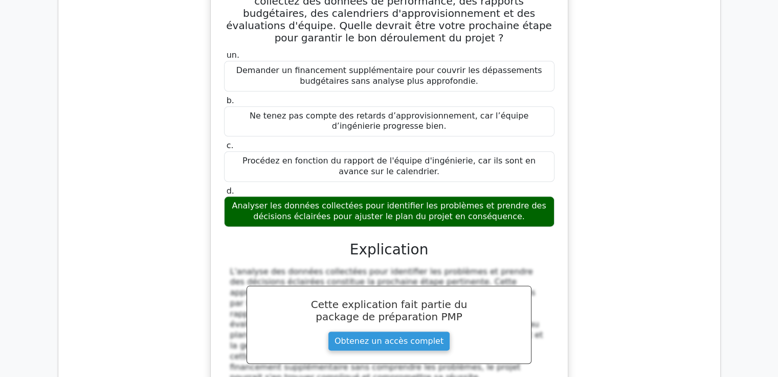
scroll to position [51799, 0]
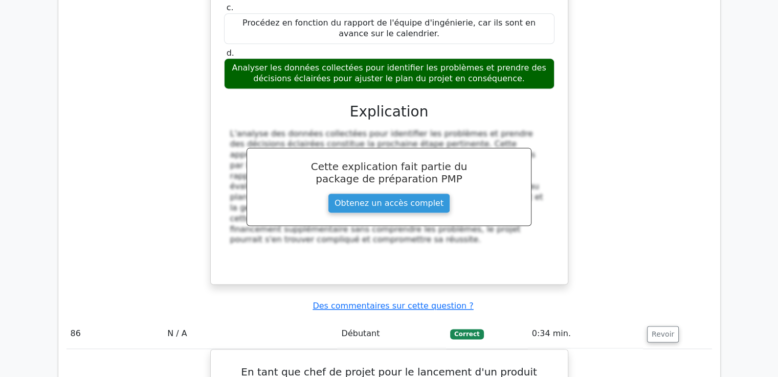
scroll to position [51902, 0]
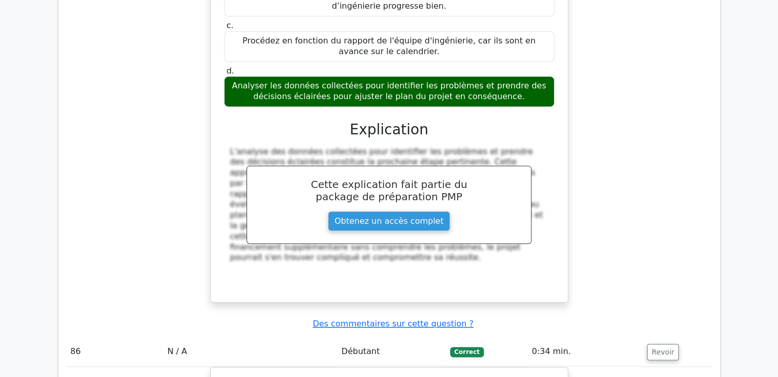
drag, startPoint x: 229, startPoint y: 53, endPoint x: 549, endPoint y: 314, distance: 413.1
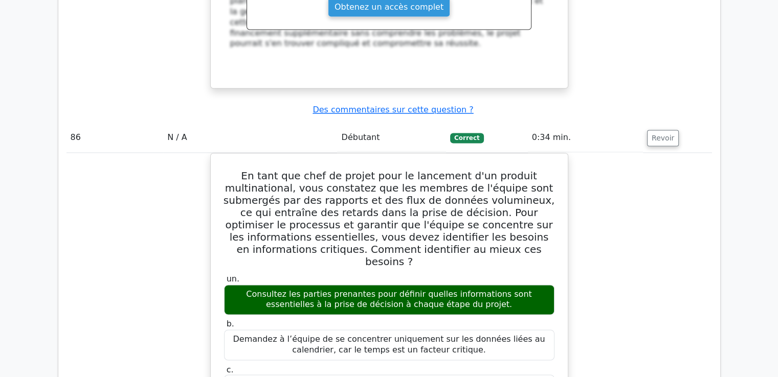
scroll to position [52260, 0]
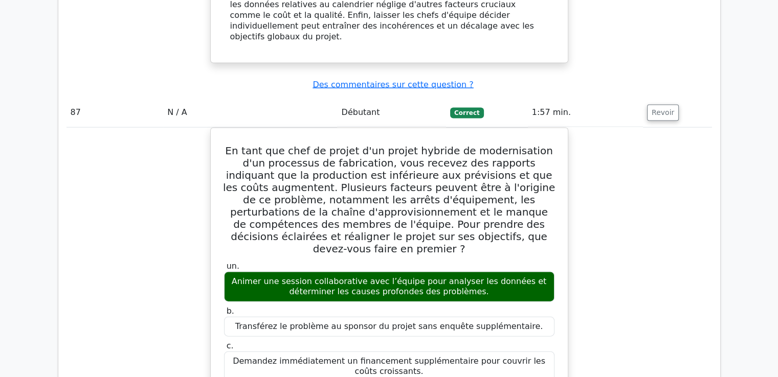
scroll to position [52694, 0]
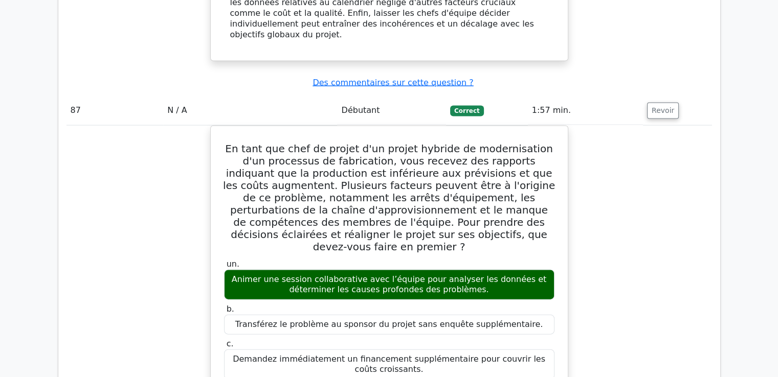
drag, startPoint x: 238, startPoint y: 101, endPoint x: 388, endPoint y: 254, distance: 214.4
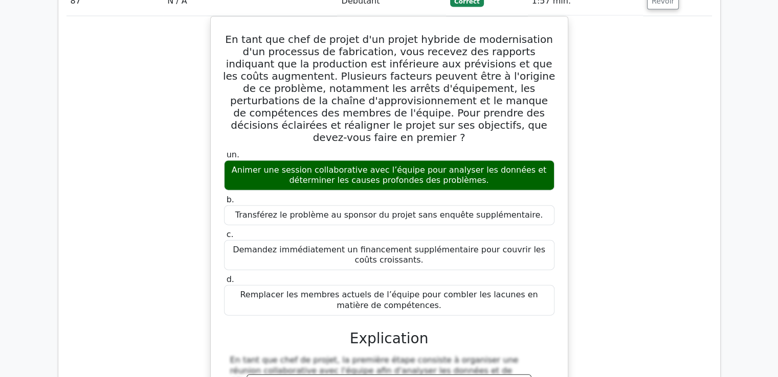
scroll to position [52796, 0]
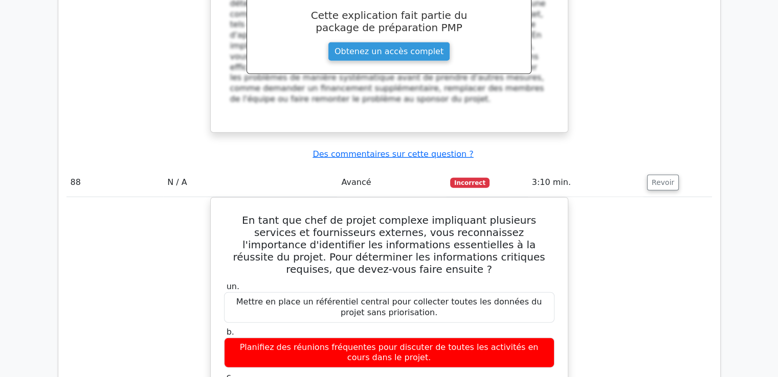
scroll to position [53235, 0]
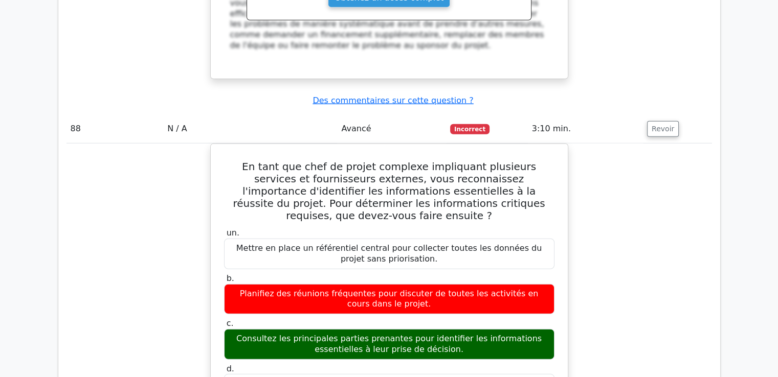
drag, startPoint x: 237, startPoint y: 91, endPoint x: 497, endPoint y: 67, distance: 260.9
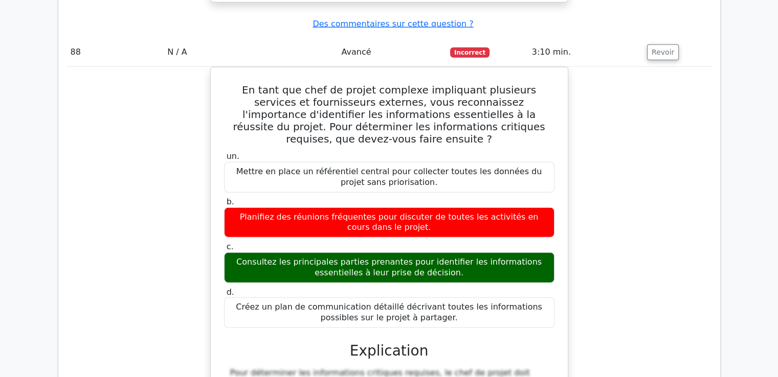
scroll to position [53440, 0]
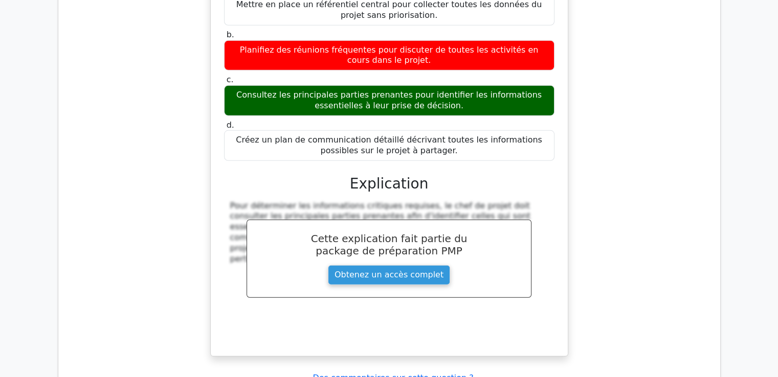
scroll to position [53542, 0]
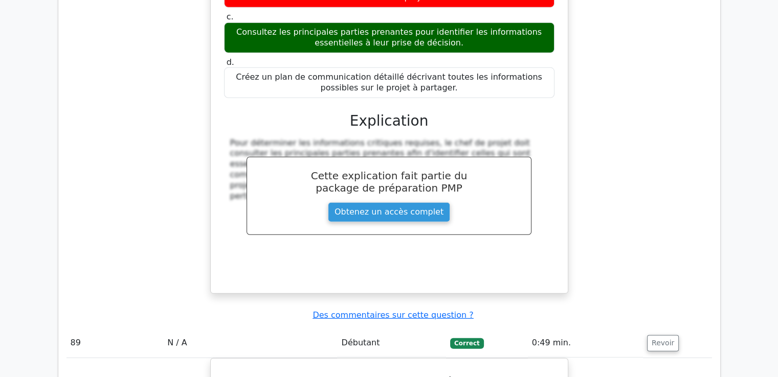
drag, startPoint x: 225, startPoint y: 53, endPoint x: 538, endPoint y: 304, distance: 400.9
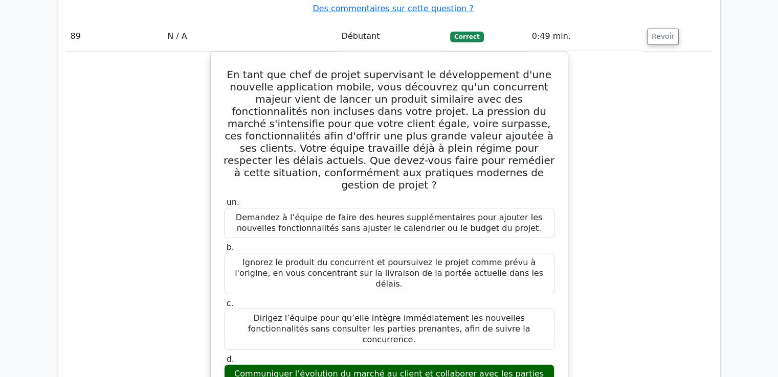
scroll to position [53951, 0]
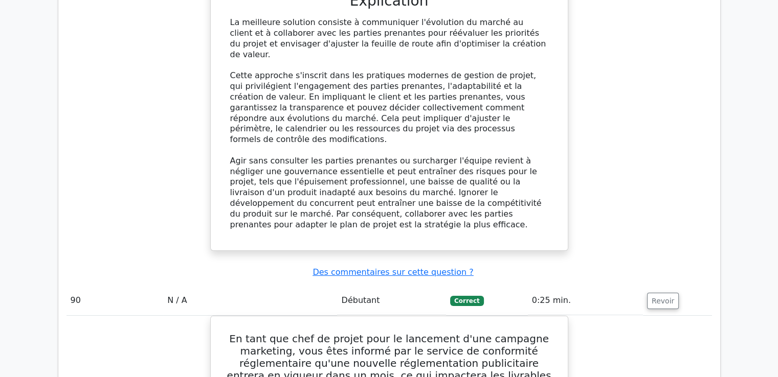
scroll to position [54294, 0]
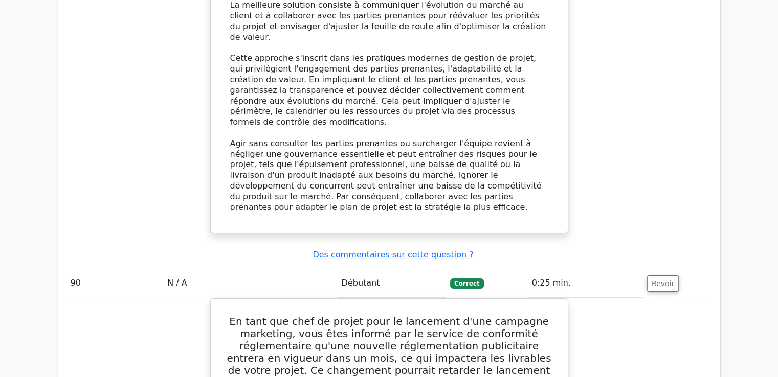
drag, startPoint x: 227, startPoint y: 30, endPoint x: 526, endPoint y: 311, distance: 410.5
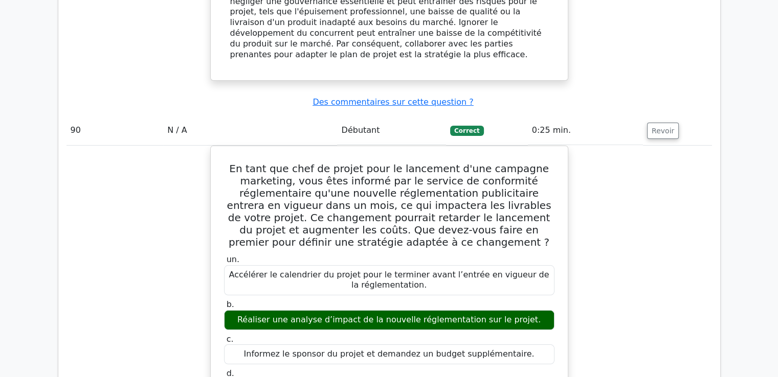
scroll to position [54448, 0]
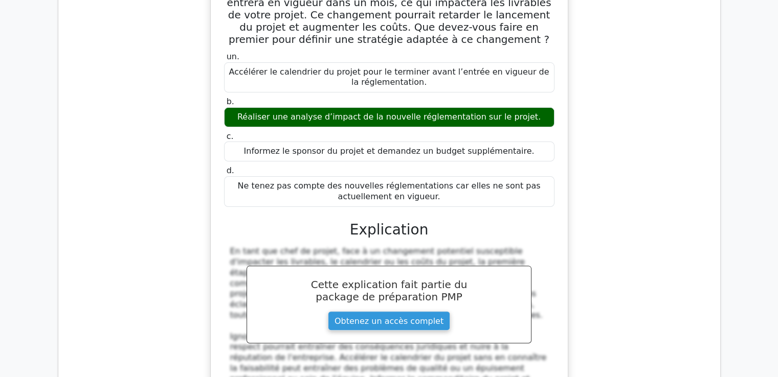
scroll to position [54652, 0]
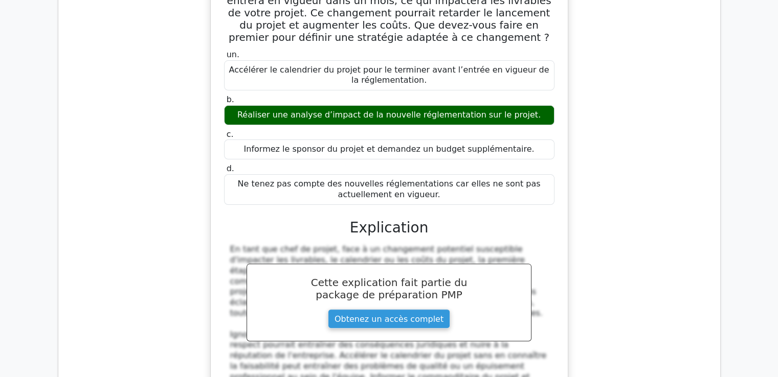
drag, startPoint x: 240, startPoint y: 59, endPoint x: 492, endPoint y: 302, distance: 350.1
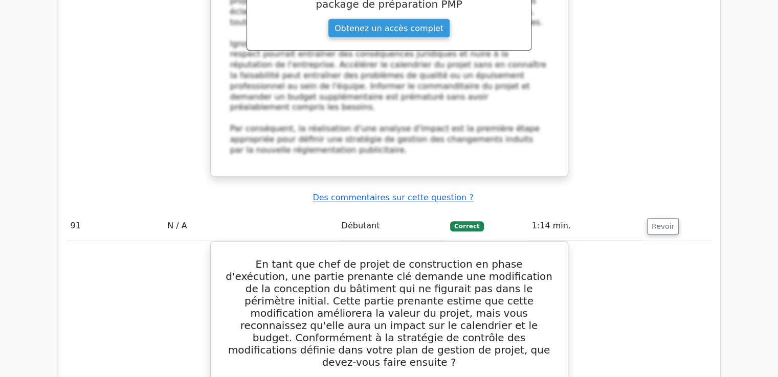
scroll to position [54959, 0]
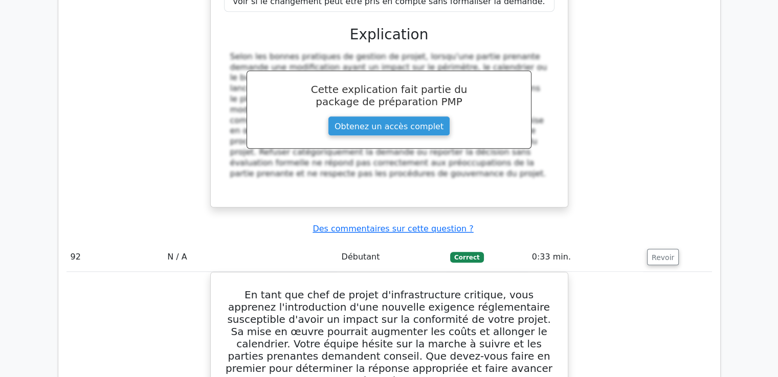
scroll to position [55531, 0]
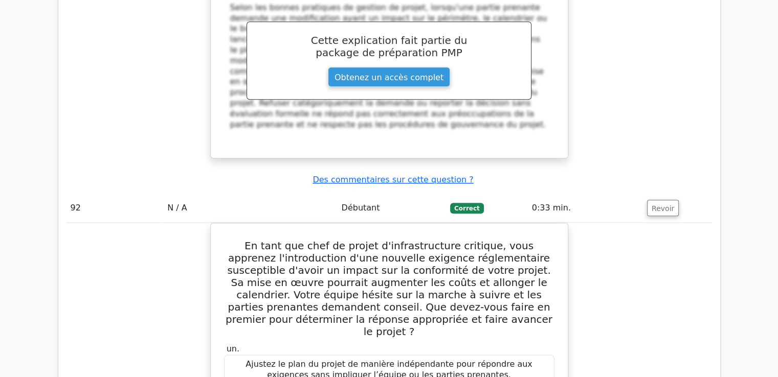
drag, startPoint x: 235, startPoint y: 85, endPoint x: 569, endPoint y: 112, distance: 334.5
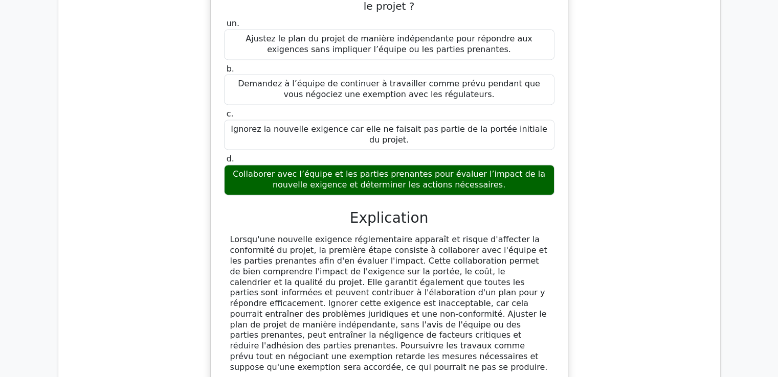
scroll to position [55889, 0]
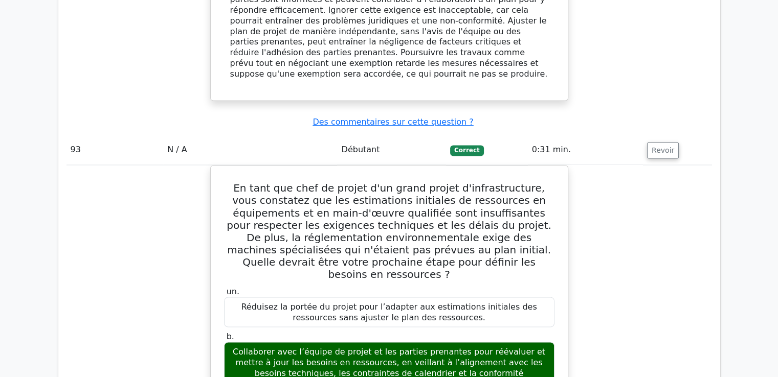
scroll to position [56309, 0]
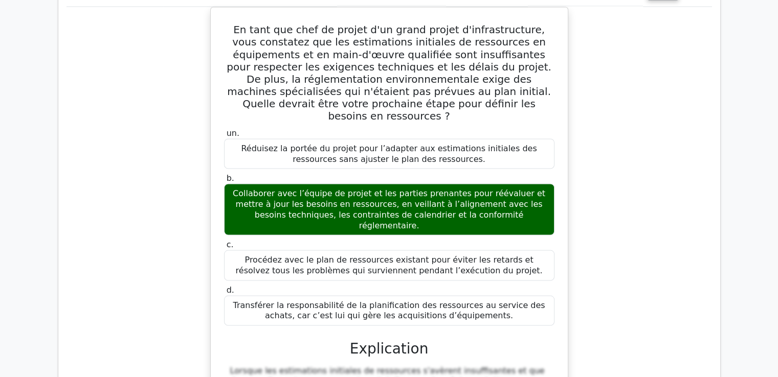
drag, startPoint x: 233, startPoint y: 27, endPoint x: 366, endPoint y: 203, distance: 221.2
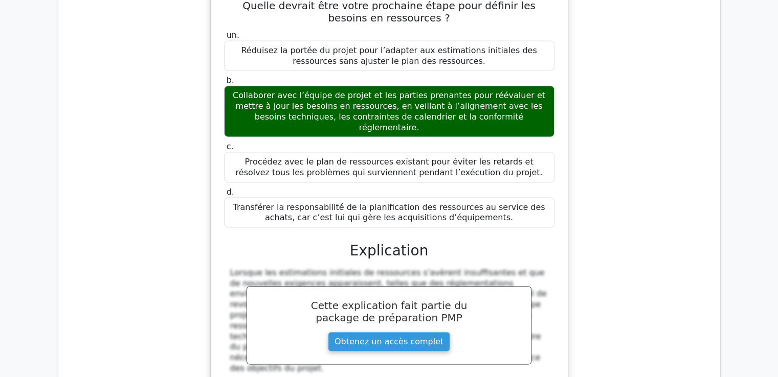
scroll to position [56411, 0]
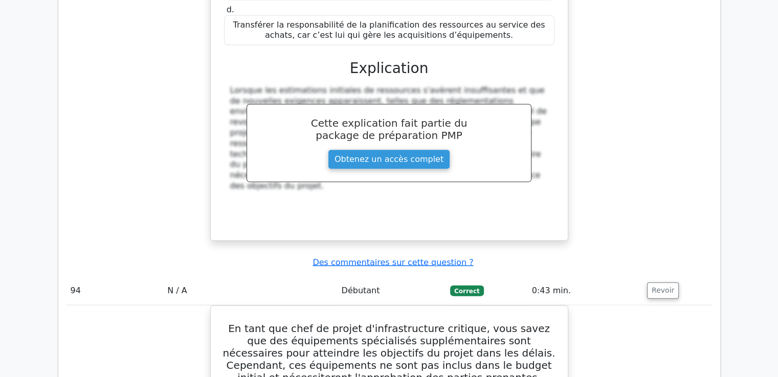
scroll to position [56802, 0]
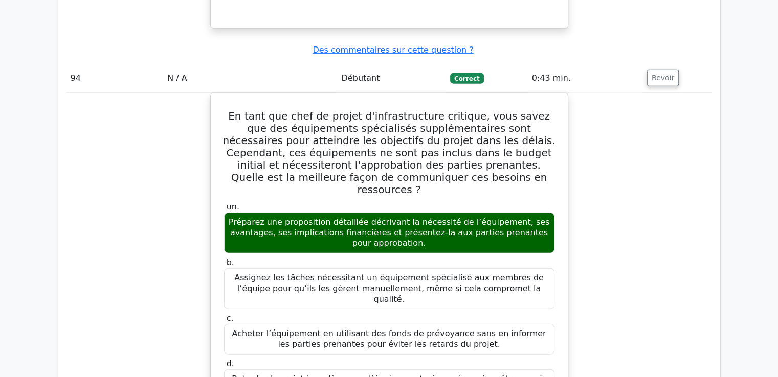
drag, startPoint x: 256, startPoint y: 203, endPoint x: 511, endPoint y: 77, distance: 284.9
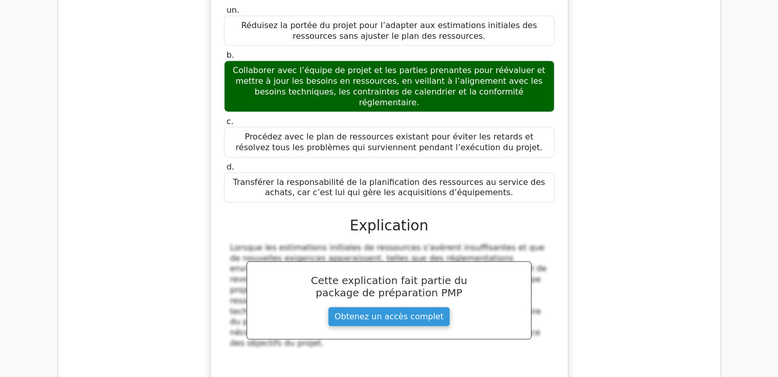
scroll to position [56393, 0]
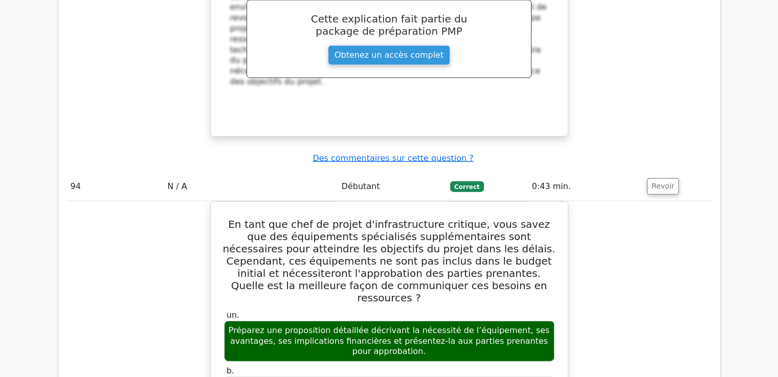
scroll to position [56811, 0]
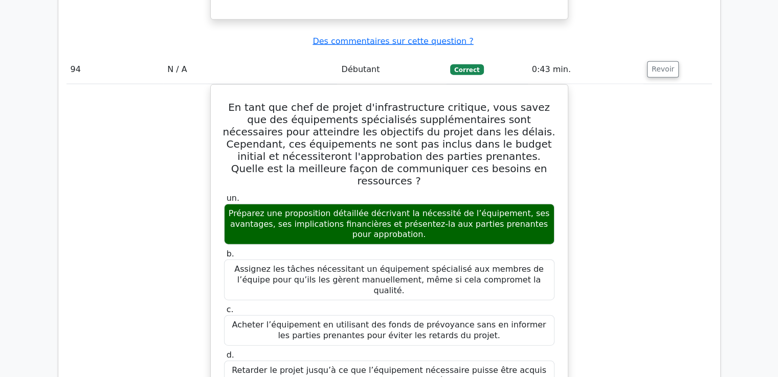
drag, startPoint x: 256, startPoint y: 222, endPoint x: 461, endPoint y: 74, distance: 253.4
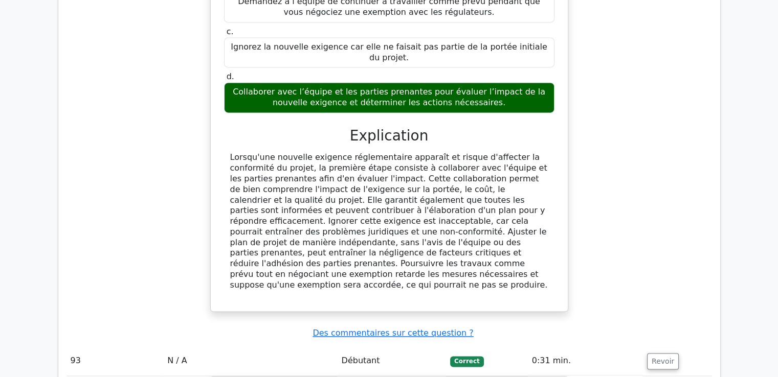
scroll to position [56288, 0]
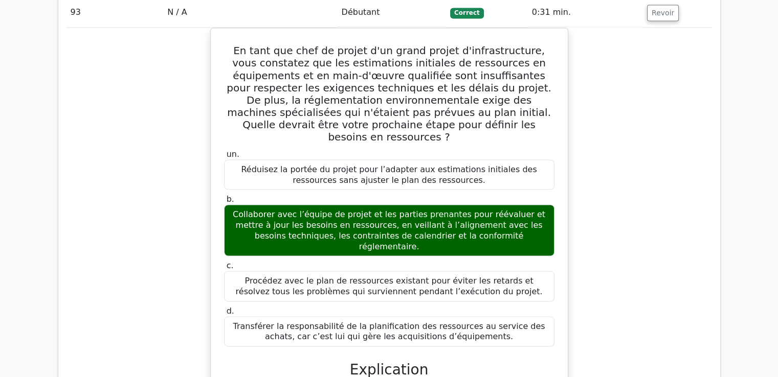
drag, startPoint x: 440, startPoint y: 82, endPoint x: 246, endPoint y: 329, distance: 313.9
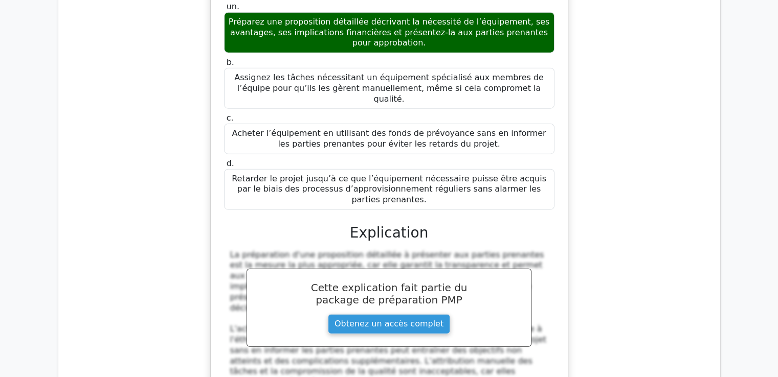
scroll to position [57004, 0]
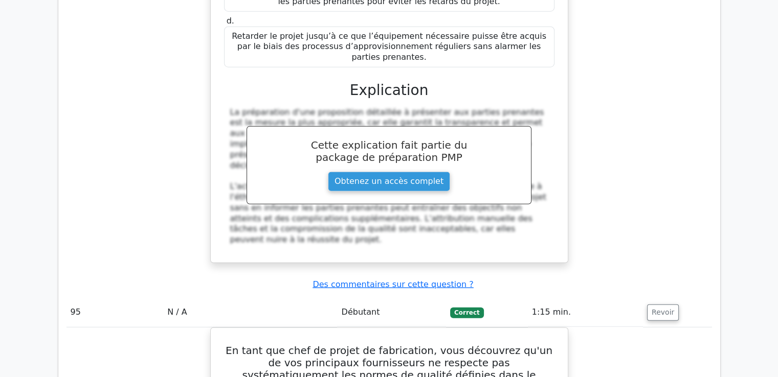
scroll to position [57157, 0]
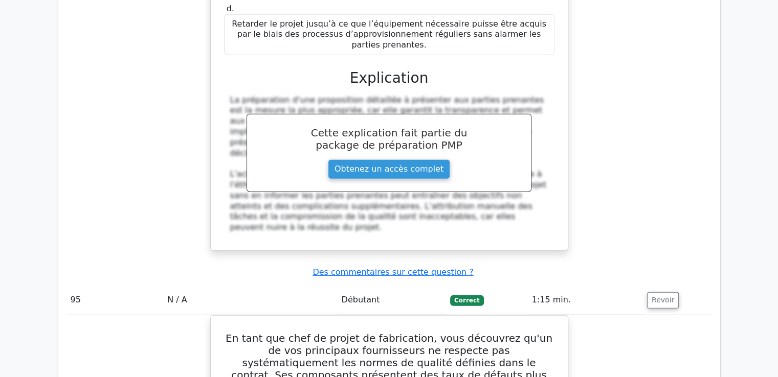
drag, startPoint x: 228, startPoint y: 22, endPoint x: 545, endPoint y: 292, distance: 416.1
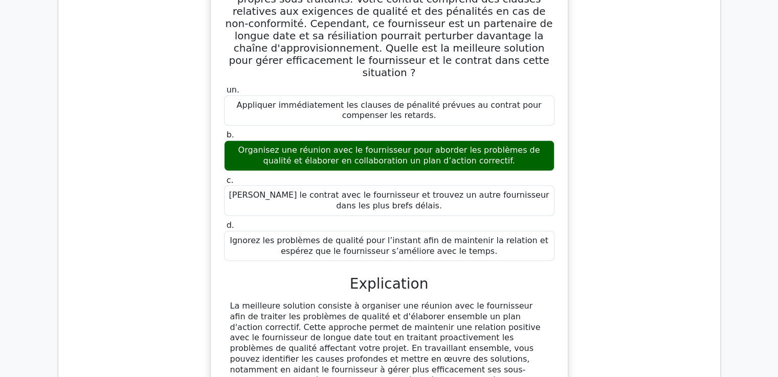
scroll to position [57566, 0]
